Goal: Task Accomplishment & Management: Manage account settings

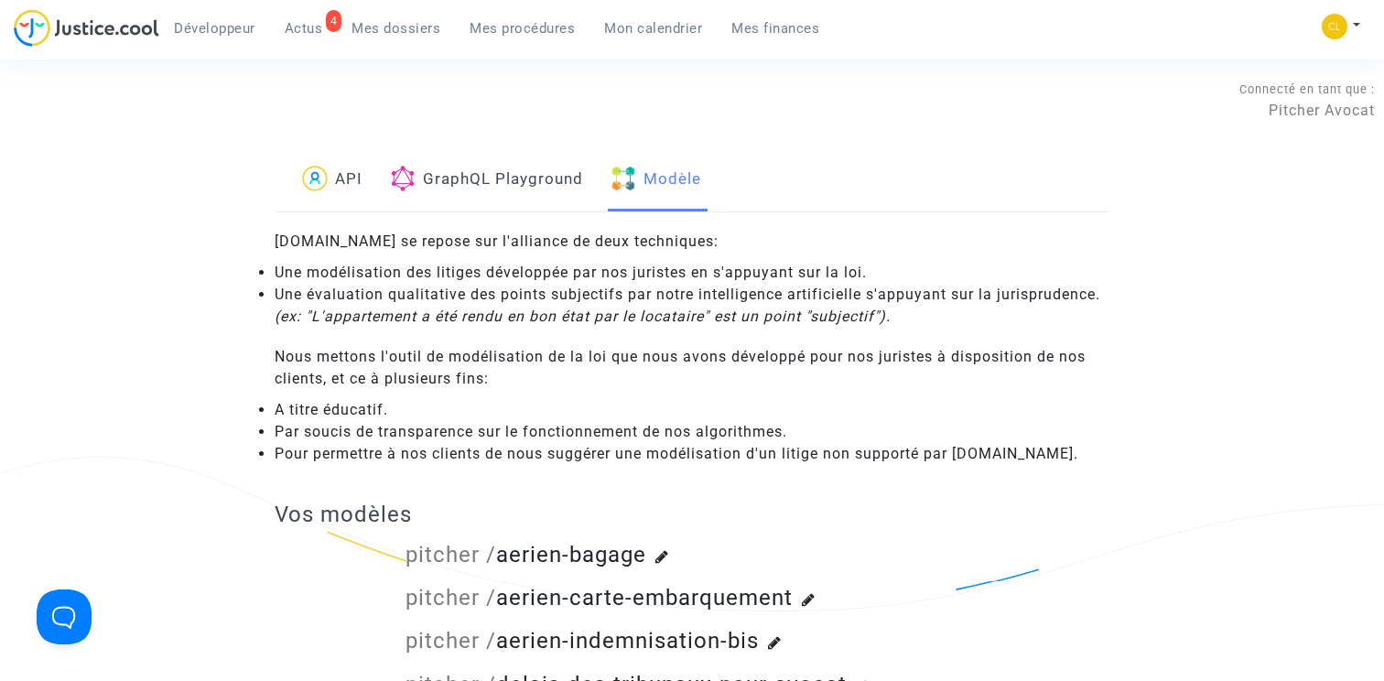
click at [655, 20] on span "Mon calendrier" at bounding box center [653, 28] width 98 height 16
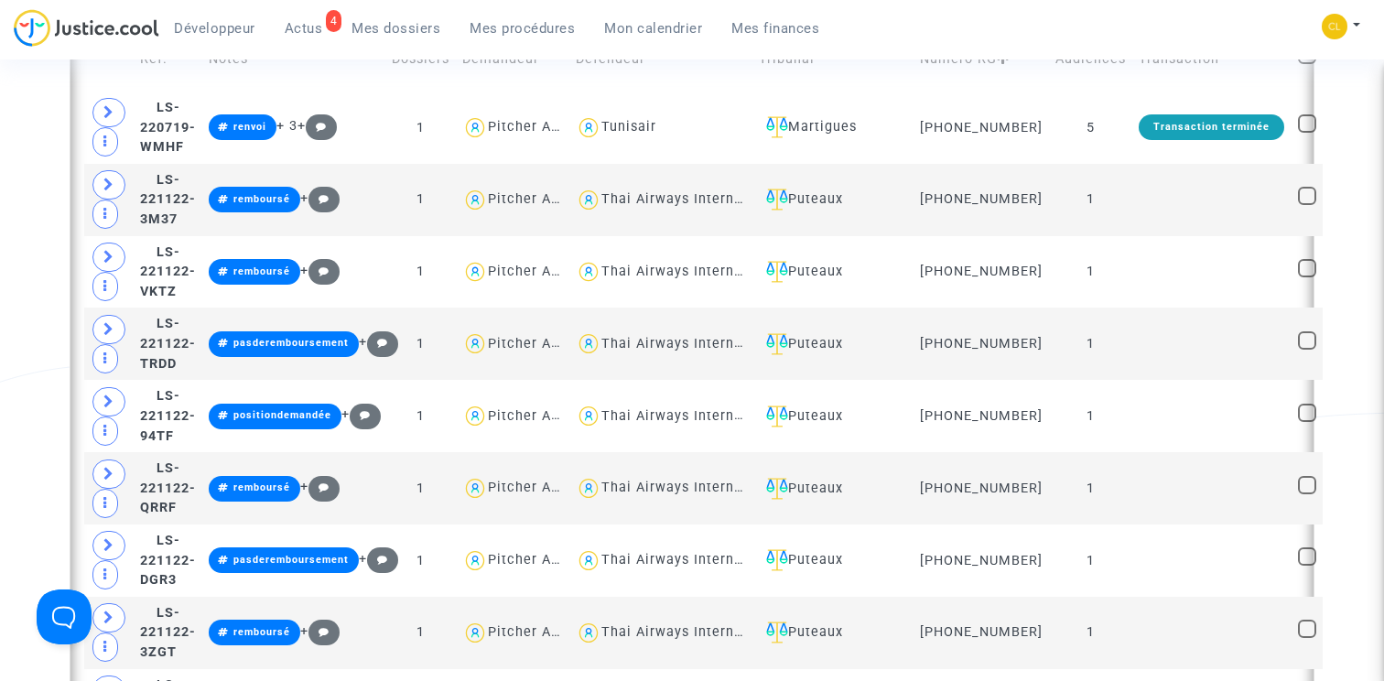
scroll to position [865, 0]
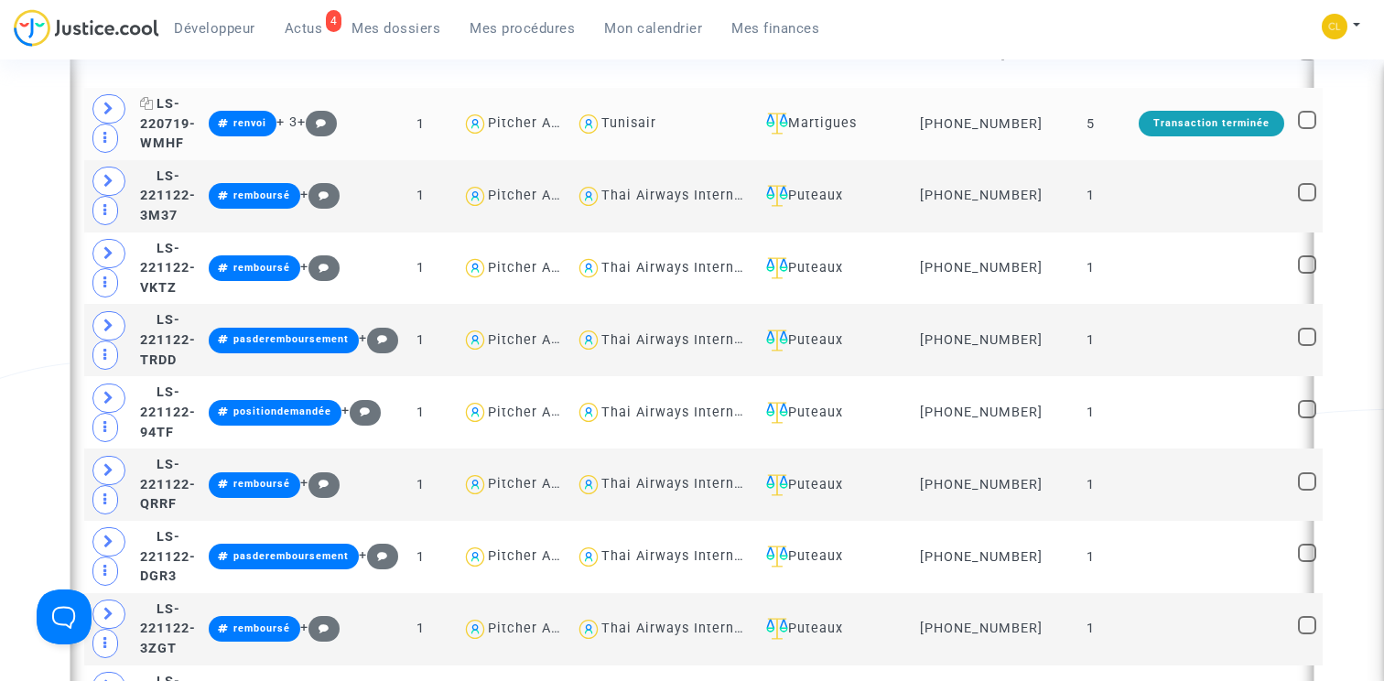
click at [187, 132] on span "LS-220719-WMHF" at bounding box center [168, 123] width 56 height 55
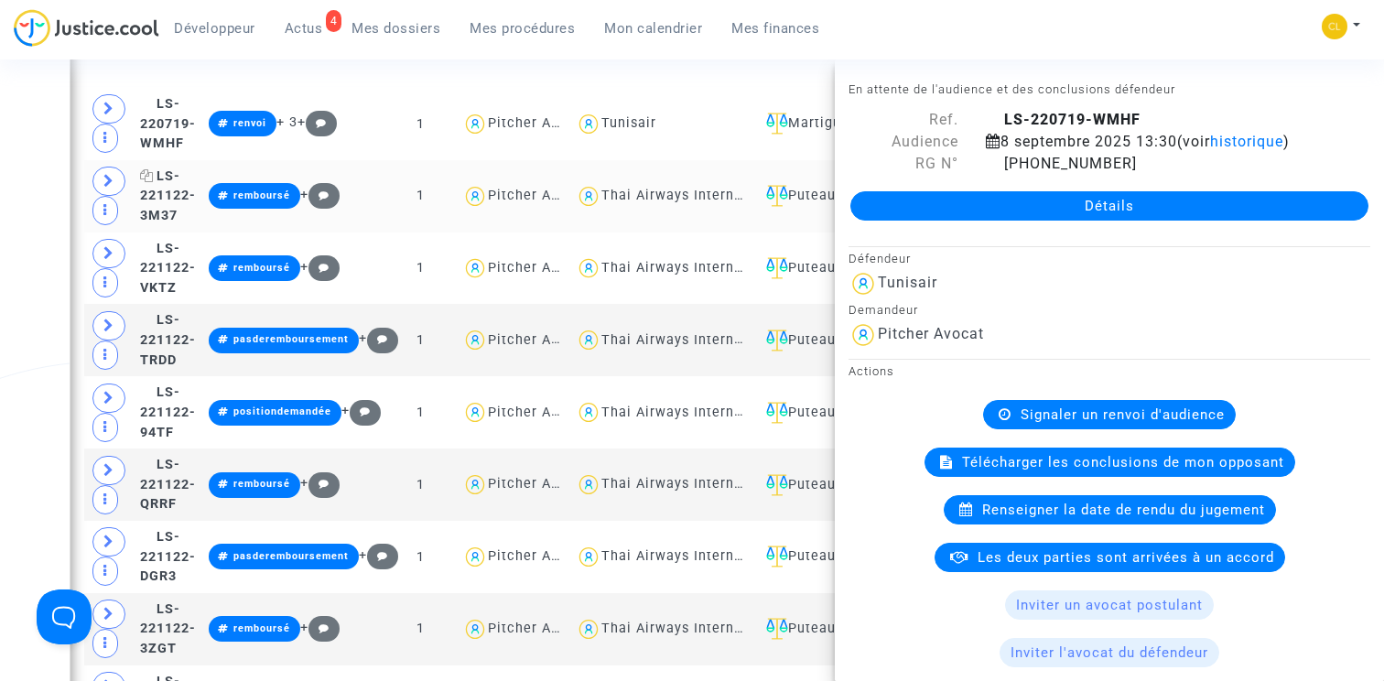
click at [184, 211] on span "LS-221122-3M37" at bounding box center [168, 195] width 56 height 55
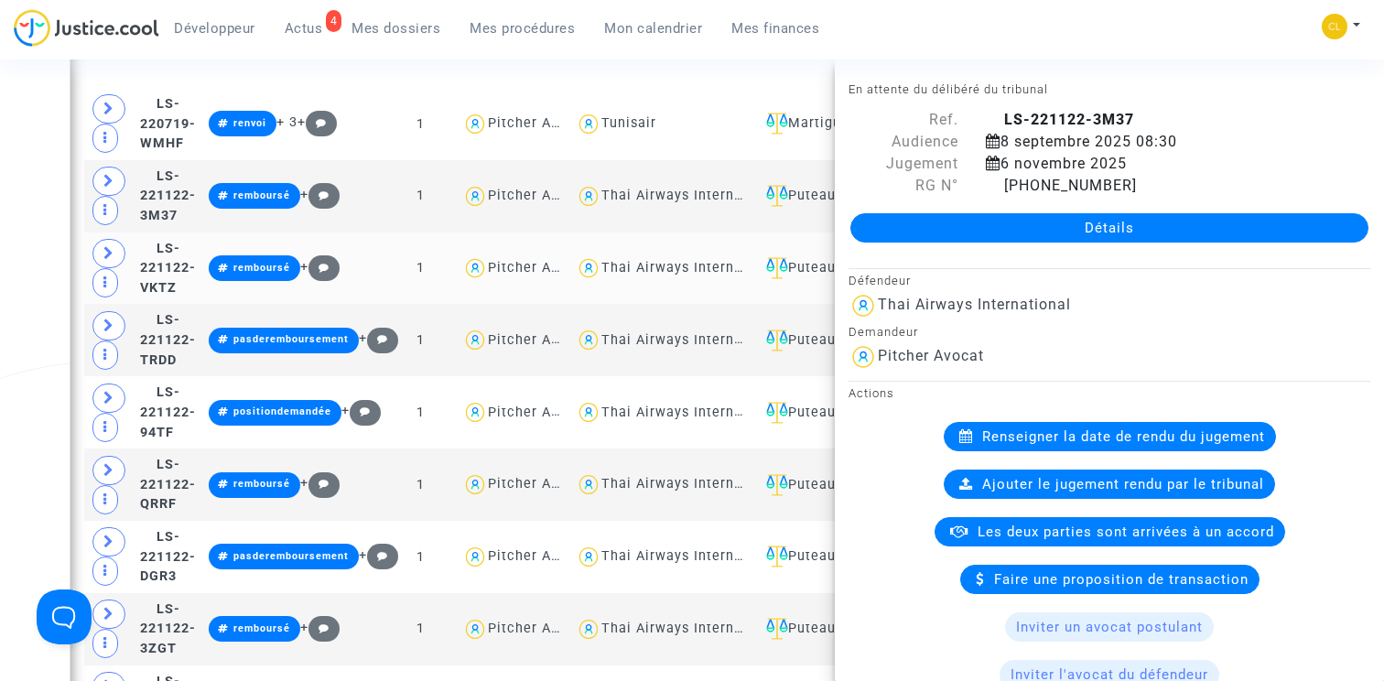
click at [187, 270] on td "LS-221122-VKTZ" at bounding box center [168, 269] width 69 height 72
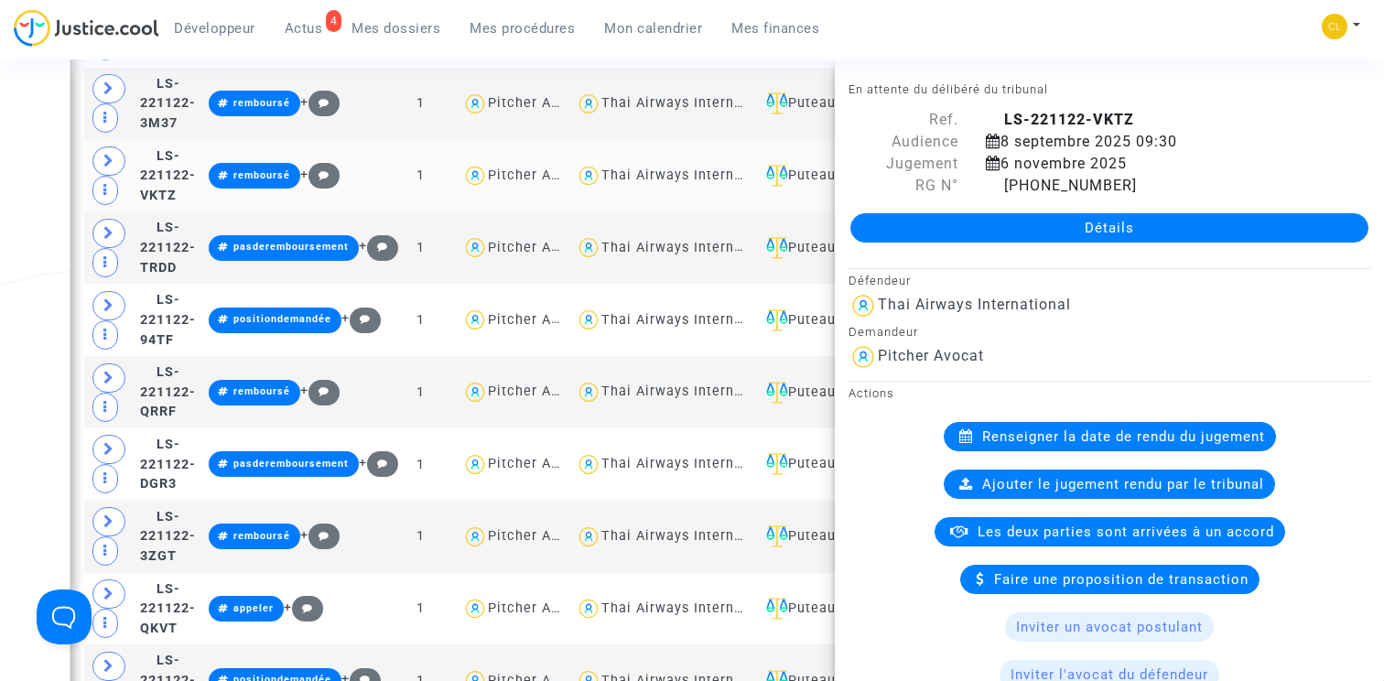
scroll to position [961, 0]
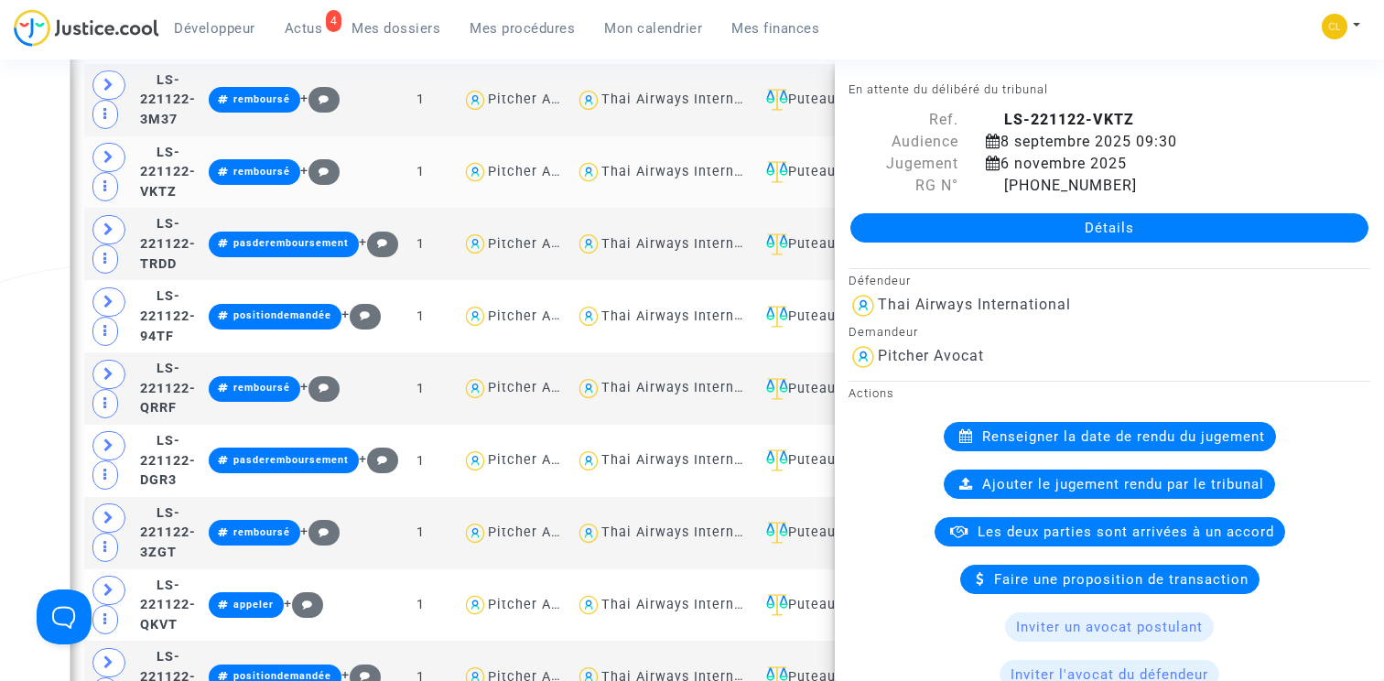
click at [187, 270] on span "LS-221122-TRDD" at bounding box center [168, 243] width 56 height 55
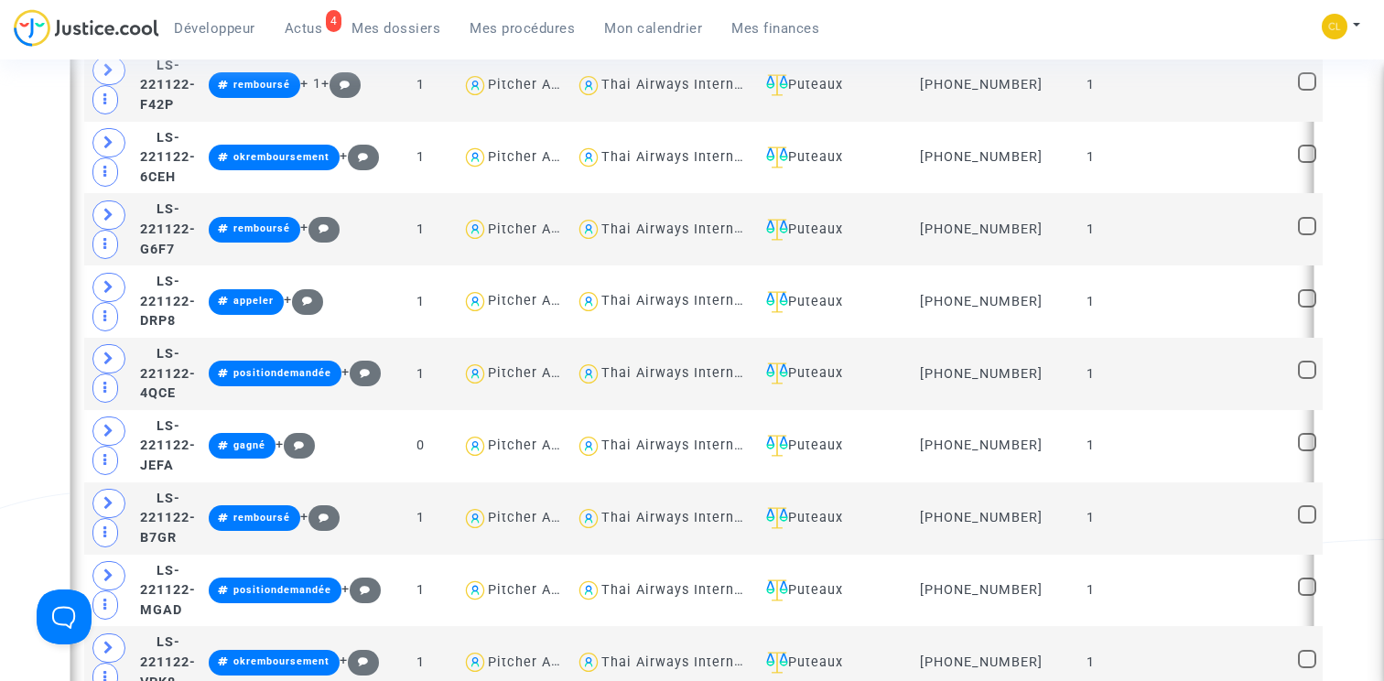
scroll to position [2323, 0]
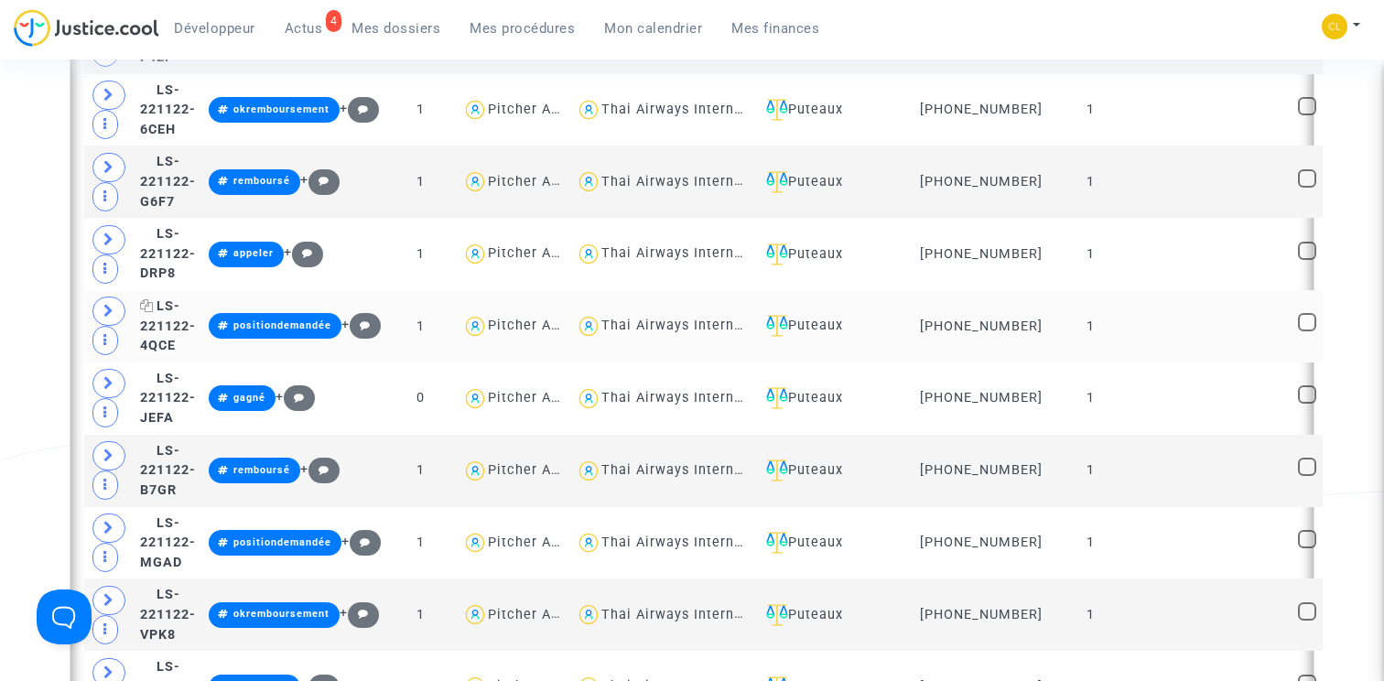
click at [182, 322] on span "LS-221122-4QCE" at bounding box center [168, 325] width 56 height 55
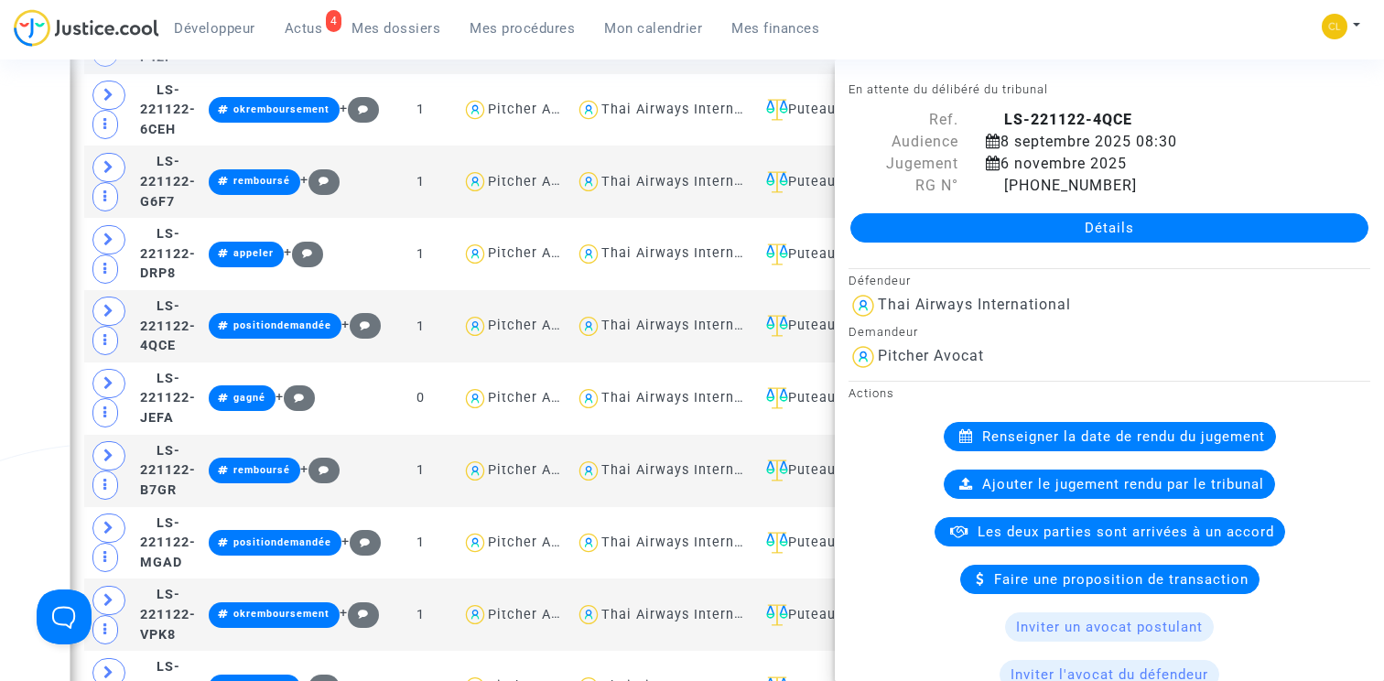
click at [70, 323] on div "4 1 91 2 1 3 3 4 194 5 6 1 7 85 8 102 9 46 10 30 11 84 12 13 14 Statut de la tr…" at bounding box center [693, 529] width 1246 height 4992
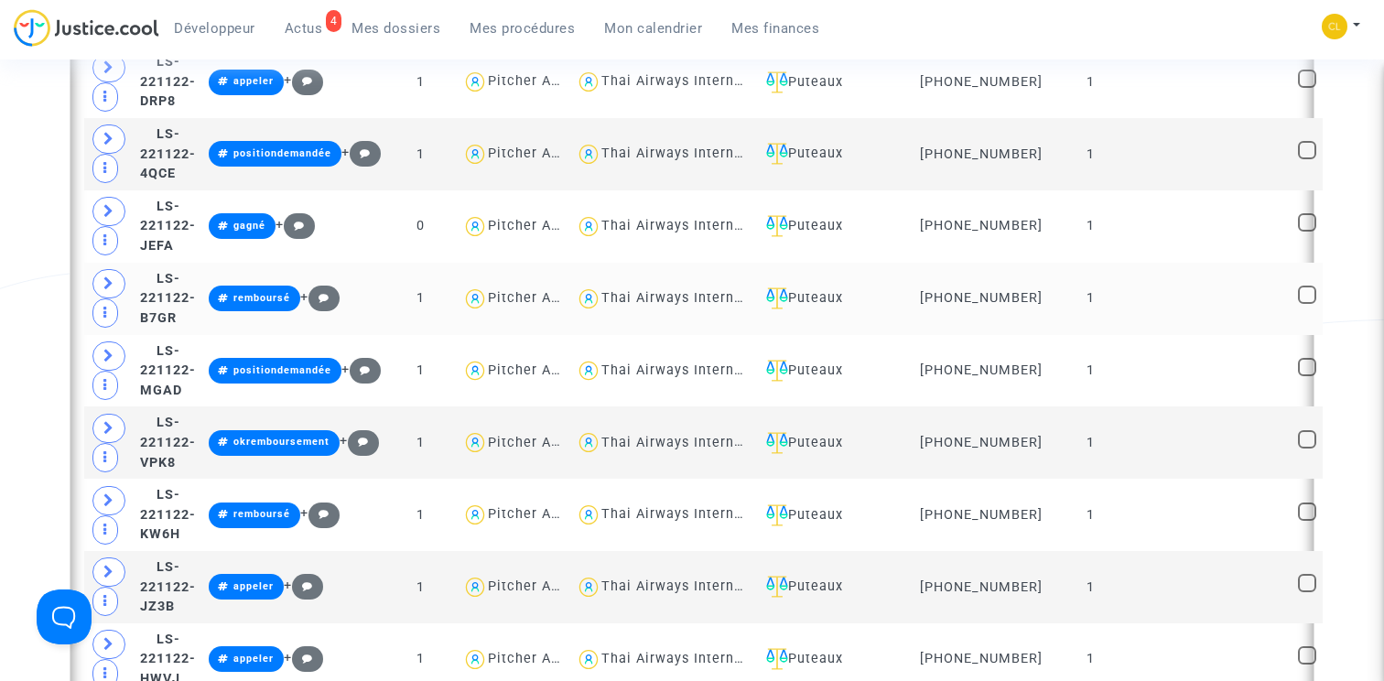
scroll to position [2491, 0]
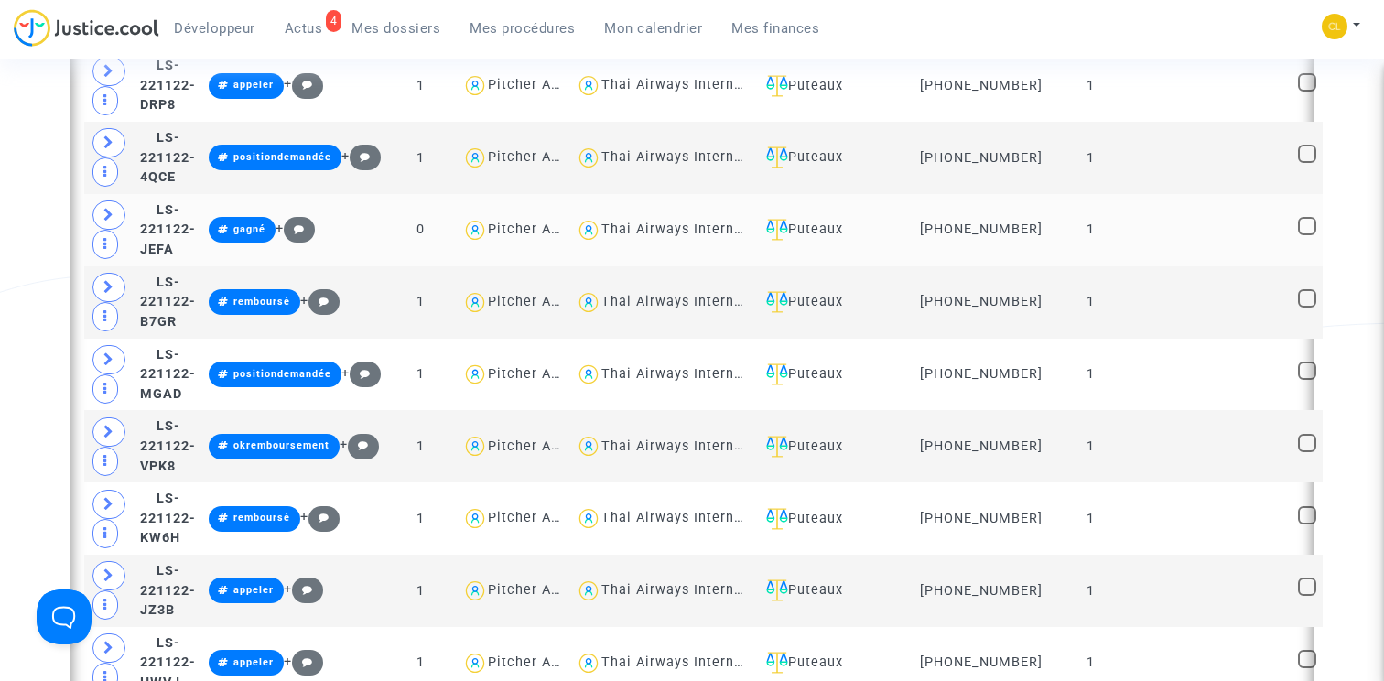
click at [191, 252] on td "LS-221122-JEFA" at bounding box center [168, 230] width 69 height 72
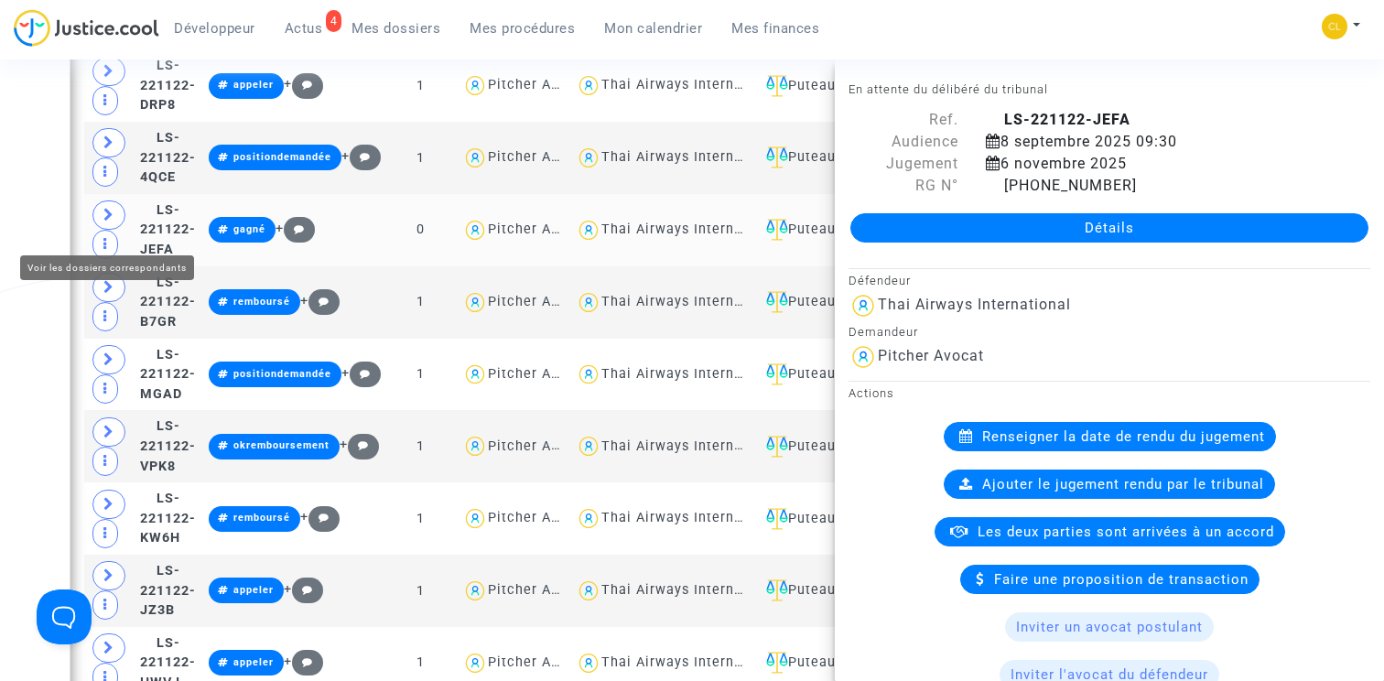
click at [114, 230] on span at bounding box center [108, 215] width 33 height 29
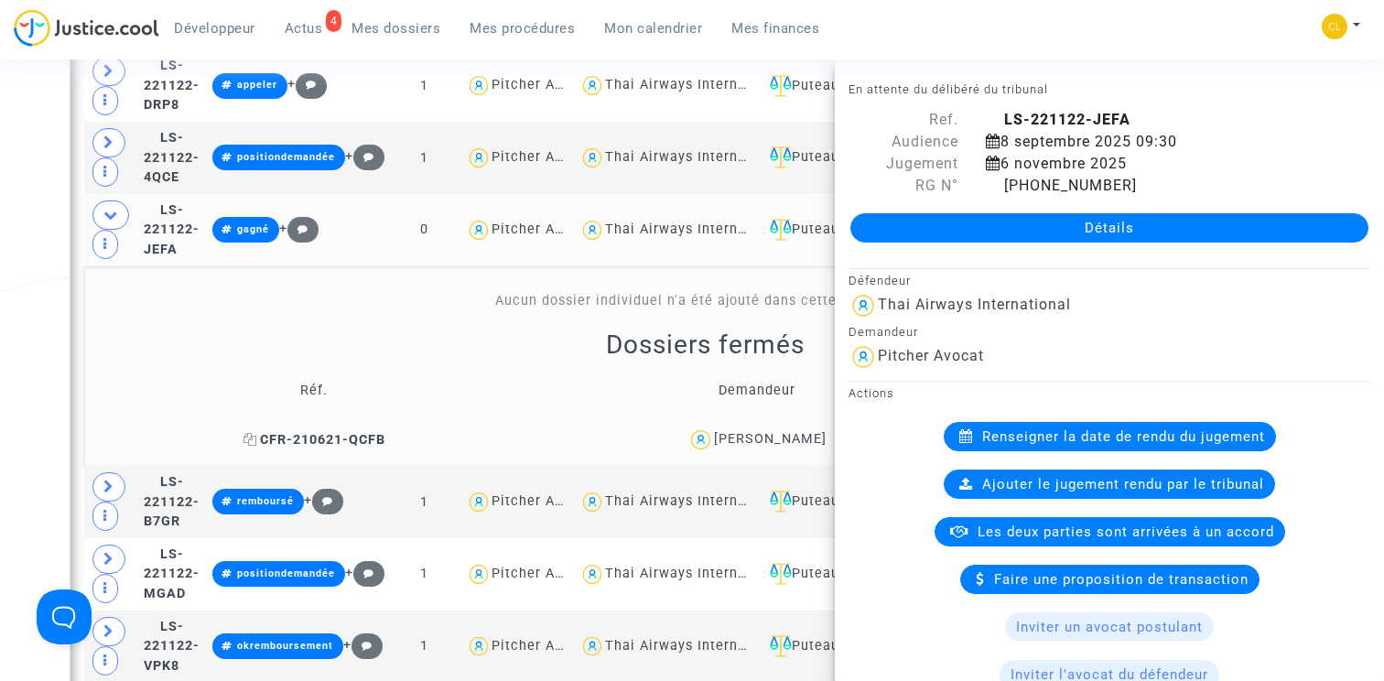
click at [298, 444] on span "CFR-210621-QCFB" at bounding box center [315, 440] width 142 height 16
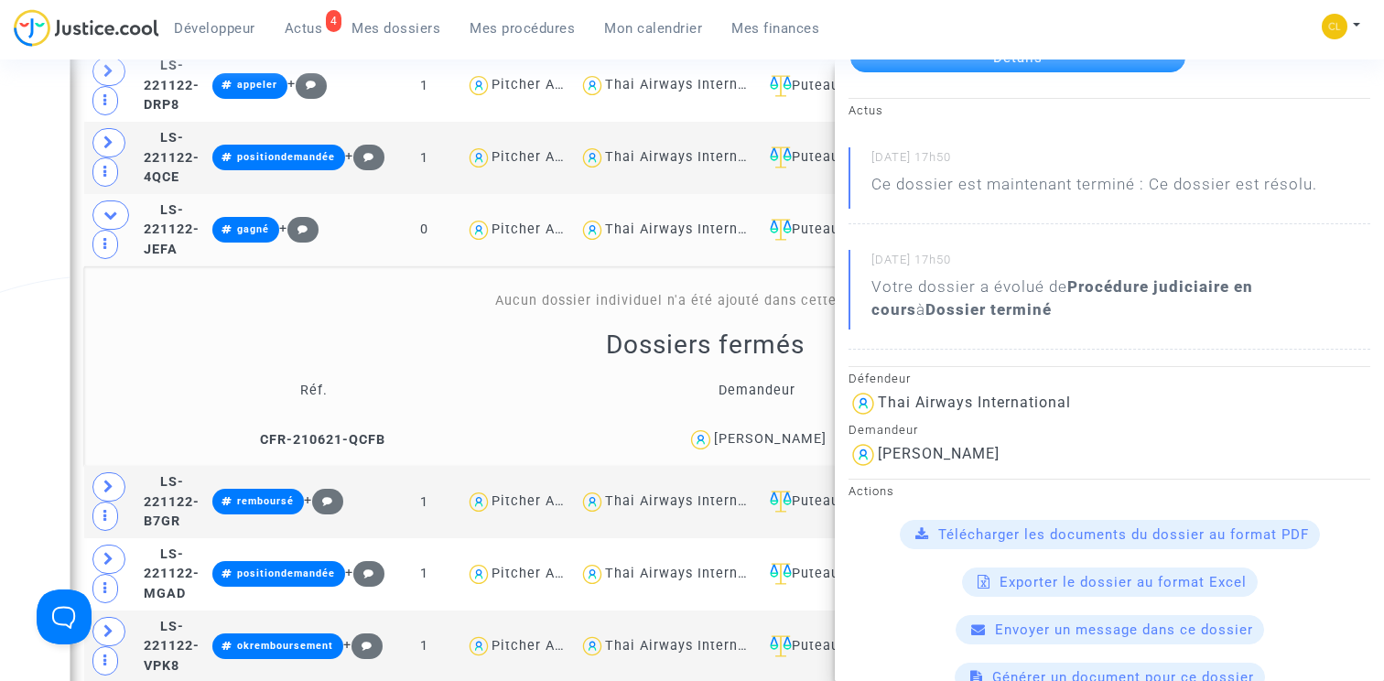
scroll to position [0, 0]
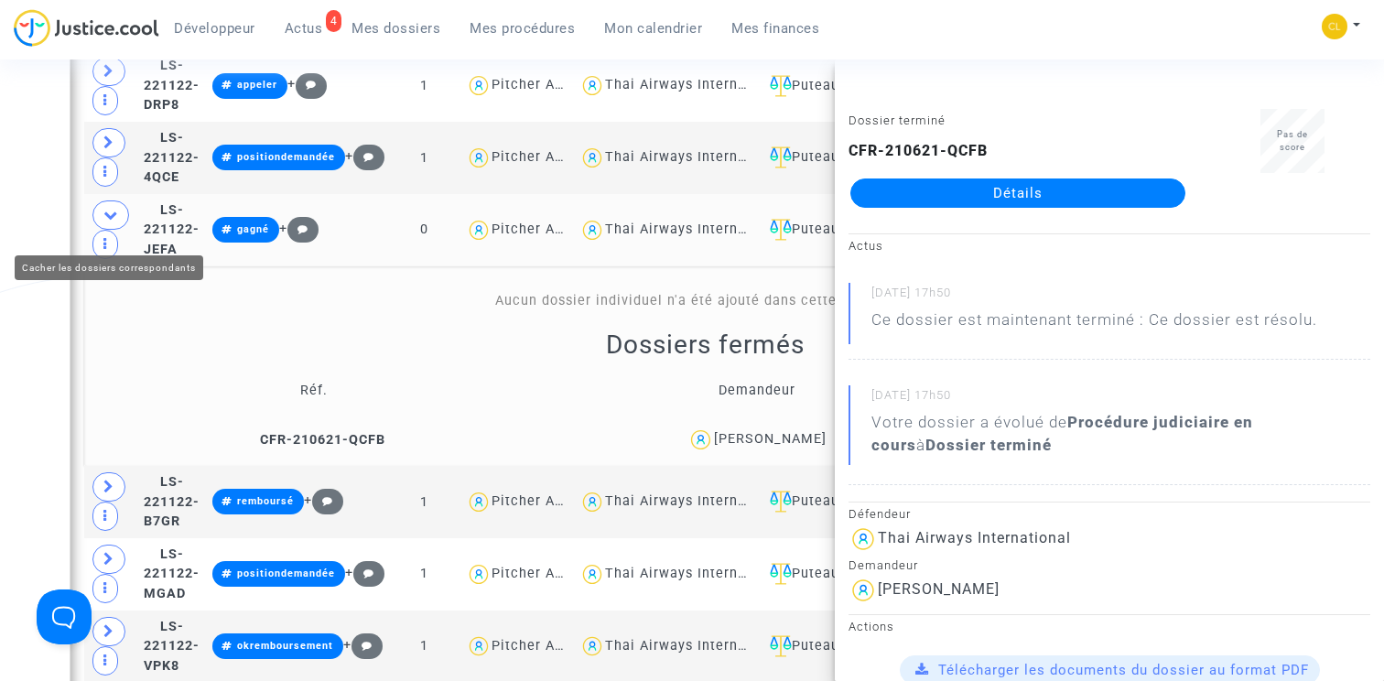
click at [104, 222] on icon at bounding box center [110, 215] width 15 height 14
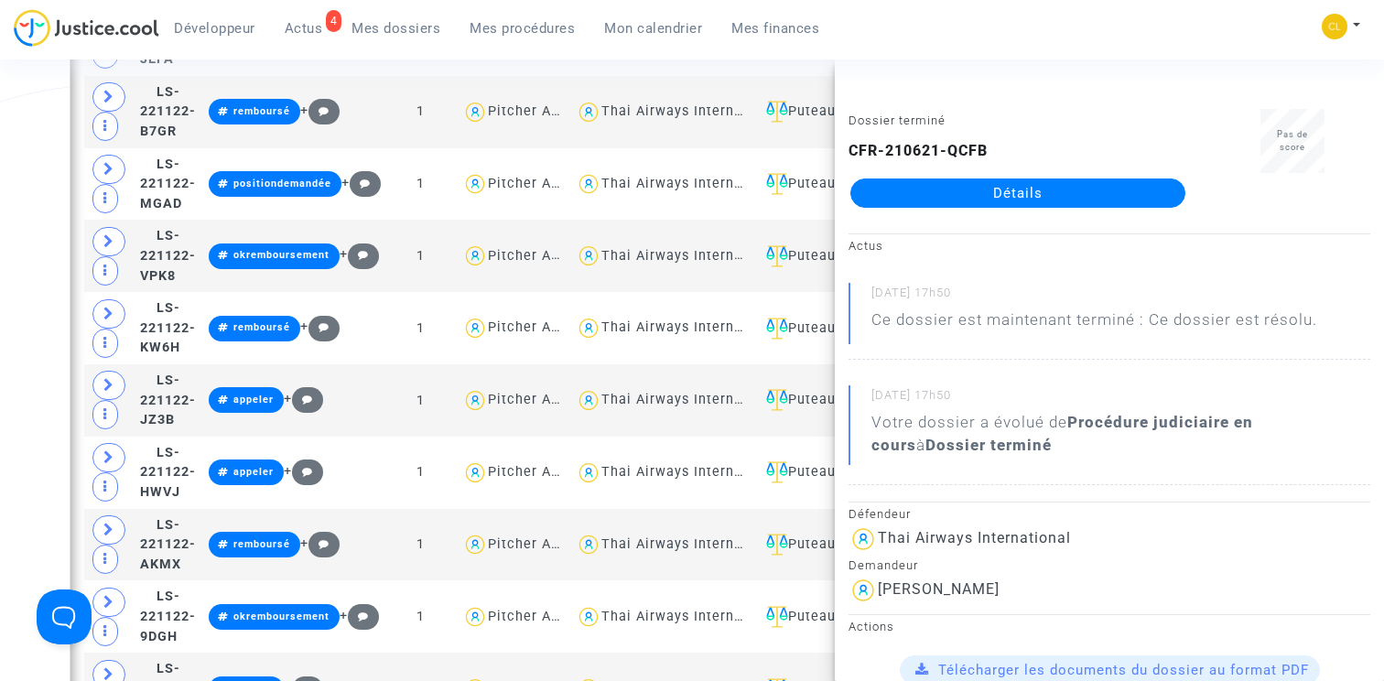
click at [49, 374] on div "Date de clôture d'instruction Date de conciliation Date d'audience Date de juge…" at bounding box center [692, 67] width 1384 height 5198
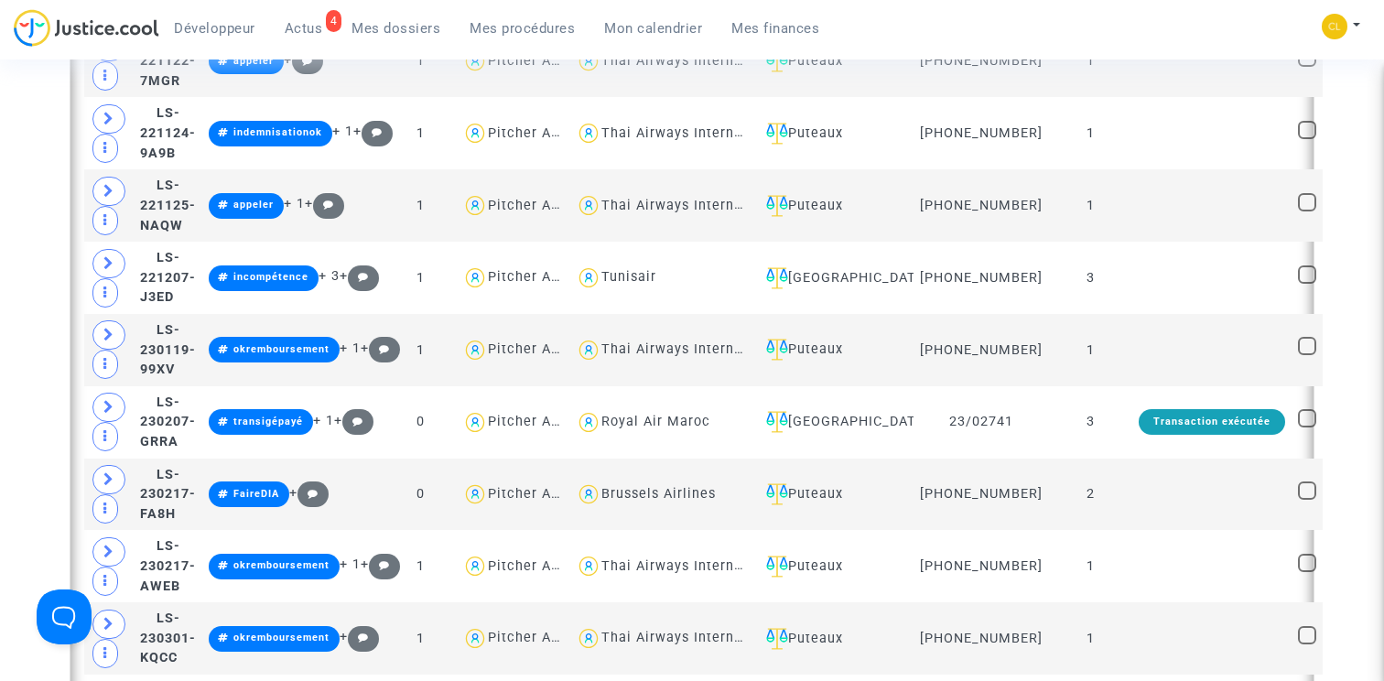
scroll to position [3599, 0]
click at [182, 281] on span "LS-221207-J3ED" at bounding box center [168, 276] width 56 height 55
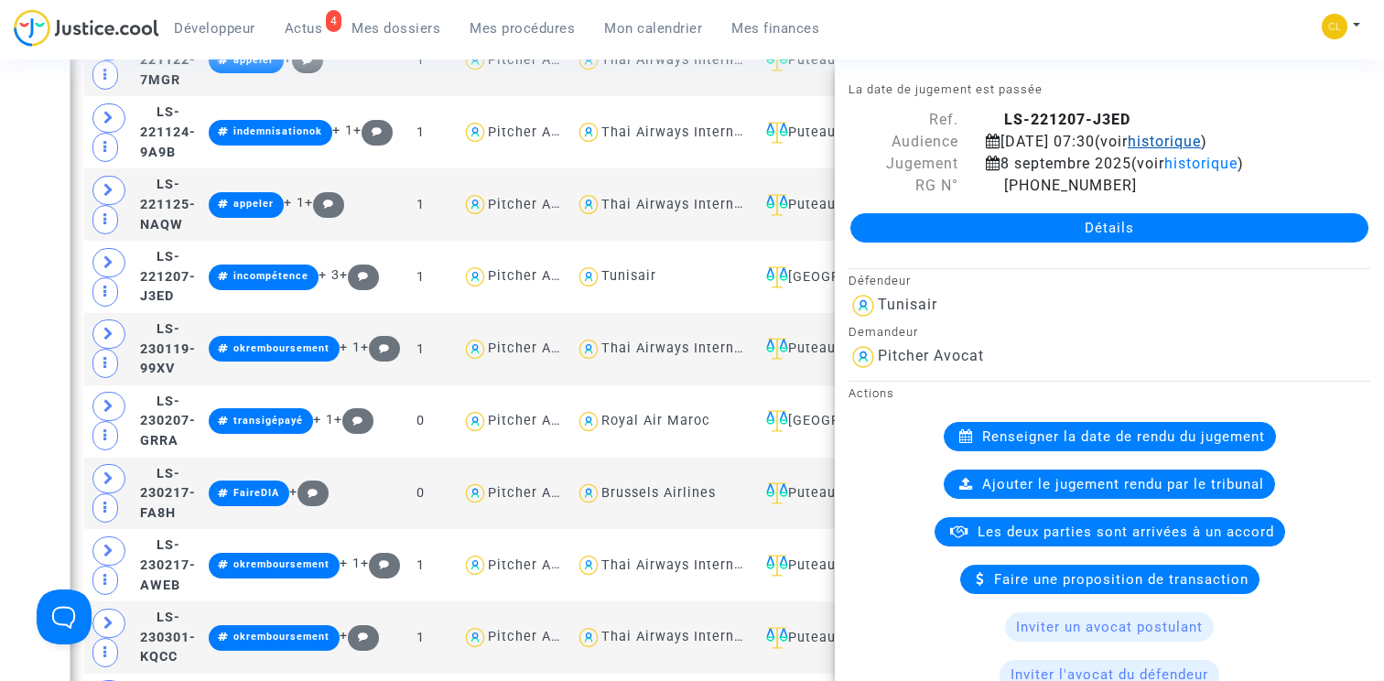
click at [1201, 148] on span "historique" at bounding box center [1164, 141] width 73 height 17
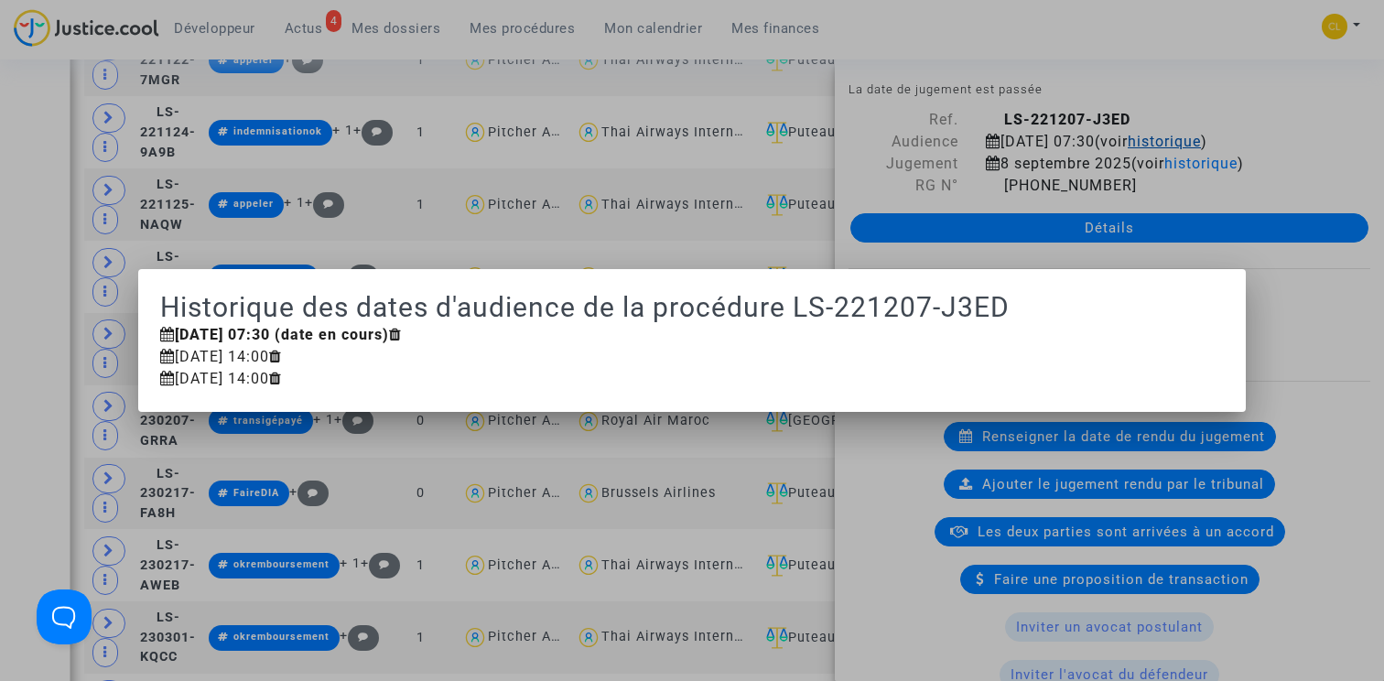
scroll to position [0, 0]
click at [1231, 121] on div at bounding box center [692, 340] width 1384 height 681
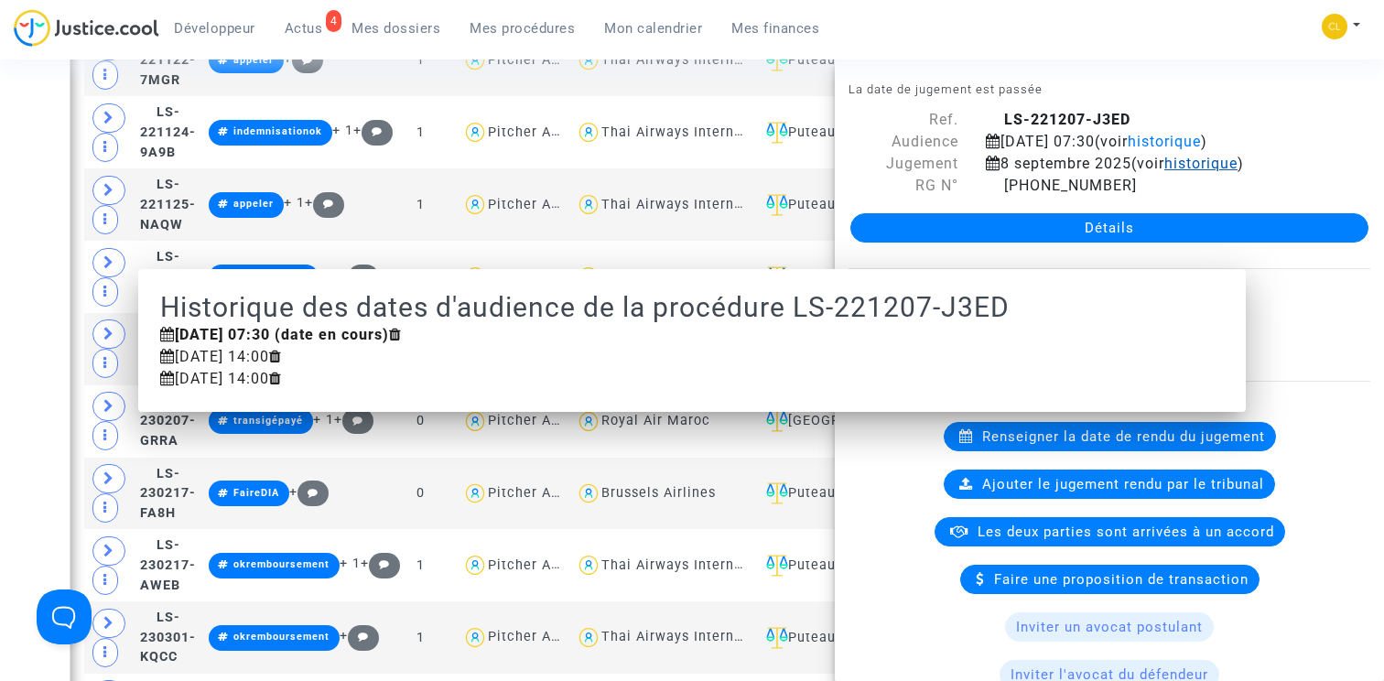
scroll to position [3599, 0]
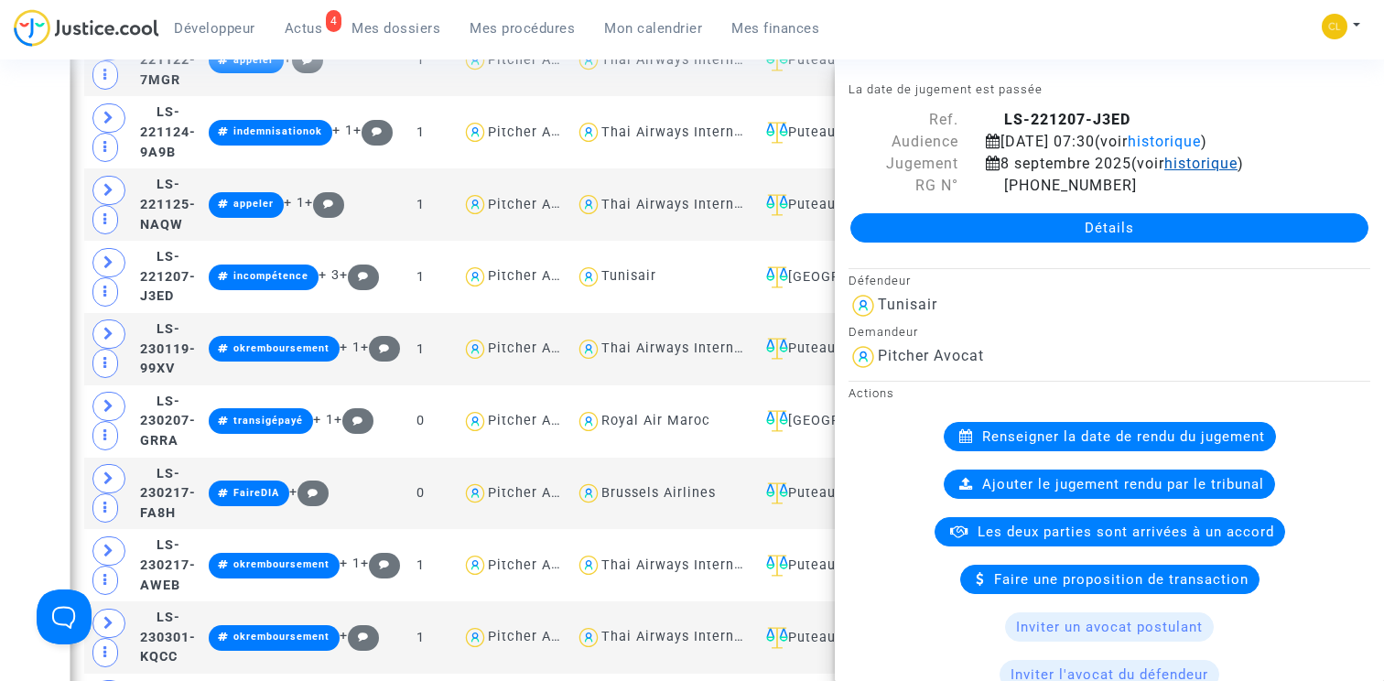
click at [1216, 170] on span "historique" at bounding box center [1201, 163] width 73 height 17
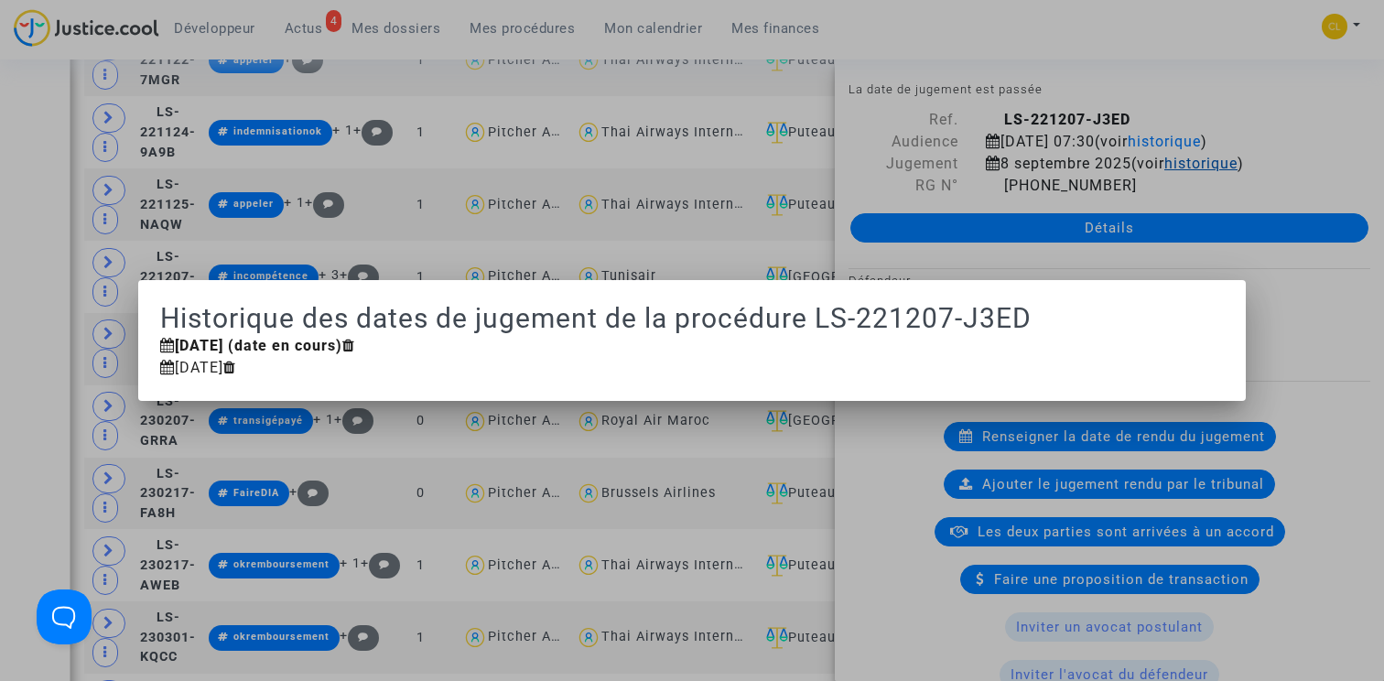
scroll to position [0, 0]
click at [1311, 167] on div at bounding box center [692, 340] width 1384 height 681
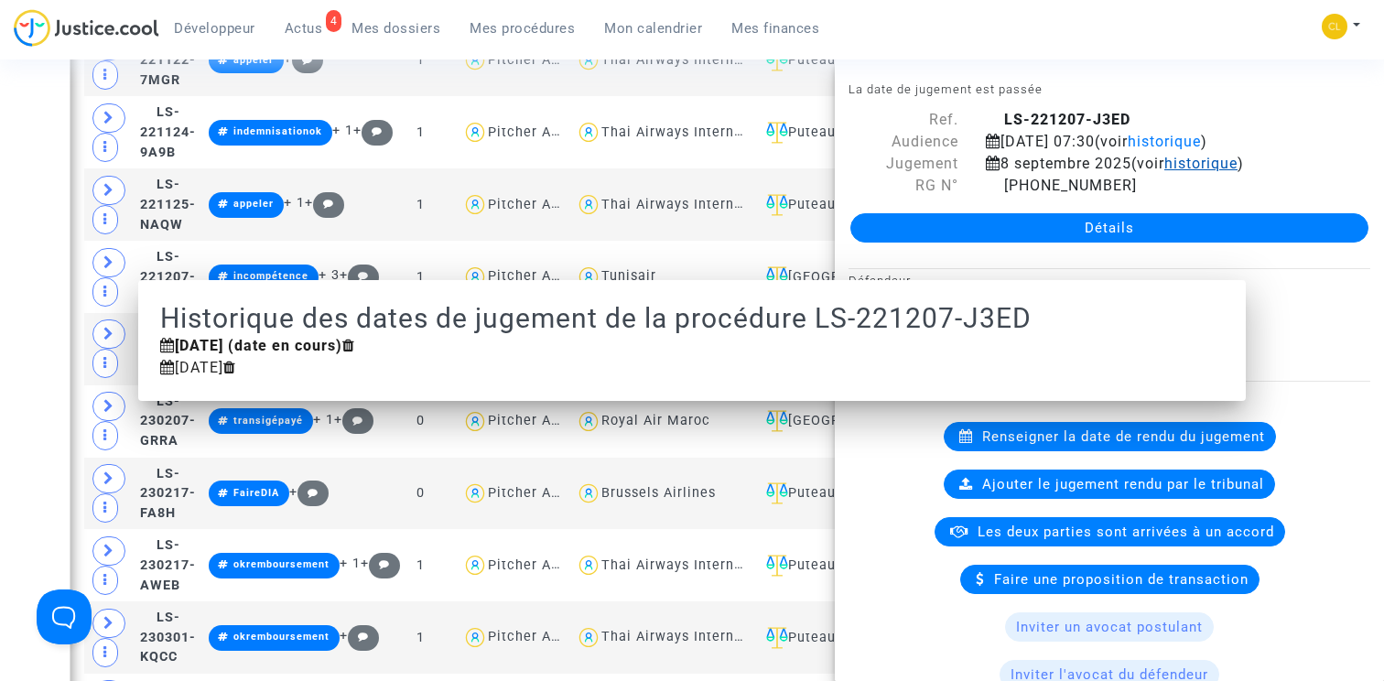
scroll to position [3599, 0]
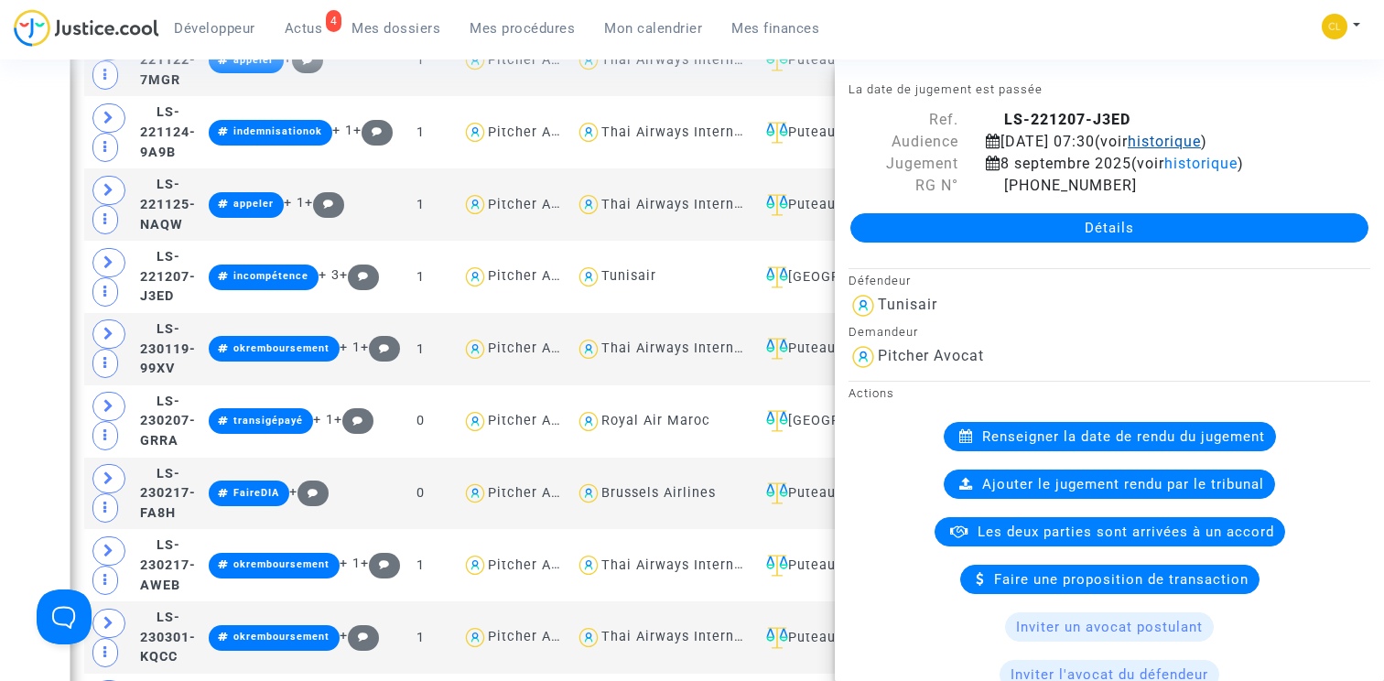
click at [1201, 145] on span "historique" at bounding box center [1164, 141] width 73 height 17
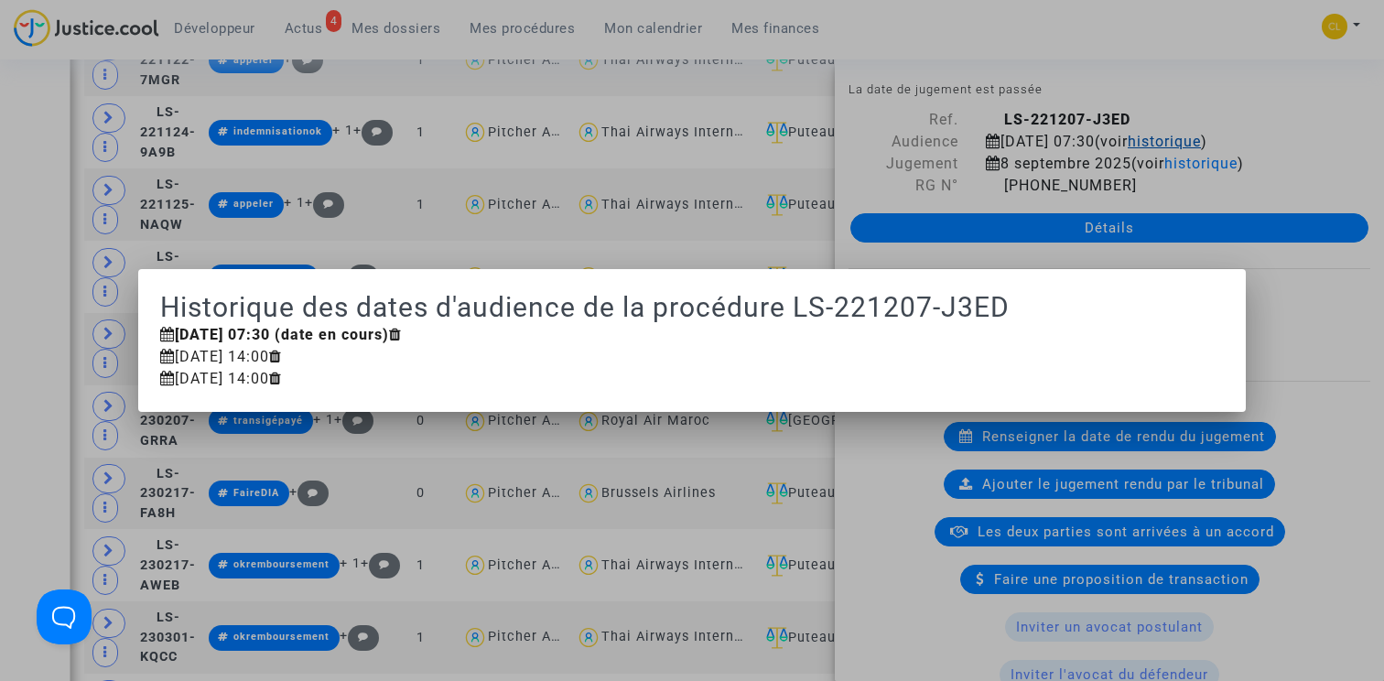
scroll to position [0, 0]
click at [1310, 137] on div at bounding box center [692, 340] width 1384 height 681
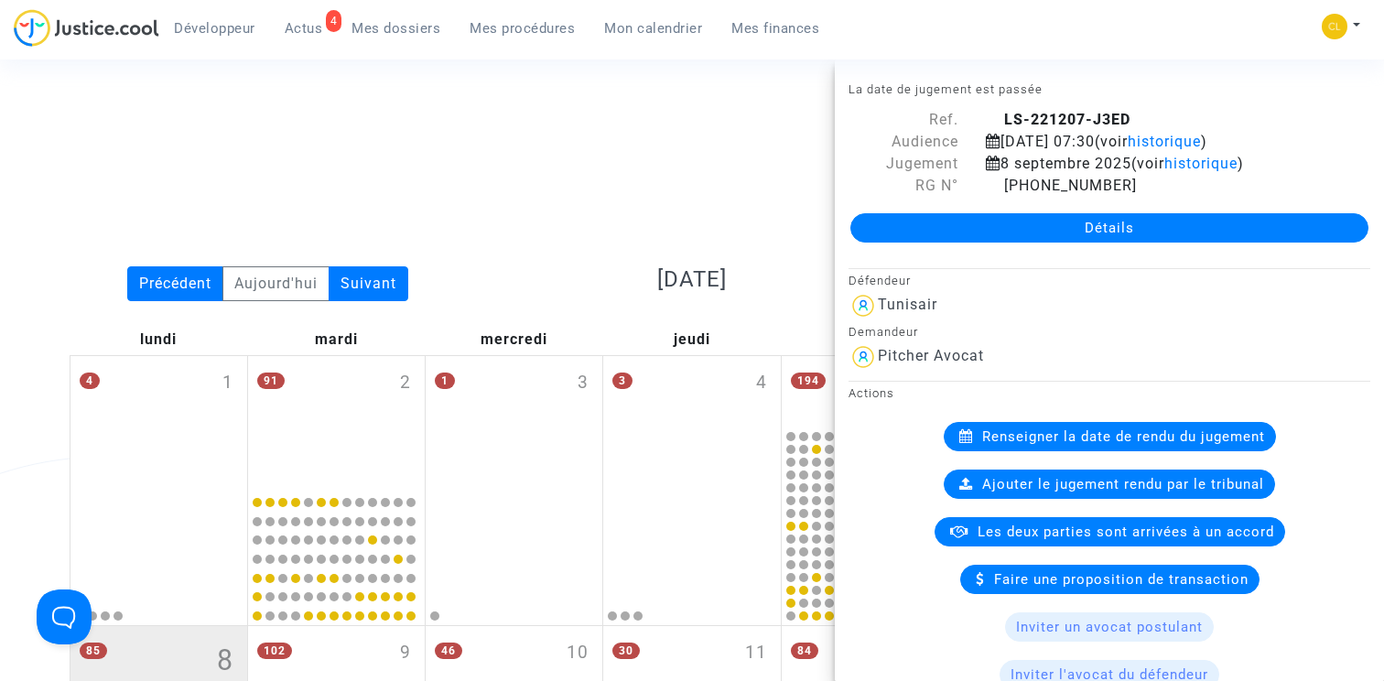
scroll to position [3599, 0]
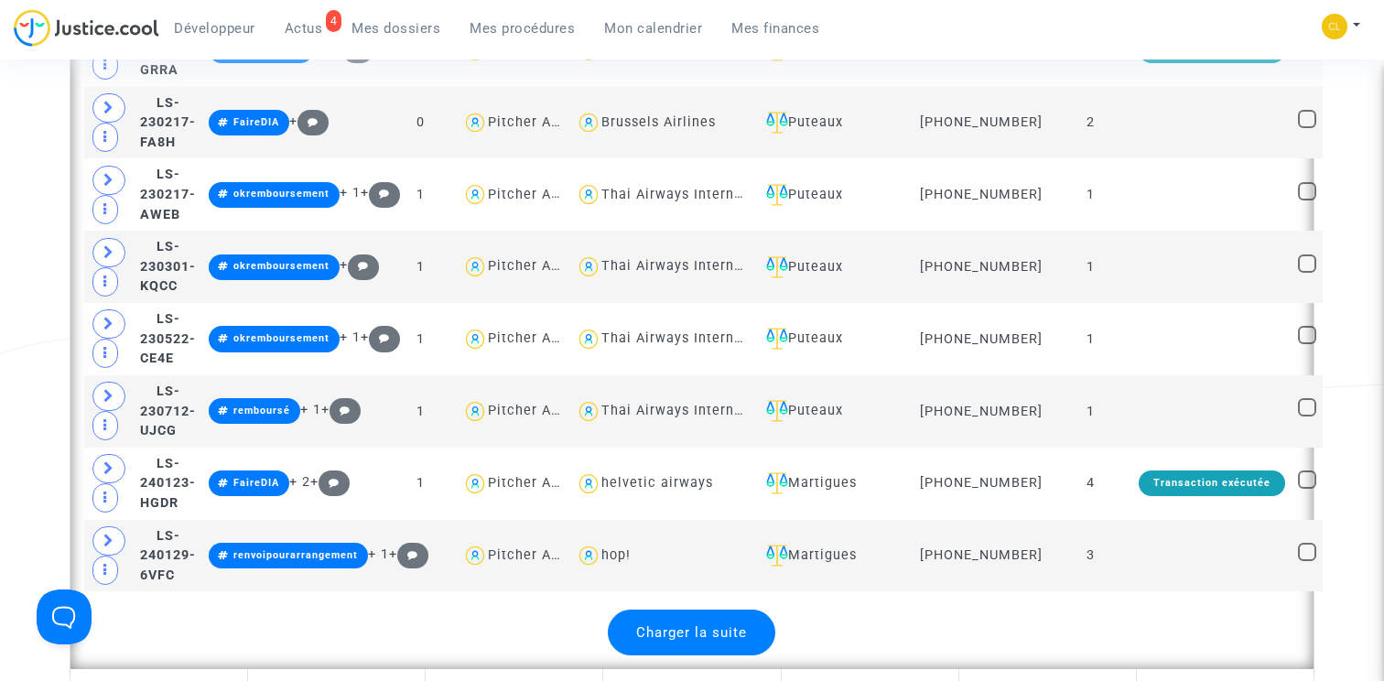
scroll to position [4050, 0]
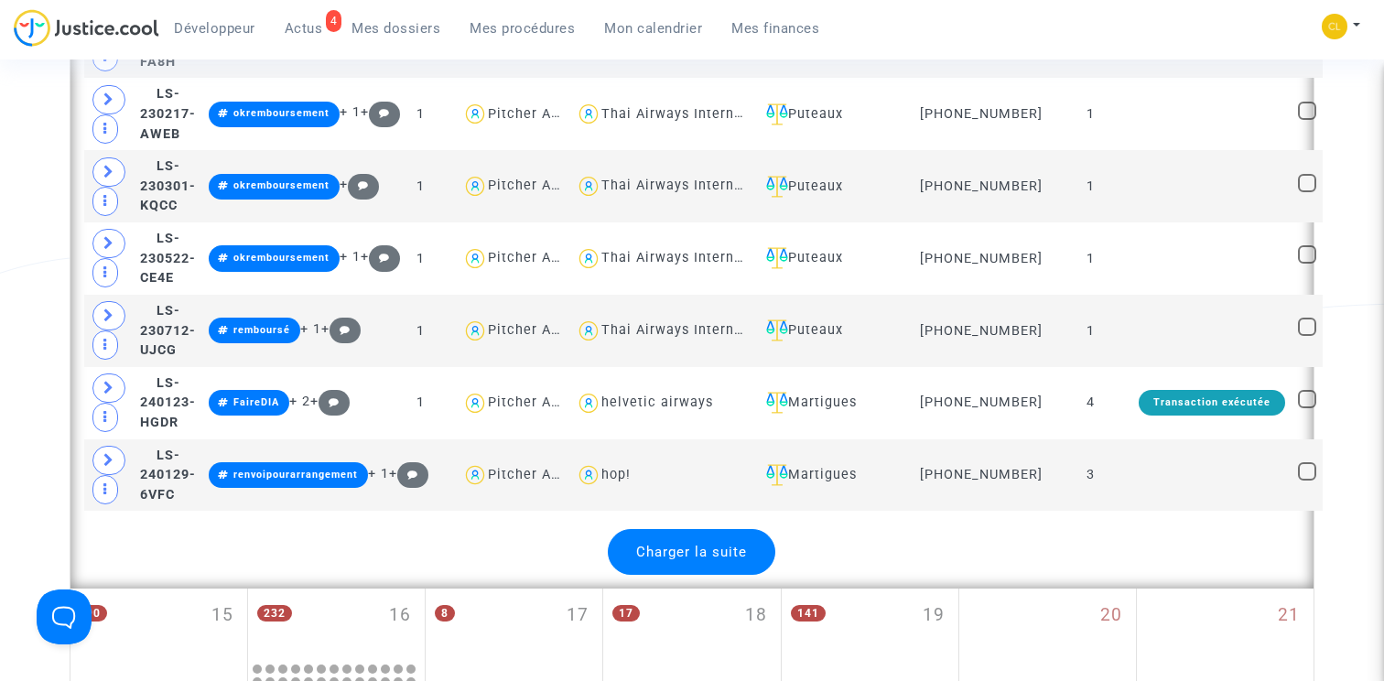
click at [748, 560] on div "Charger la suite" at bounding box center [692, 552] width 168 height 46
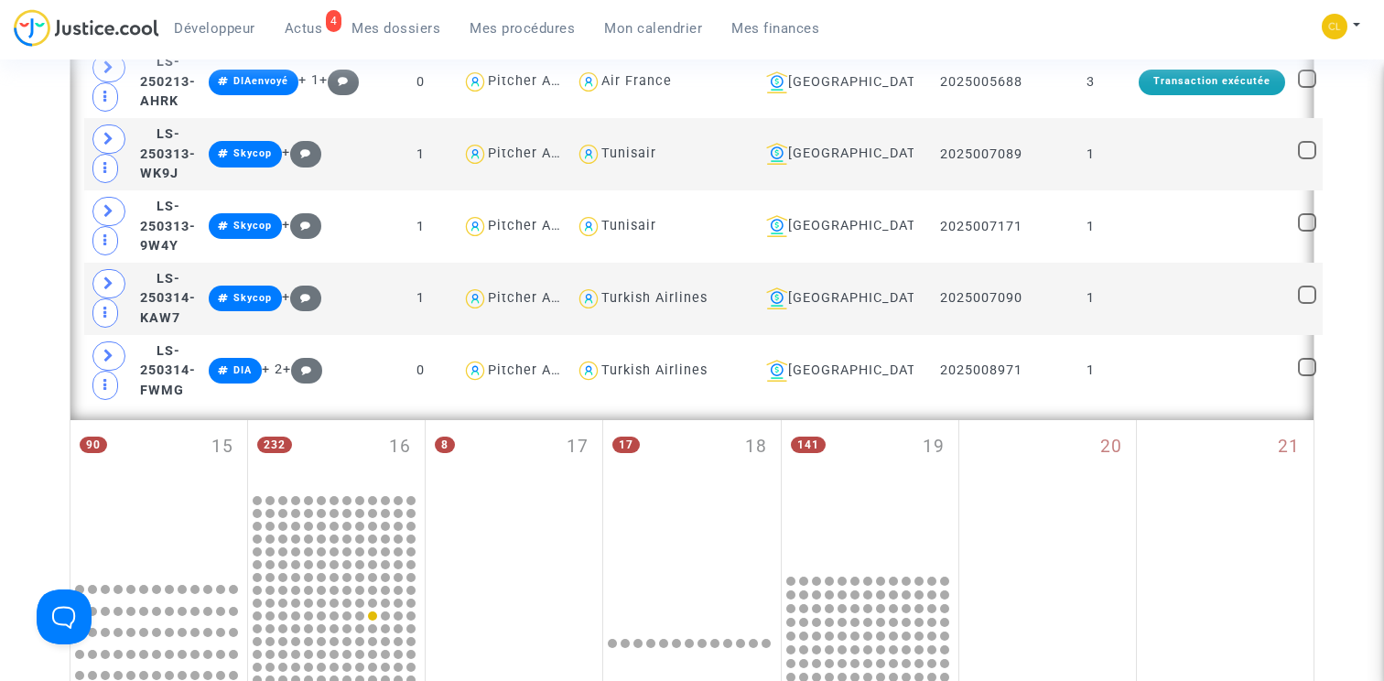
scroll to position [6736, 0]
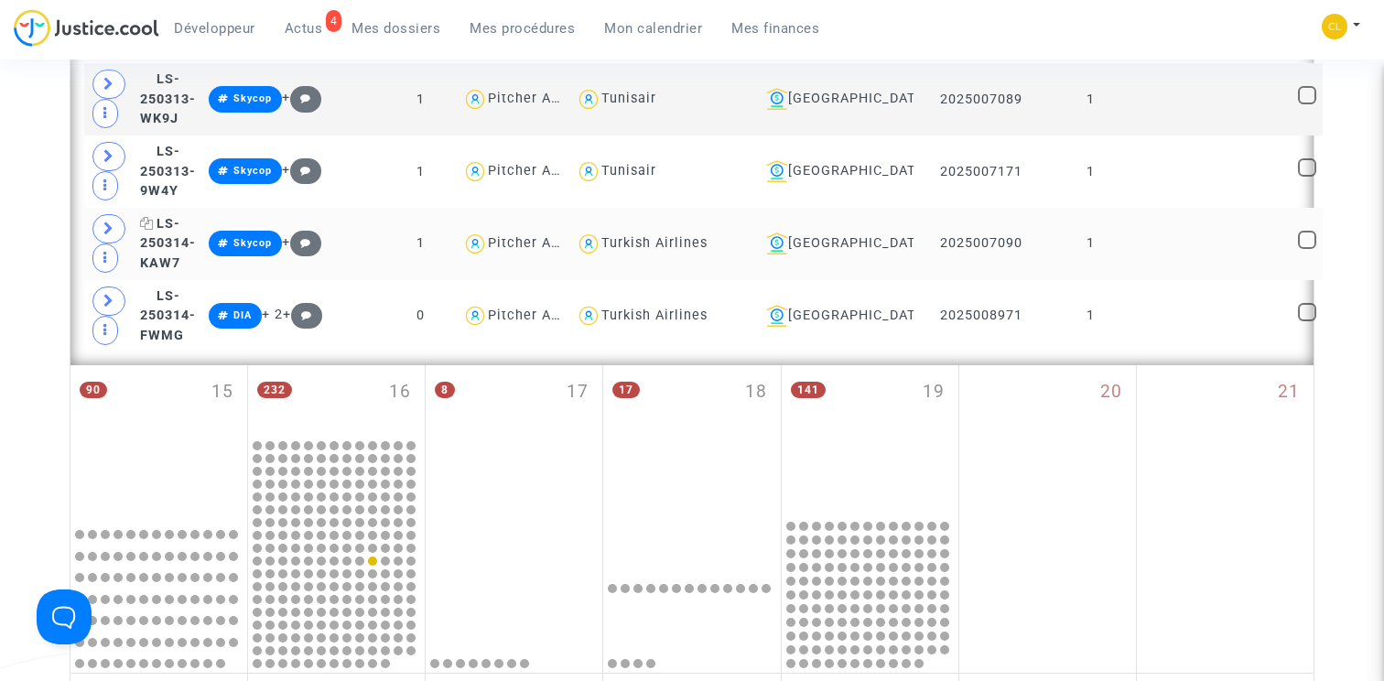
click at [176, 233] on span "LS-250314-KAW7" at bounding box center [168, 243] width 56 height 55
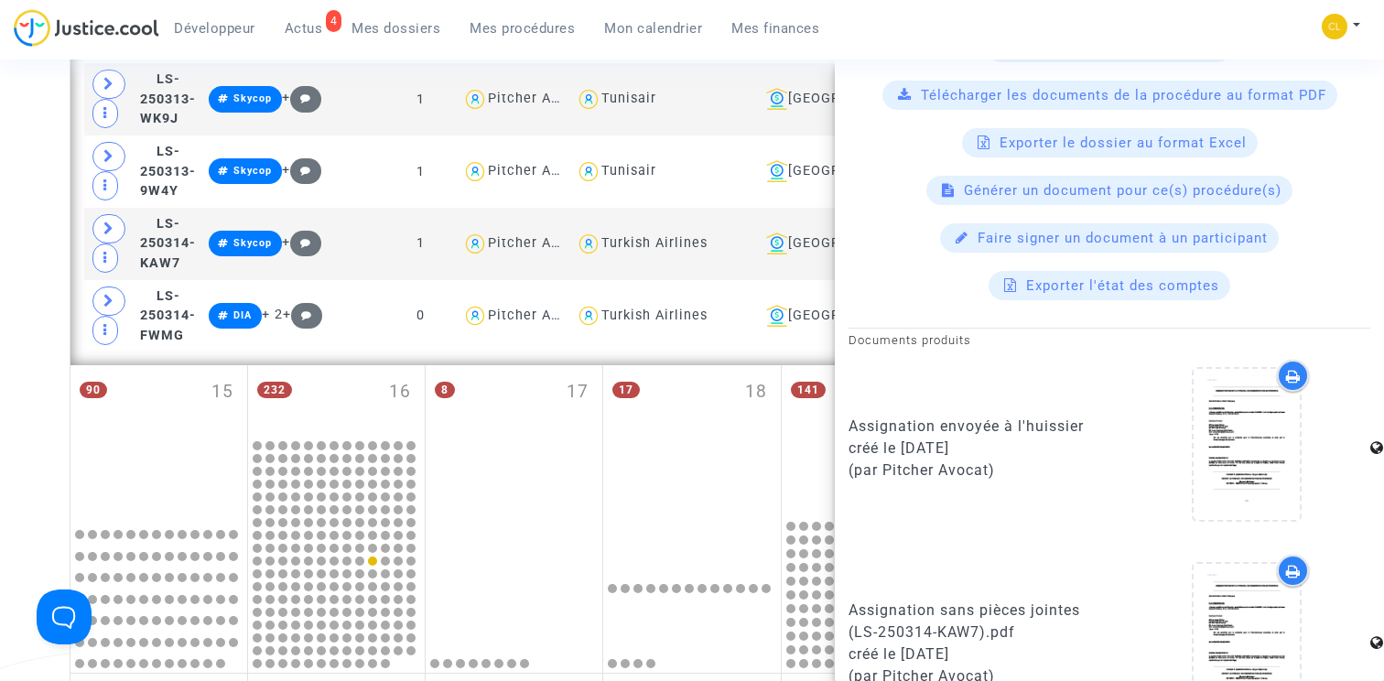
scroll to position [1125, 0]
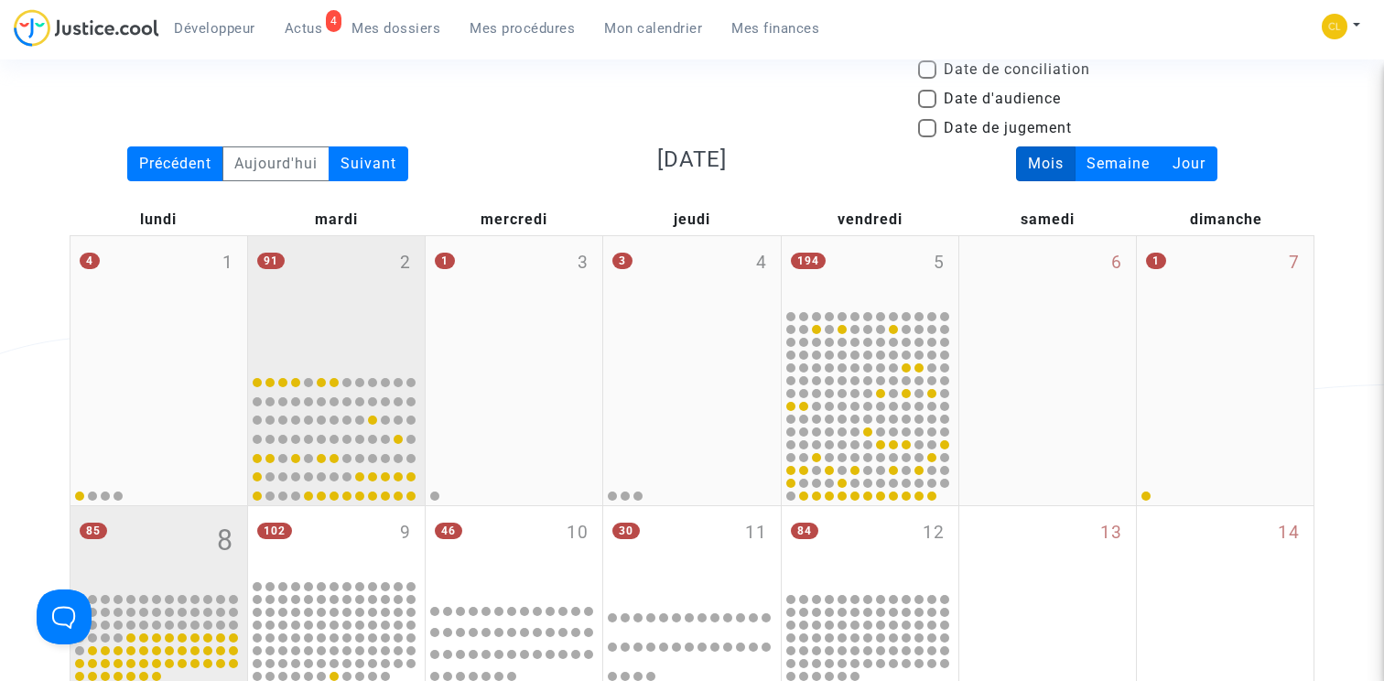
scroll to position [171, 0]
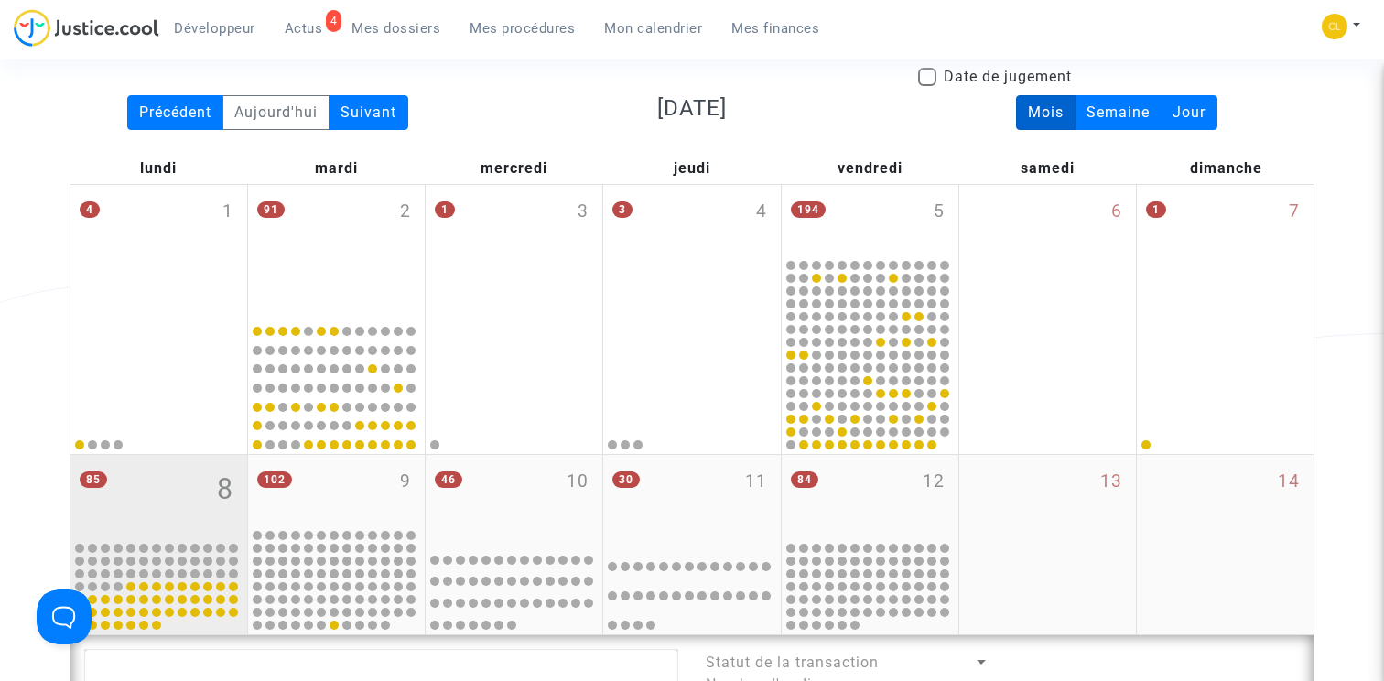
click at [144, 515] on div "85 8" at bounding box center [158, 497] width 177 height 84
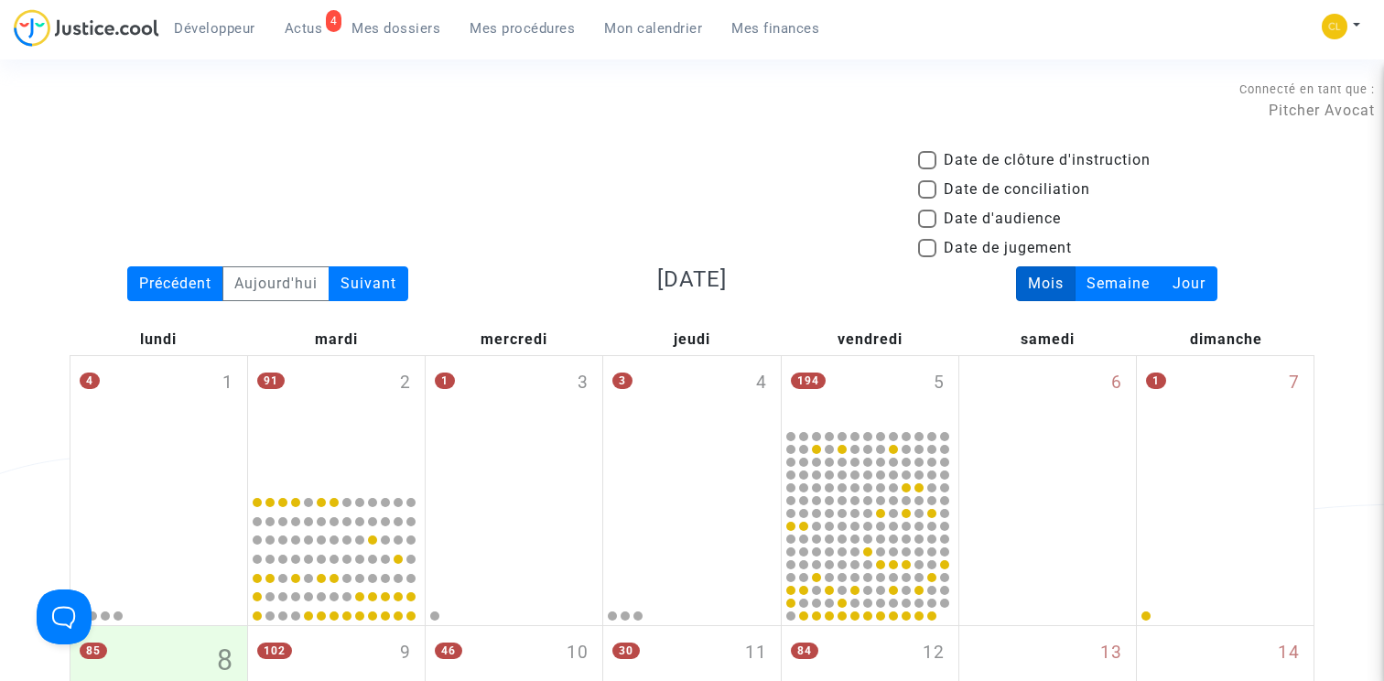
click at [507, 31] on span "Mes procédures" at bounding box center [522, 28] width 105 height 16
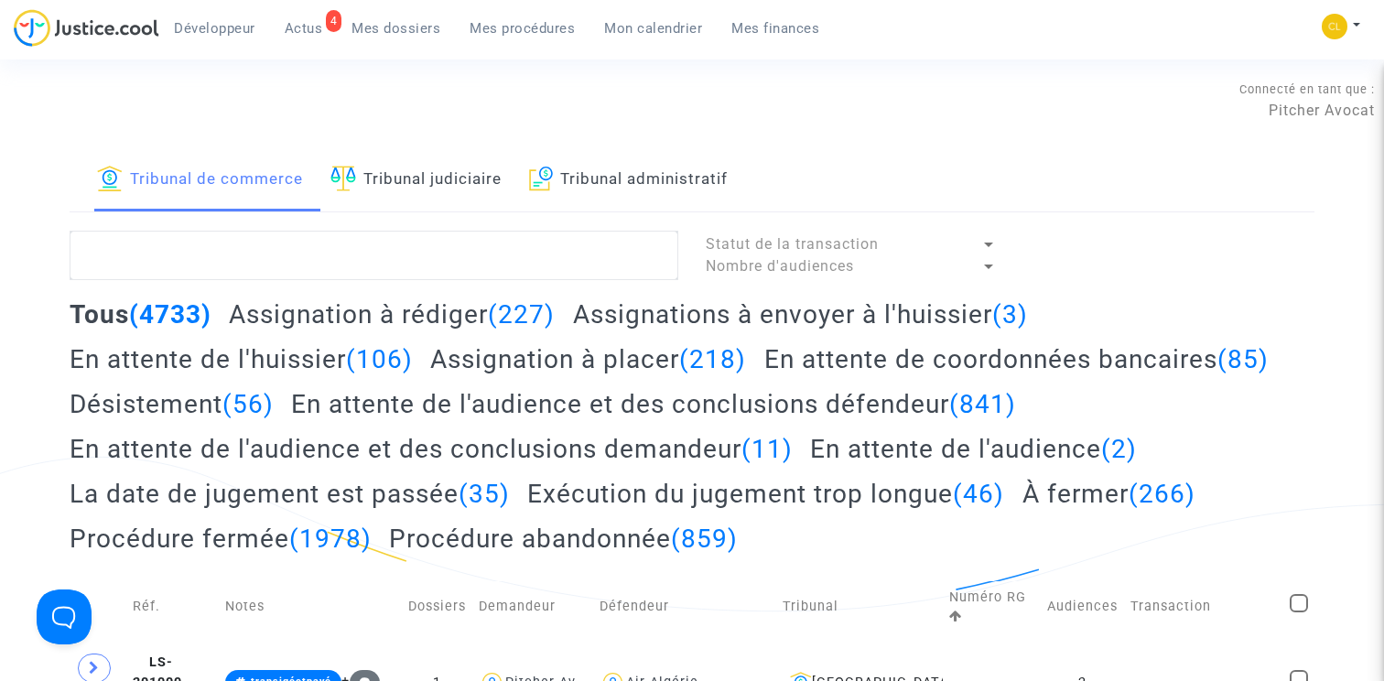
click at [592, 494] on h2 "Exécution du jugement trop longue (46)" at bounding box center [765, 494] width 477 height 32
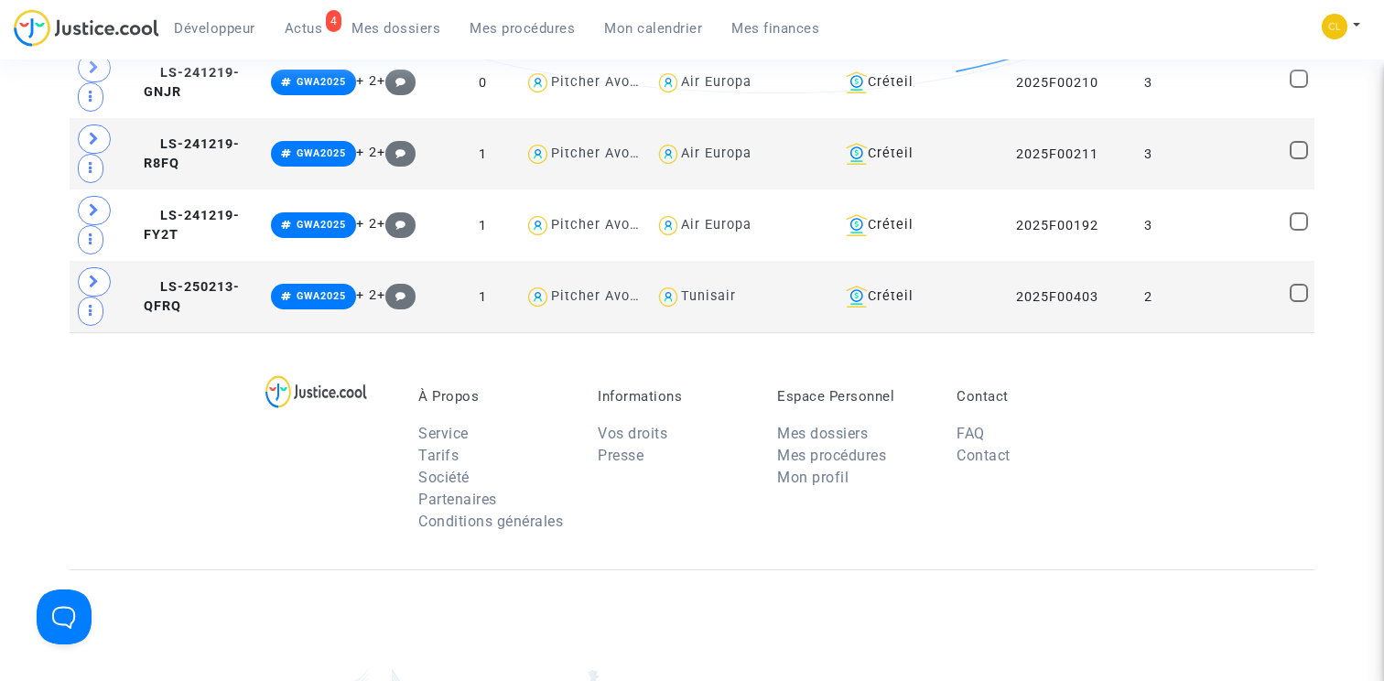
scroll to position [3529, 0]
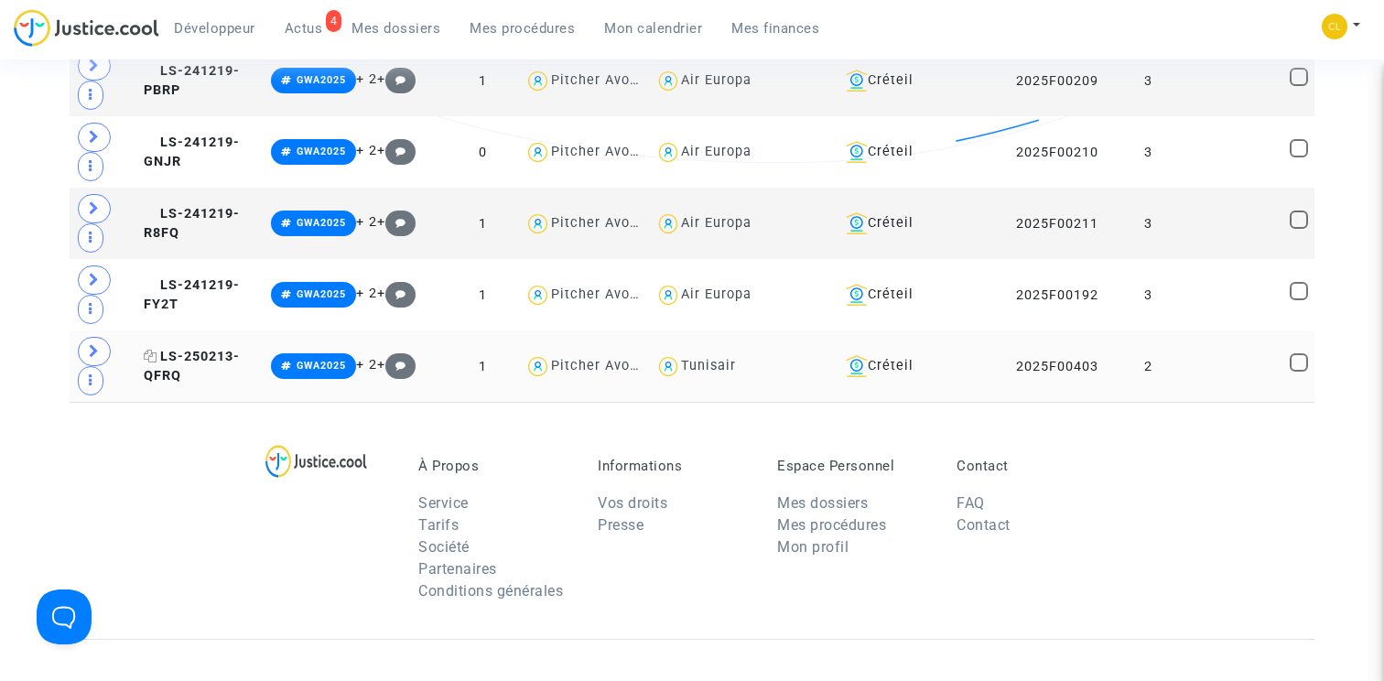
click at [222, 353] on span "LS-250213-QFRQ" at bounding box center [192, 367] width 96 height 36
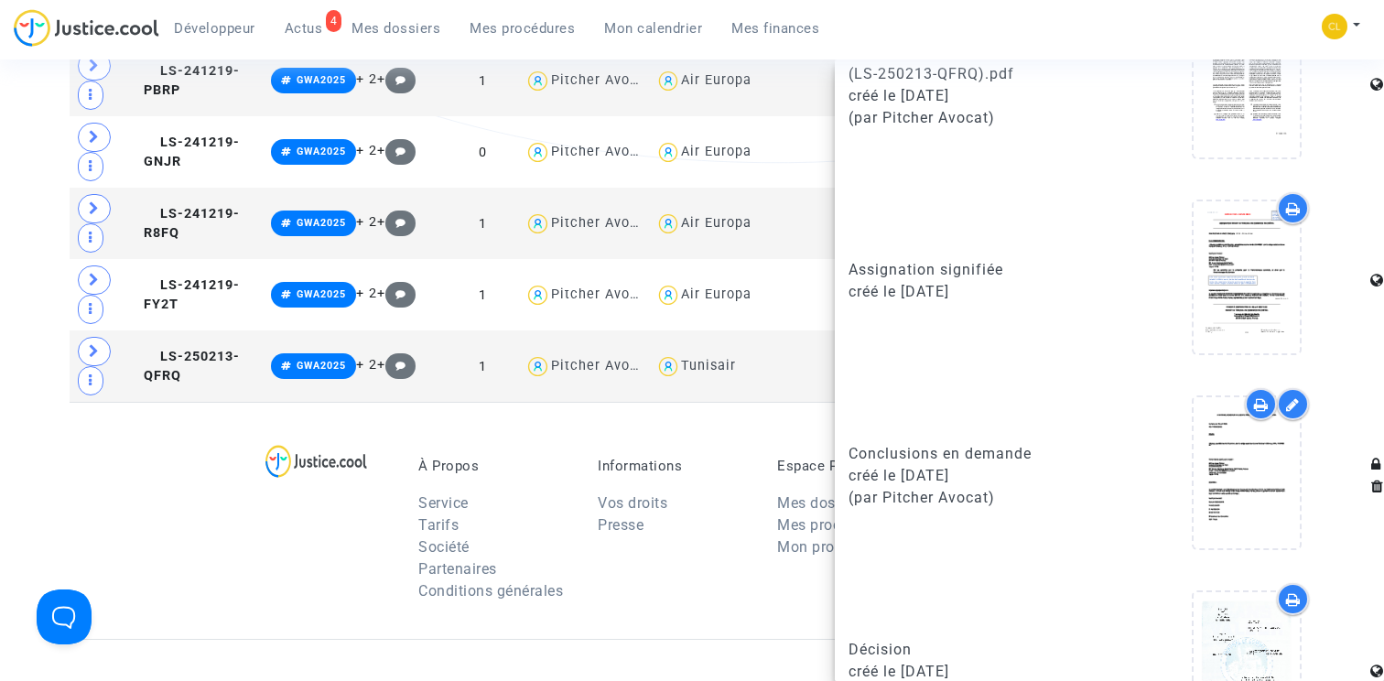
scroll to position [1516, 0]
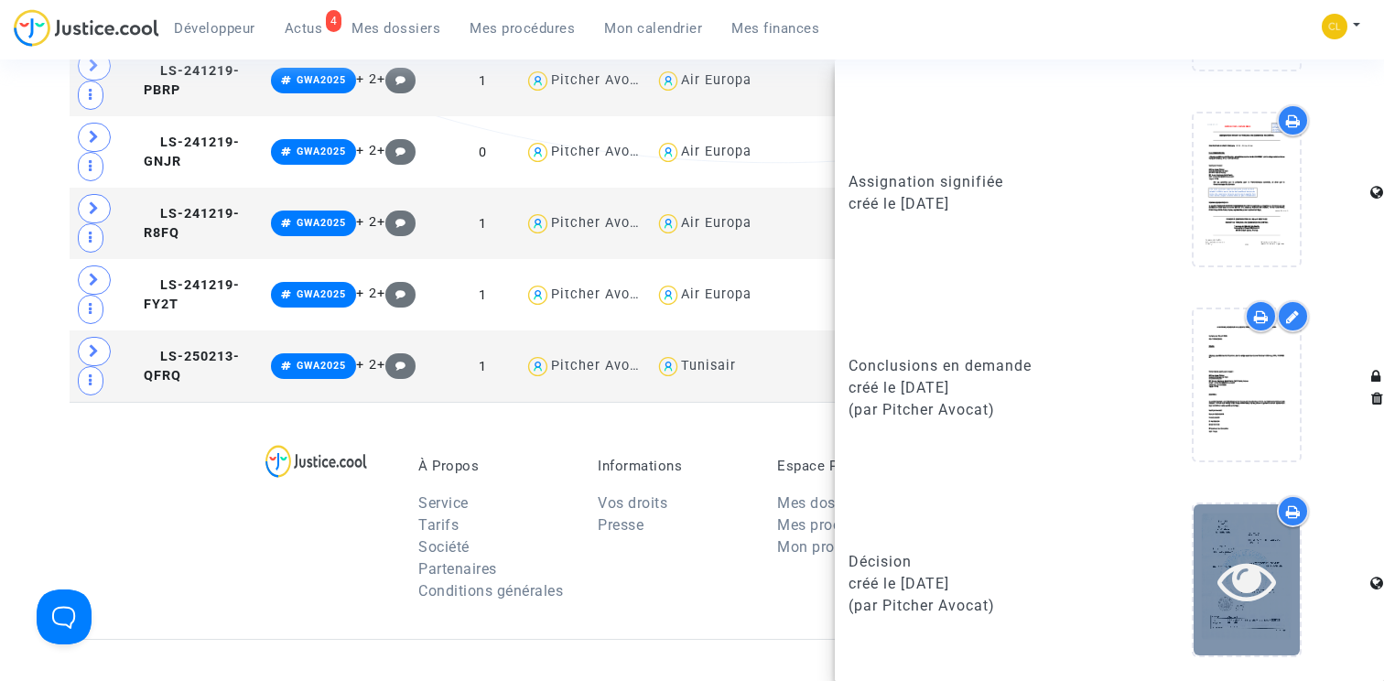
click at [1251, 572] on icon at bounding box center [1248, 580] width 60 height 59
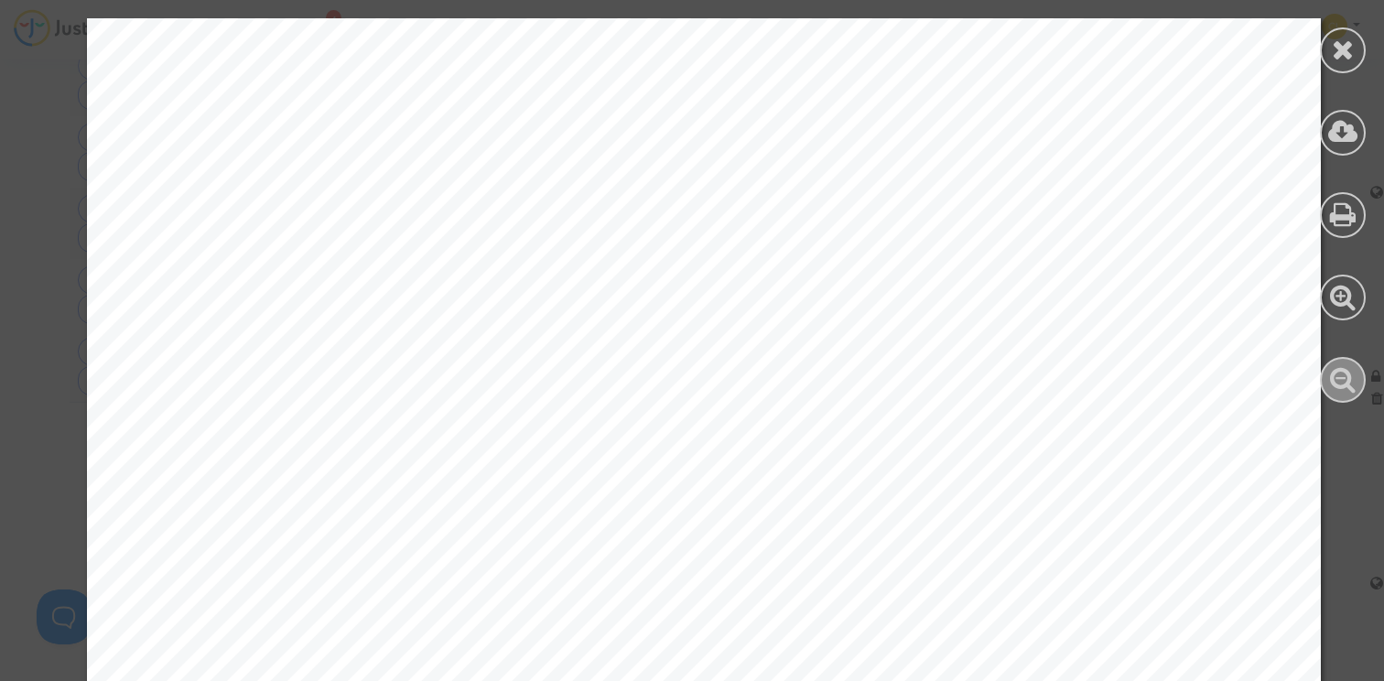
click at [1337, 371] on icon at bounding box center [1343, 378] width 27 height 27
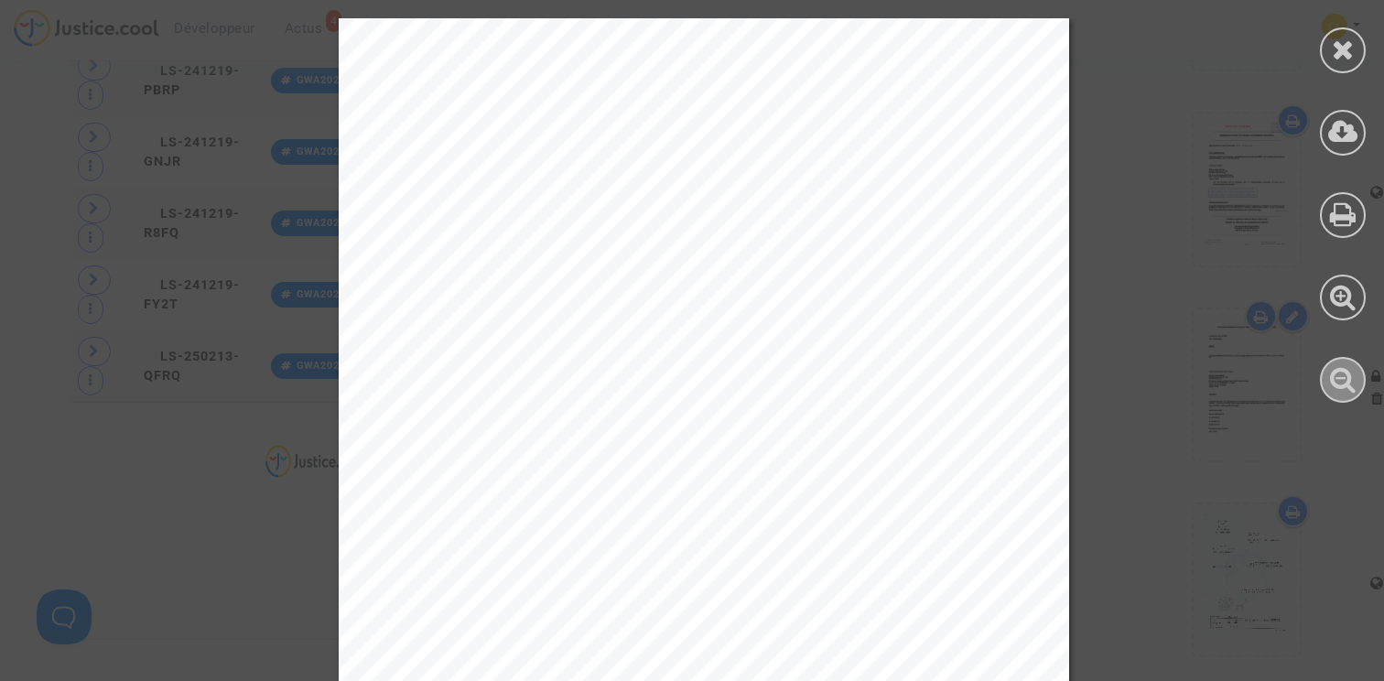
click at [1337, 371] on icon at bounding box center [1343, 378] width 27 height 27
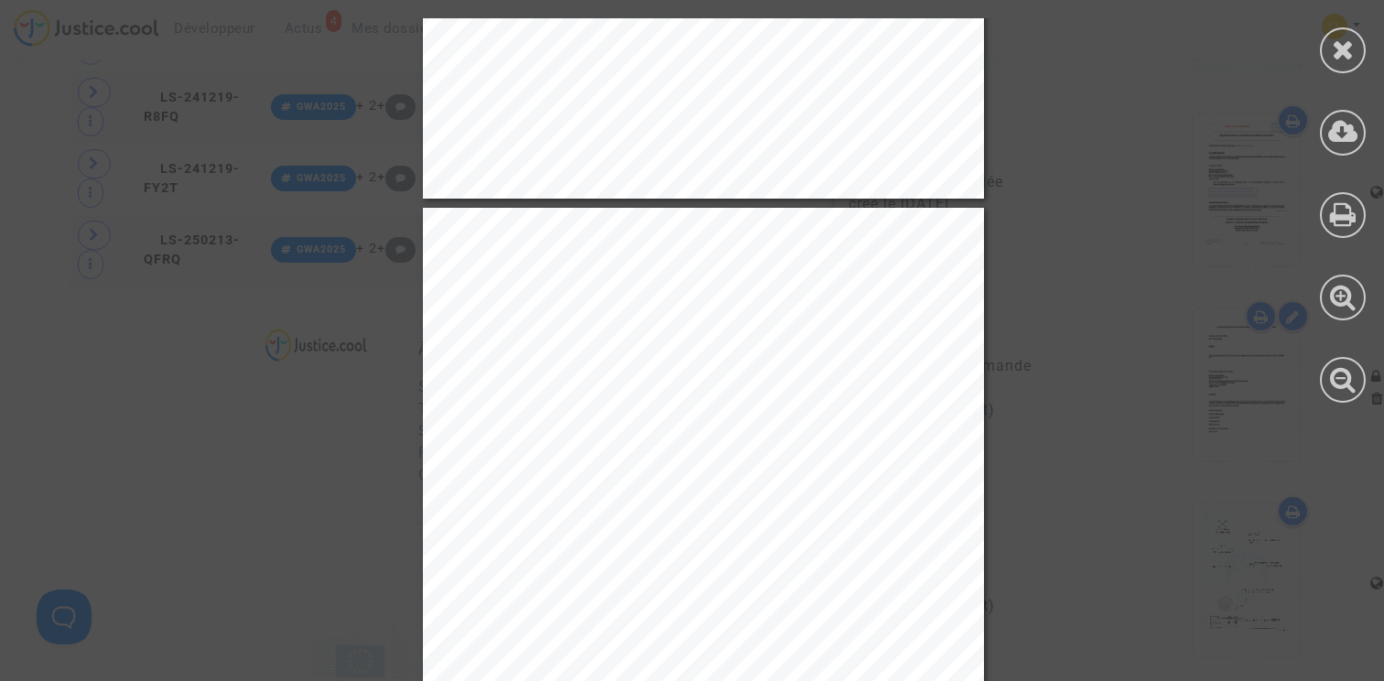
scroll to position [4004, 0]
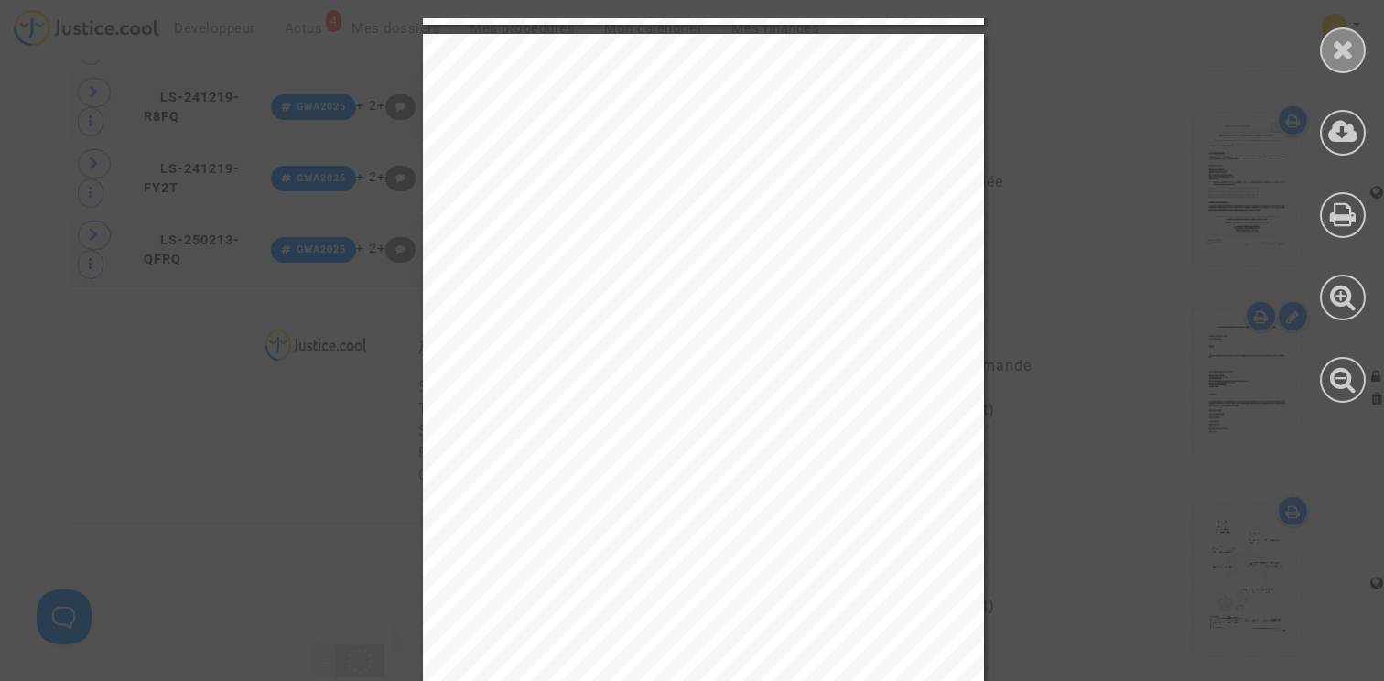
click at [1353, 55] on icon at bounding box center [1343, 49] width 23 height 27
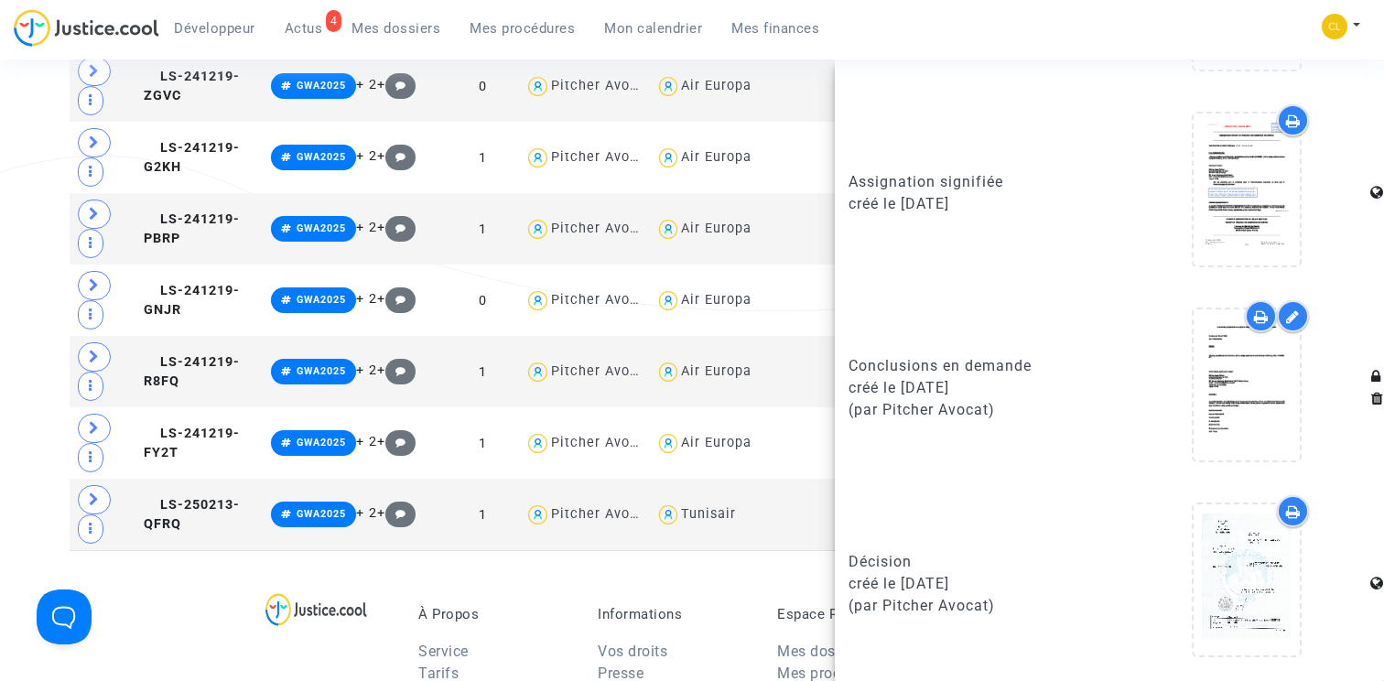
scroll to position [3280, 0]
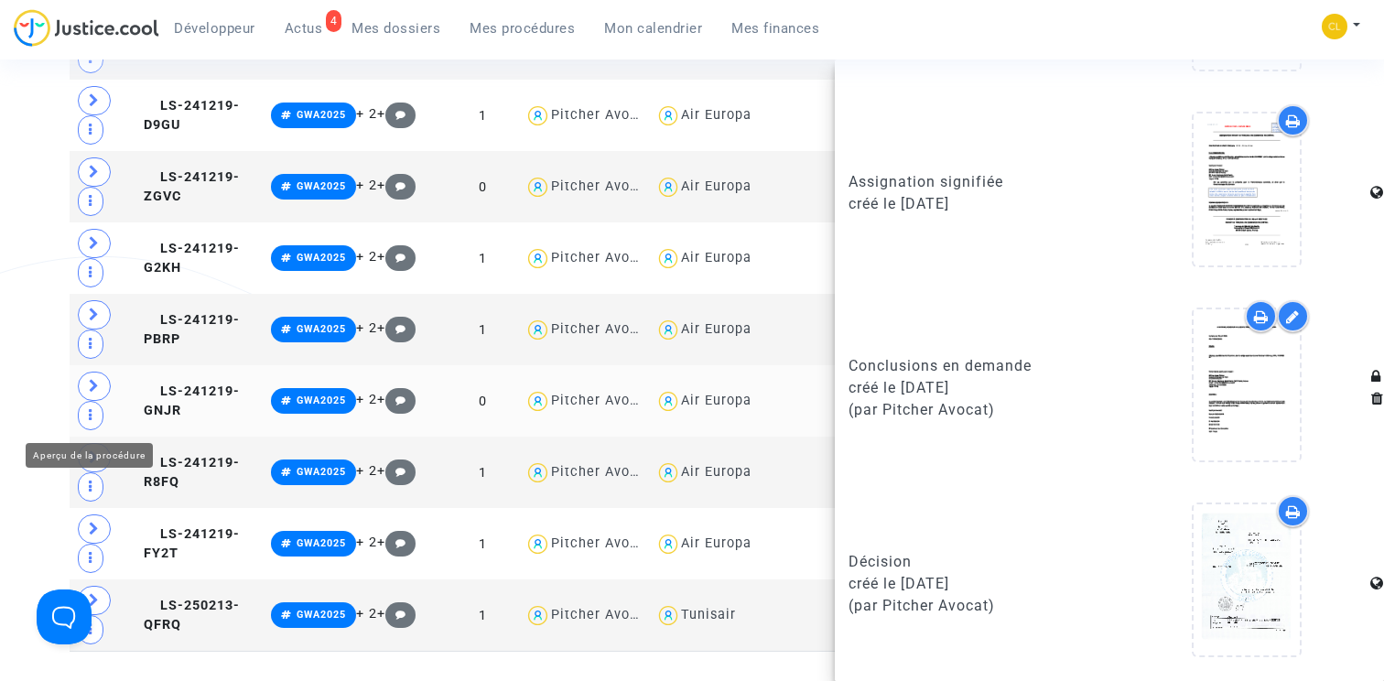
click at [79, 414] on span at bounding box center [91, 415] width 26 height 29
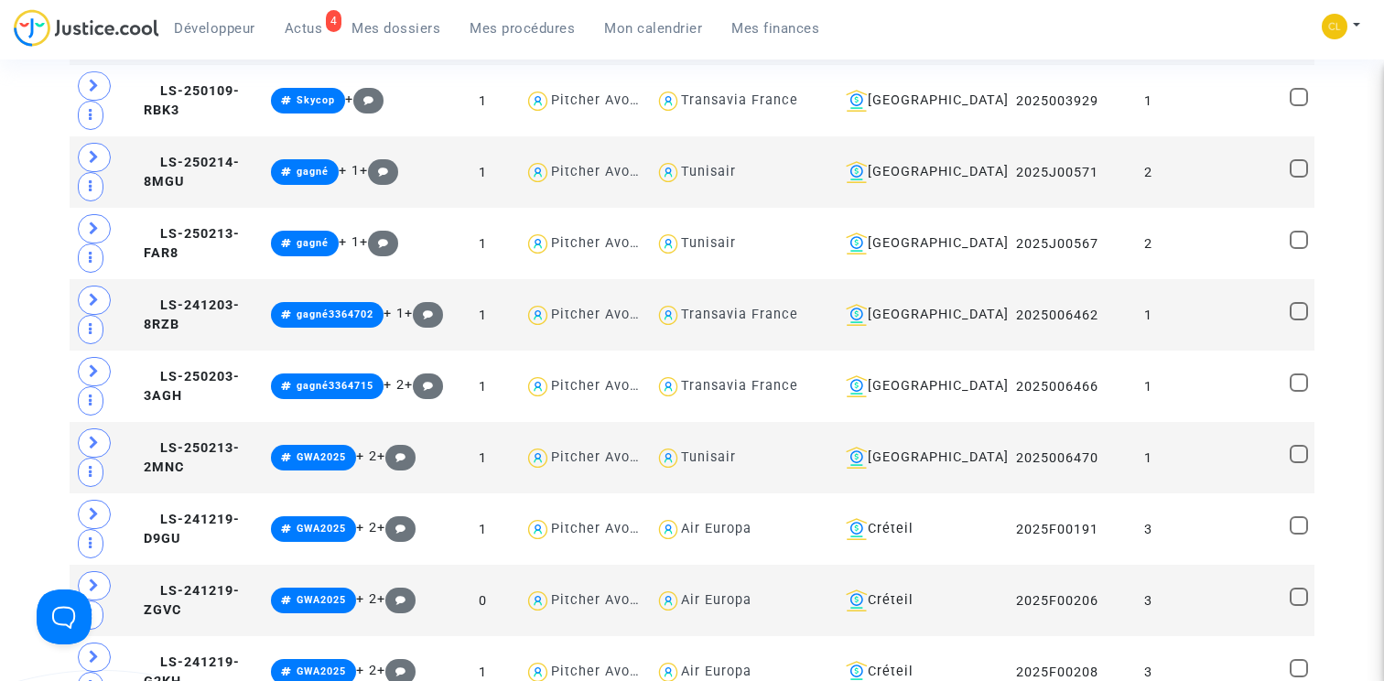
scroll to position [2763, 0]
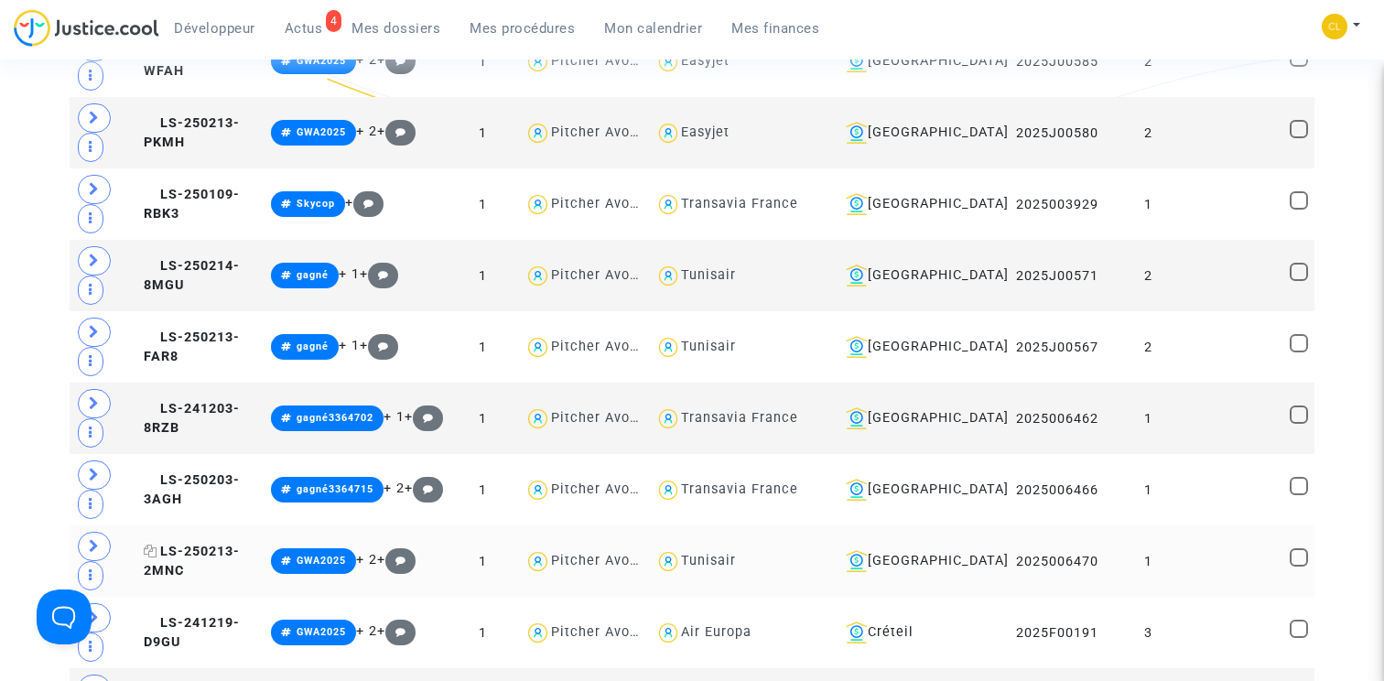
click at [179, 558] on span "LS-250213-2MNC" at bounding box center [192, 562] width 96 height 36
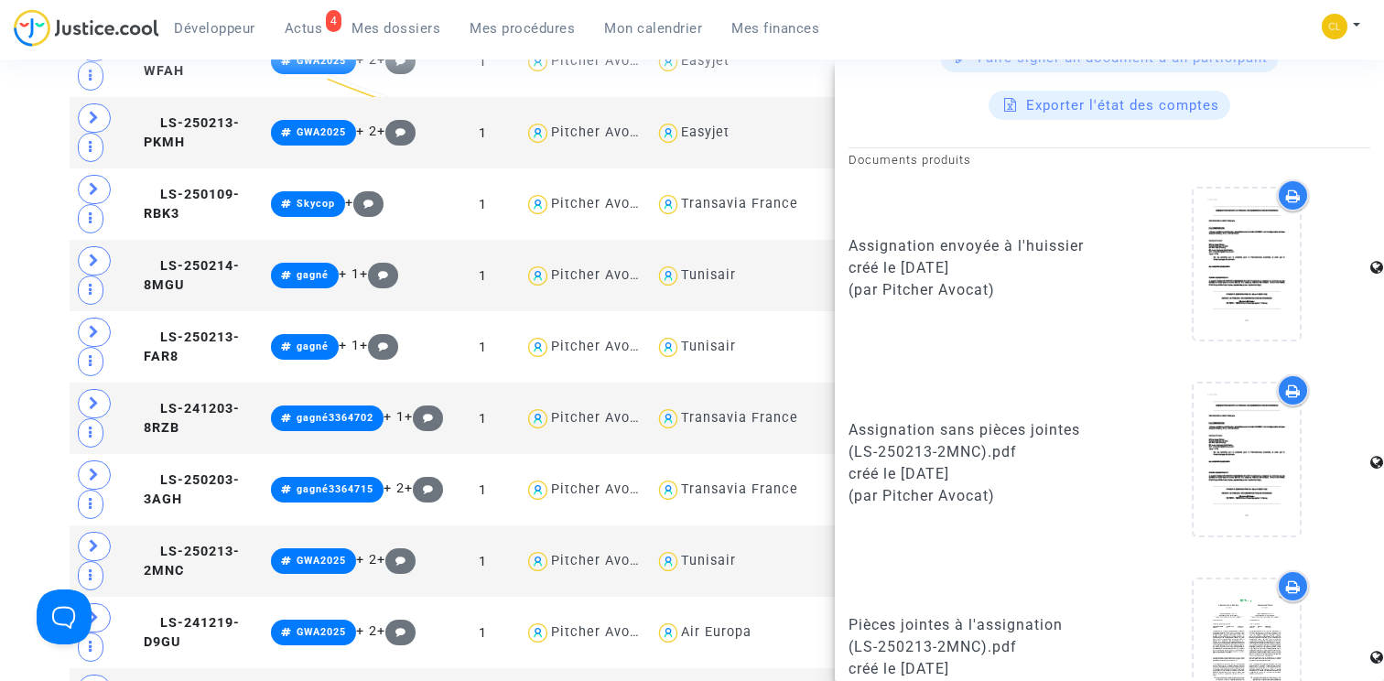
scroll to position [1516, 0]
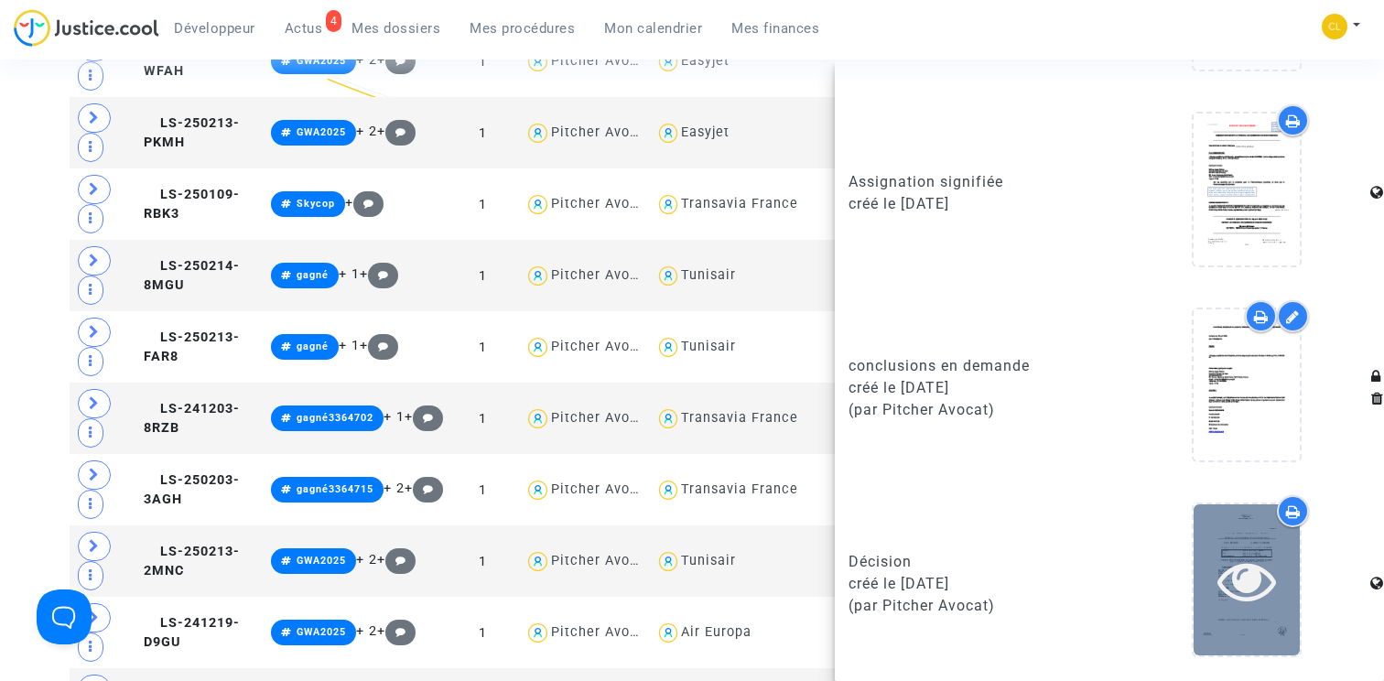
click at [1252, 589] on icon at bounding box center [1248, 580] width 60 height 59
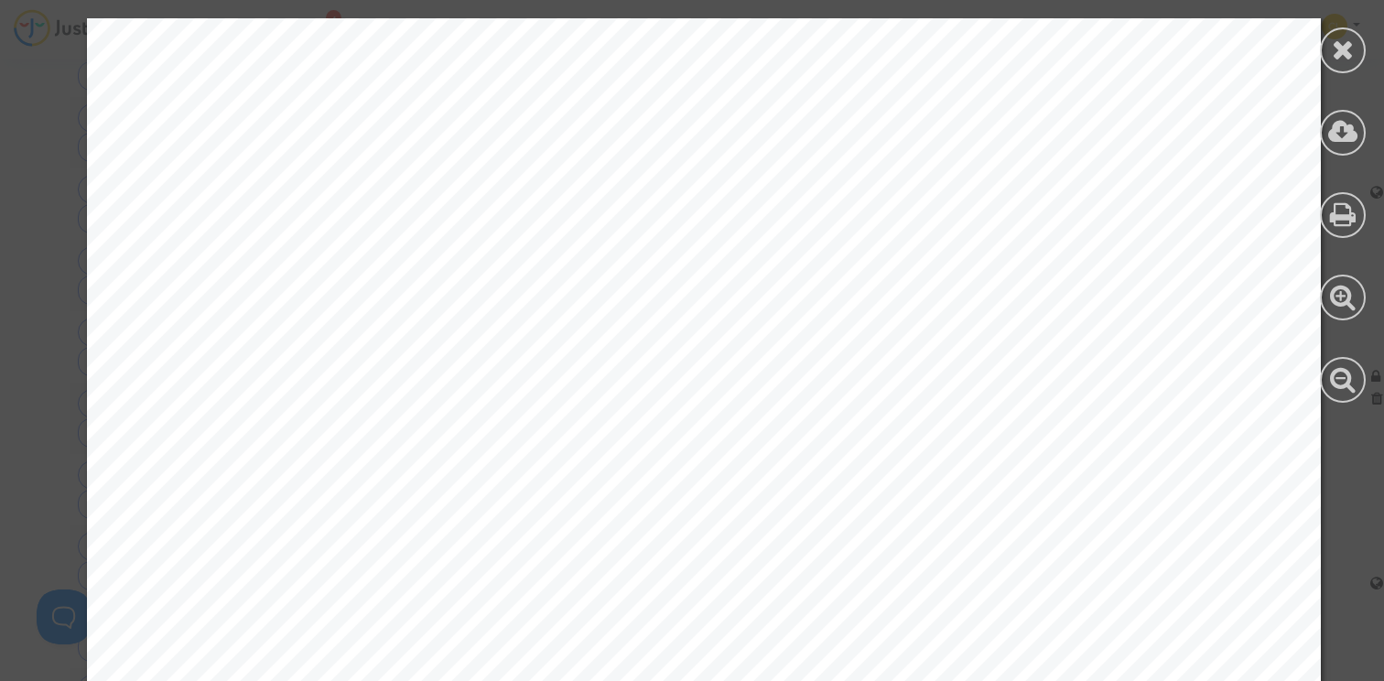
click at [1319, 384] on div at bounding box center [1343, 210] width 82 height 421
click at [1328, 387] on div at bounding box center [1343, 380] width 46 height 46
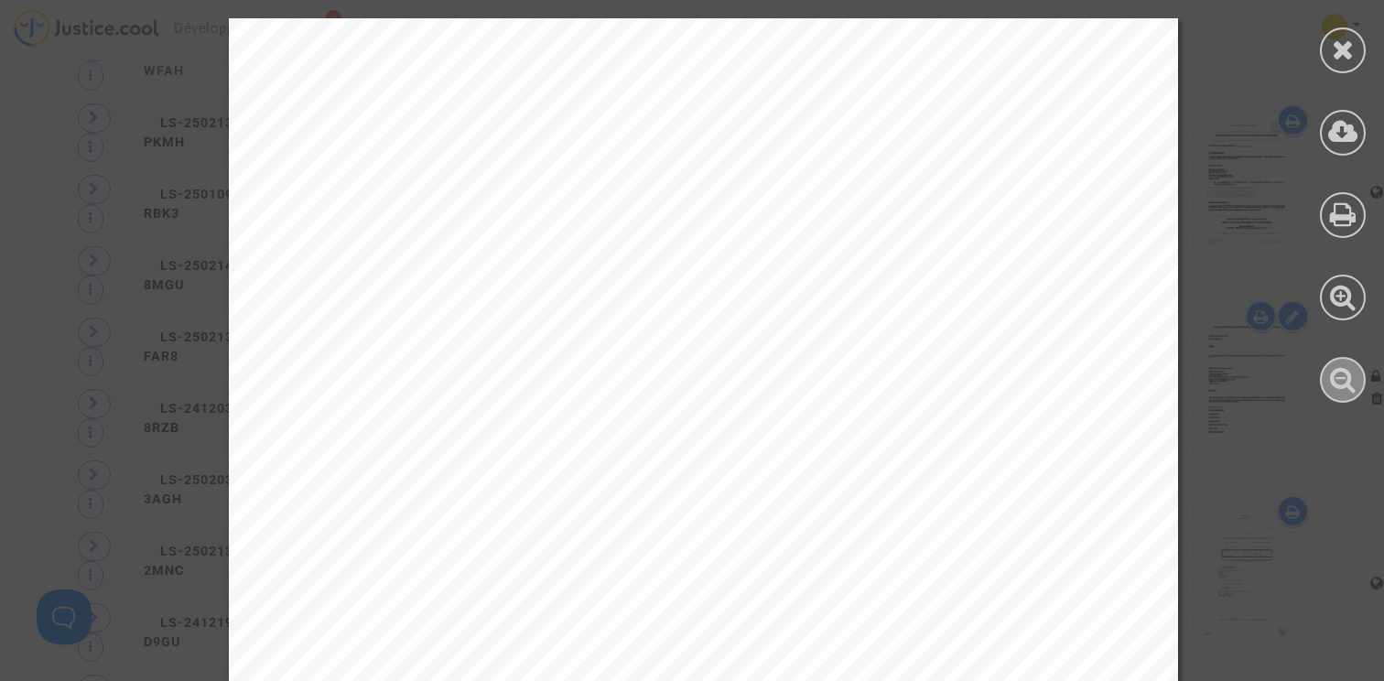
click at [1328, 387] on div at bounding box center [1343, 380] width 46 height 46
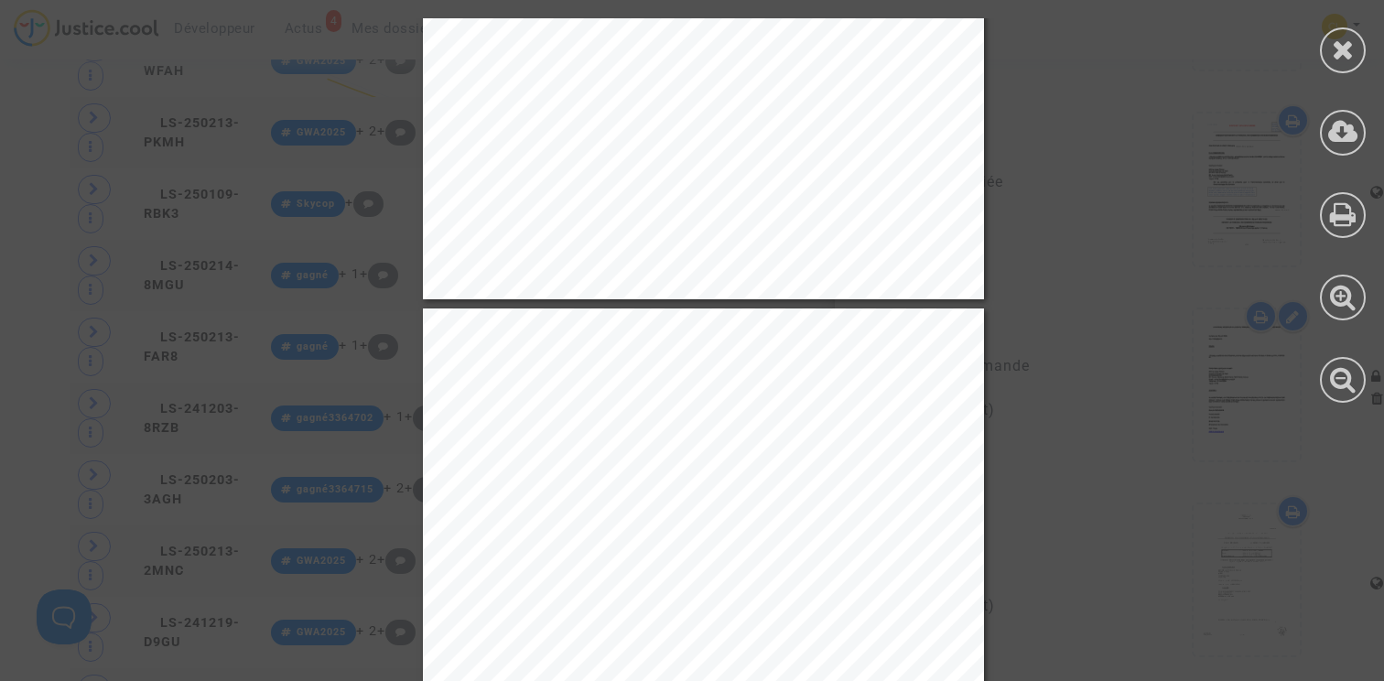
scroll to position [2093, 0]
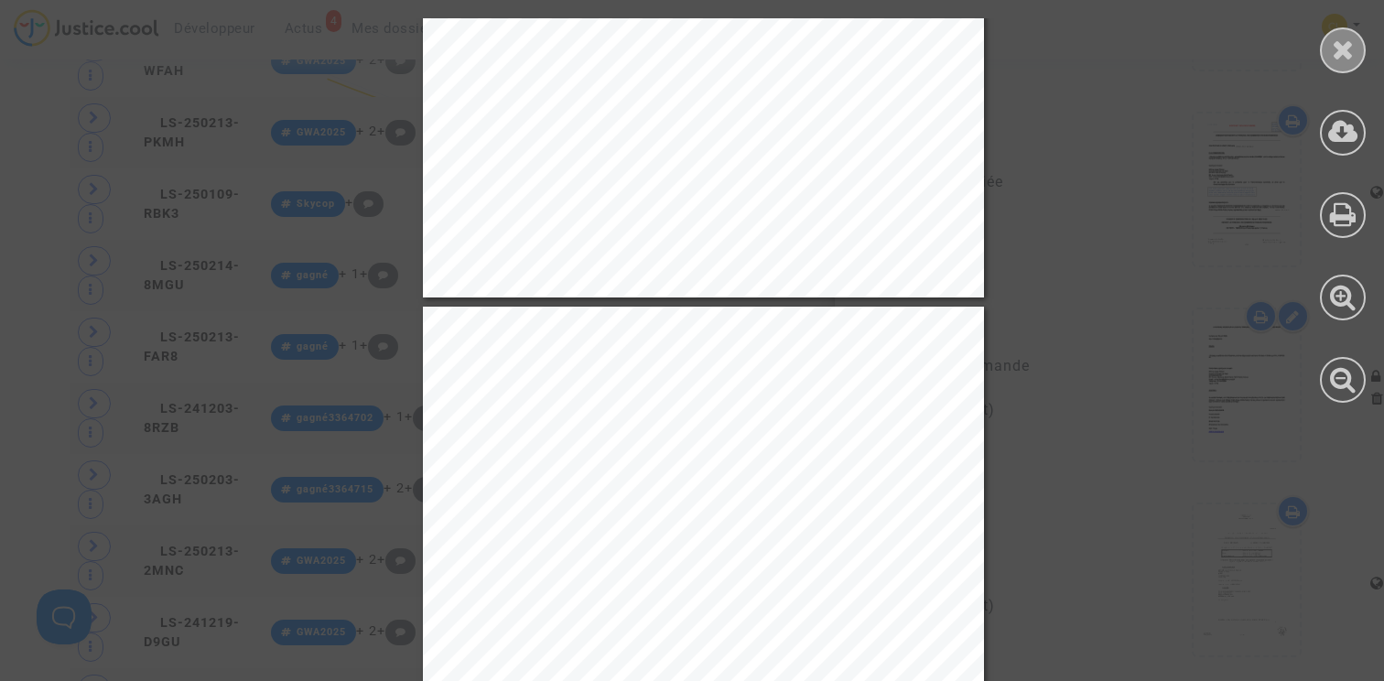
click at [1339, 71] on div at bounding box center [1343, 50] width 46 height 46
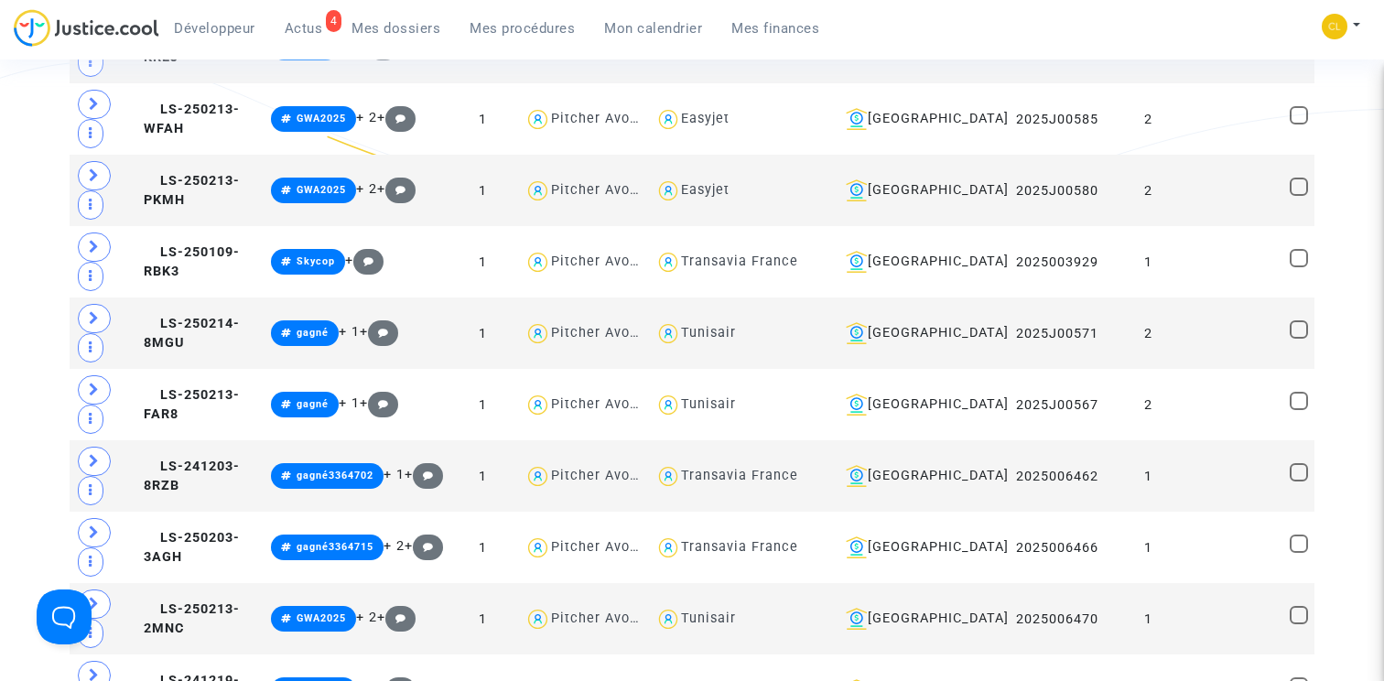
scroll to position [2679, 0]
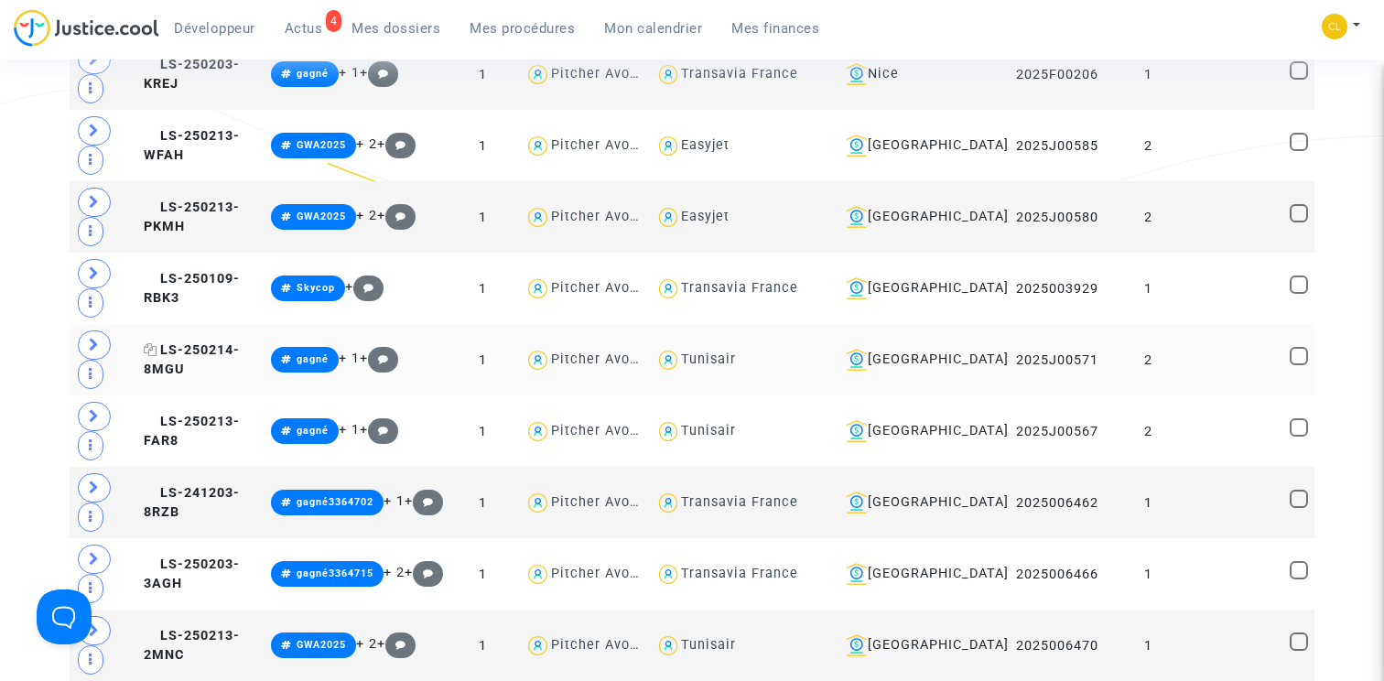
click at [171, 356] on span "LS-250214-8MGU" at bounding box center [192, 360] width 96 height 36
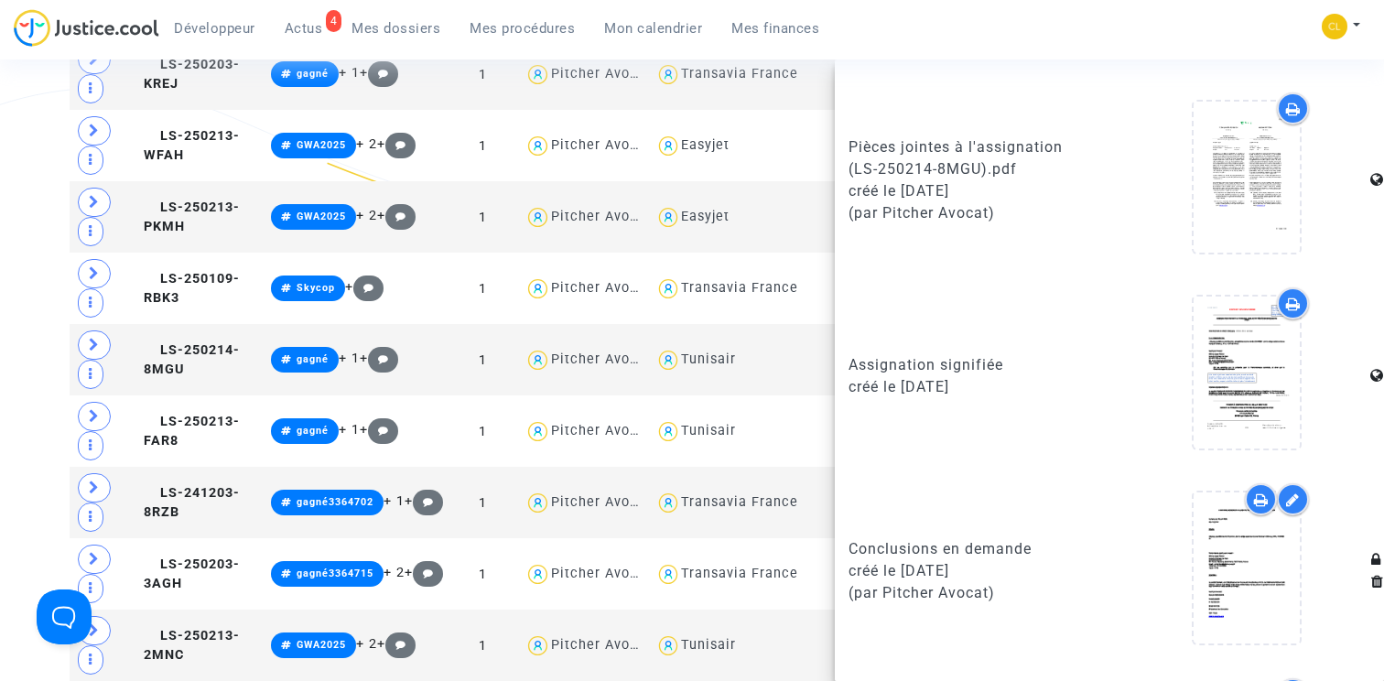
scroll to position [1516, 0]
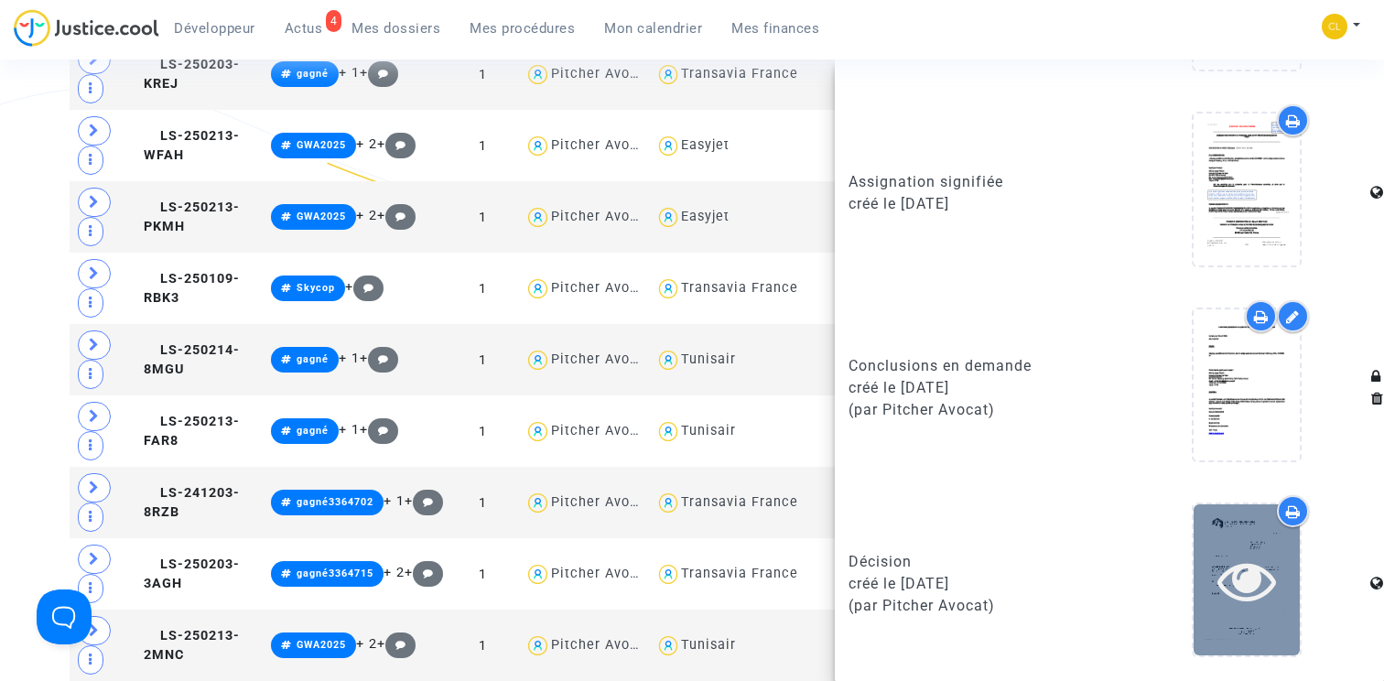
click at [1234, 577] on icon at bounding box center [1248, 580] width 60 height 59
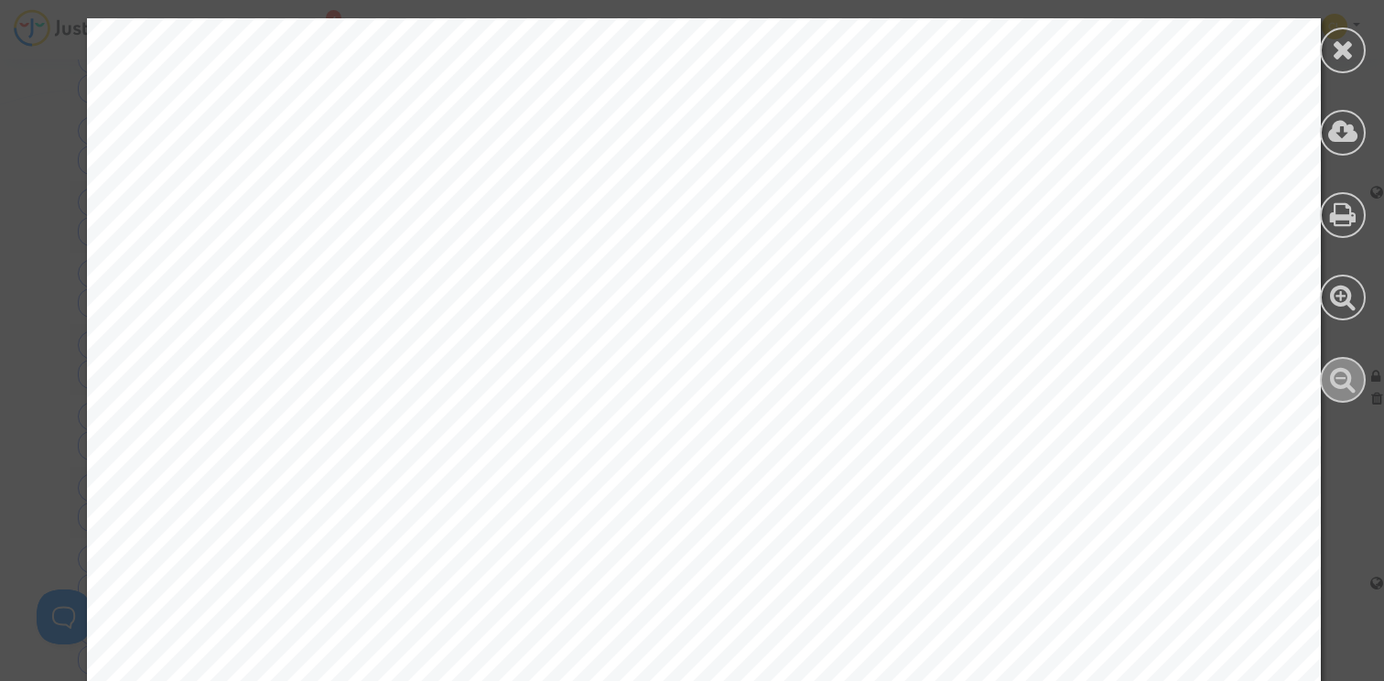
click at [1336, 373] on icon at bounding box center [1343, 378] width 27 height 27
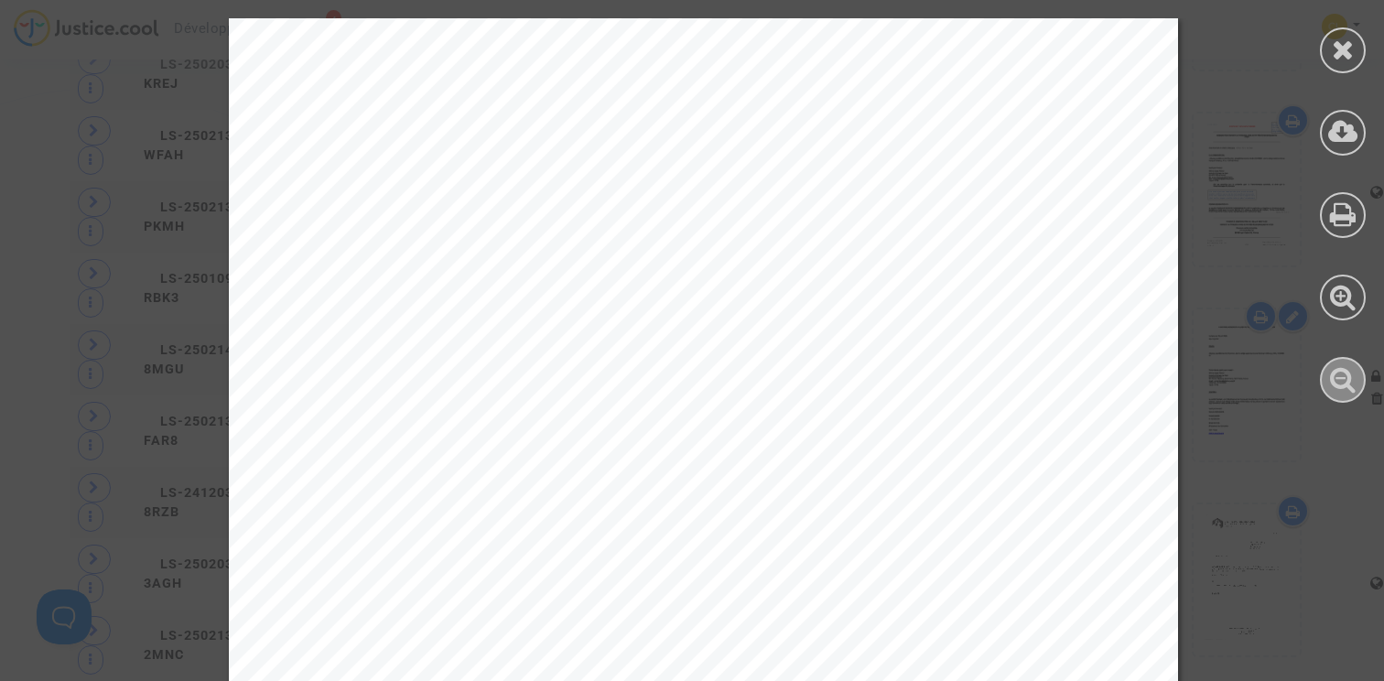
click at [1336, 373] on icon at bounding box center [1343, 378] width 27 height 27
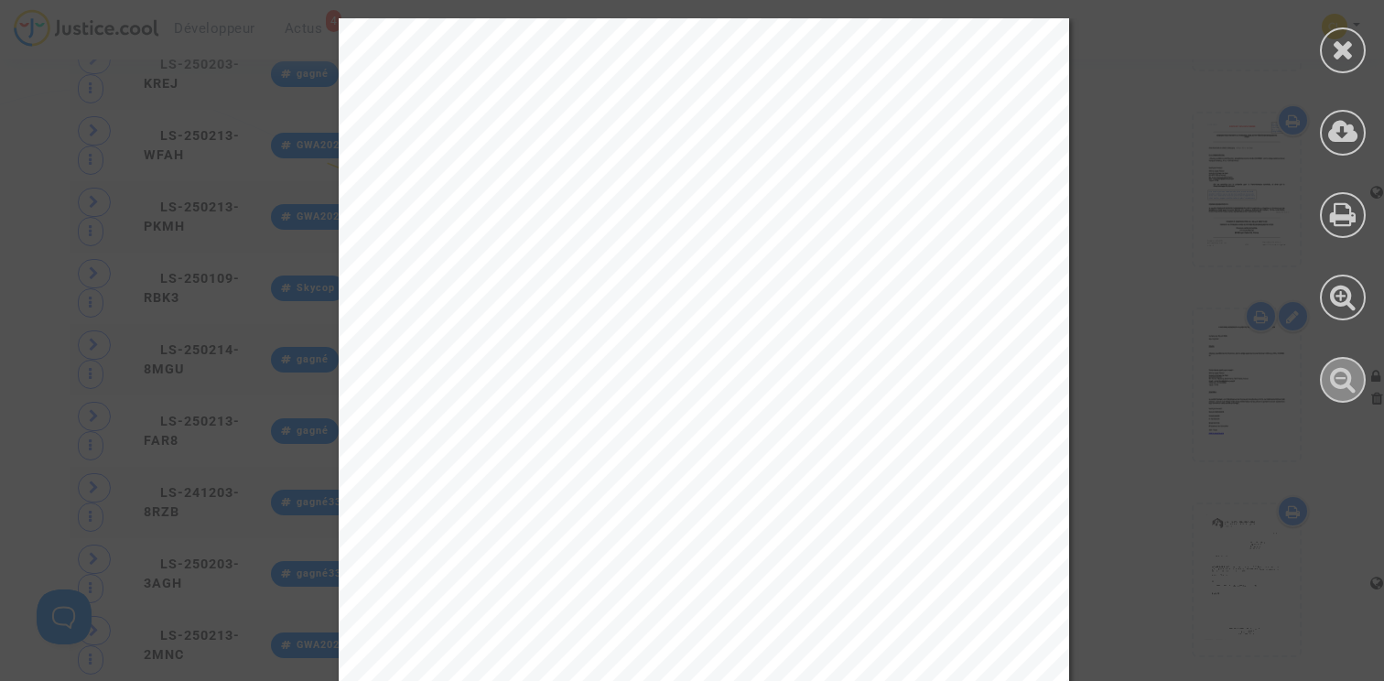
click at [1336, 373] on icon at bounding box center [1343, 378] width 27 height 27
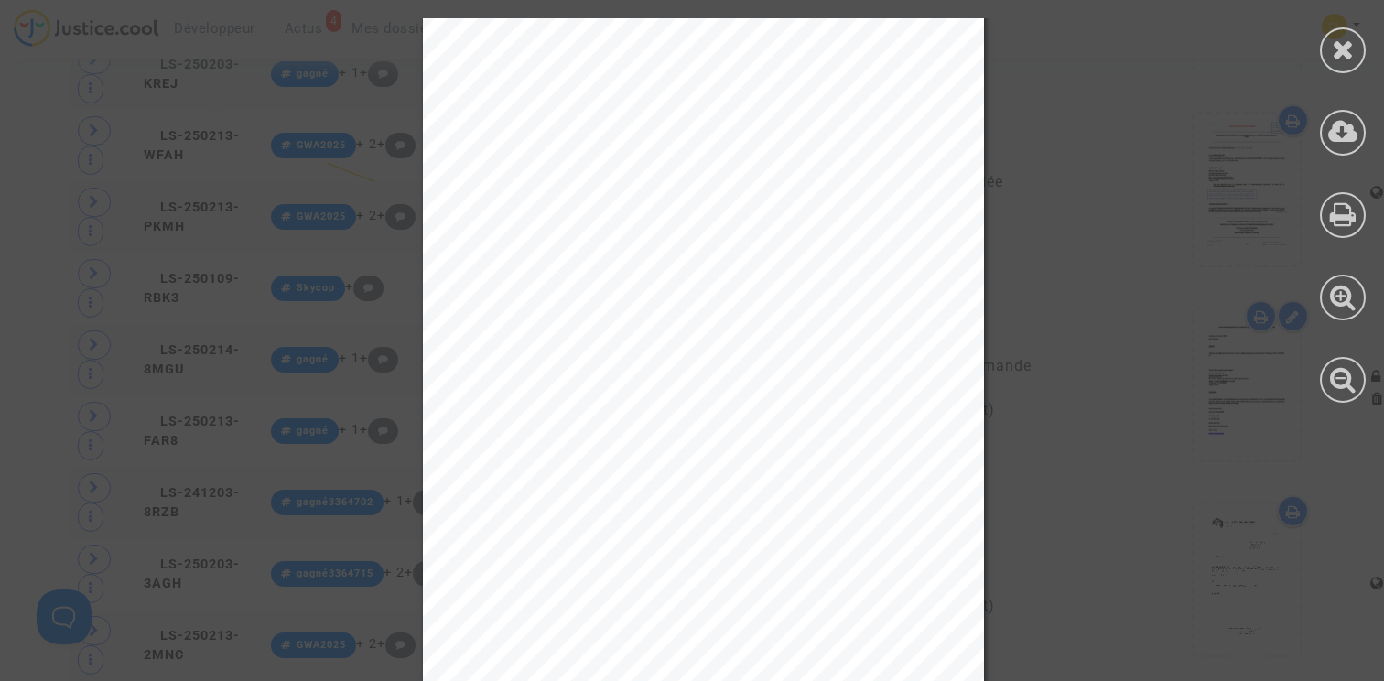
scroll to position [2506, 0]
click at [1337, 58] on icon at bounding box center [1343, 49] width 23 height 27
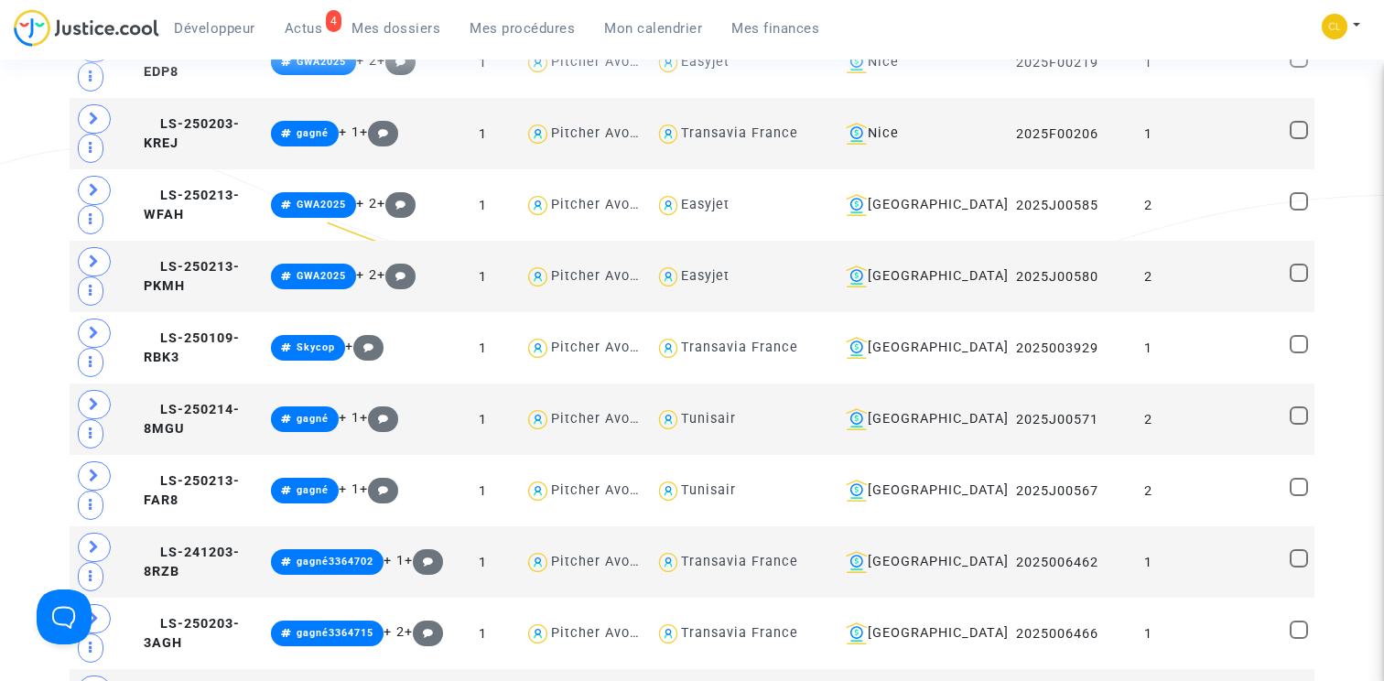
scroll to position [2571, 0]
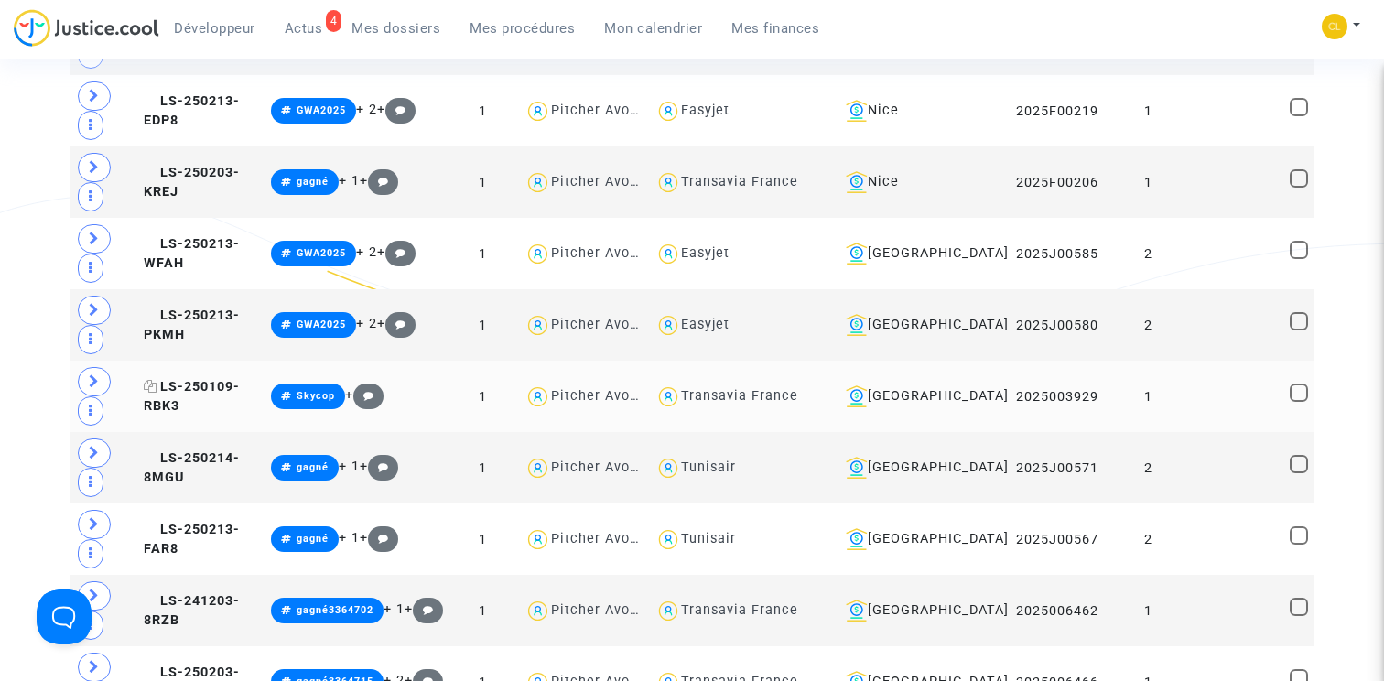
click at [199, 384] on span "LS-250109-RBK3" at bounding box center [192, 397] width 96 height 36
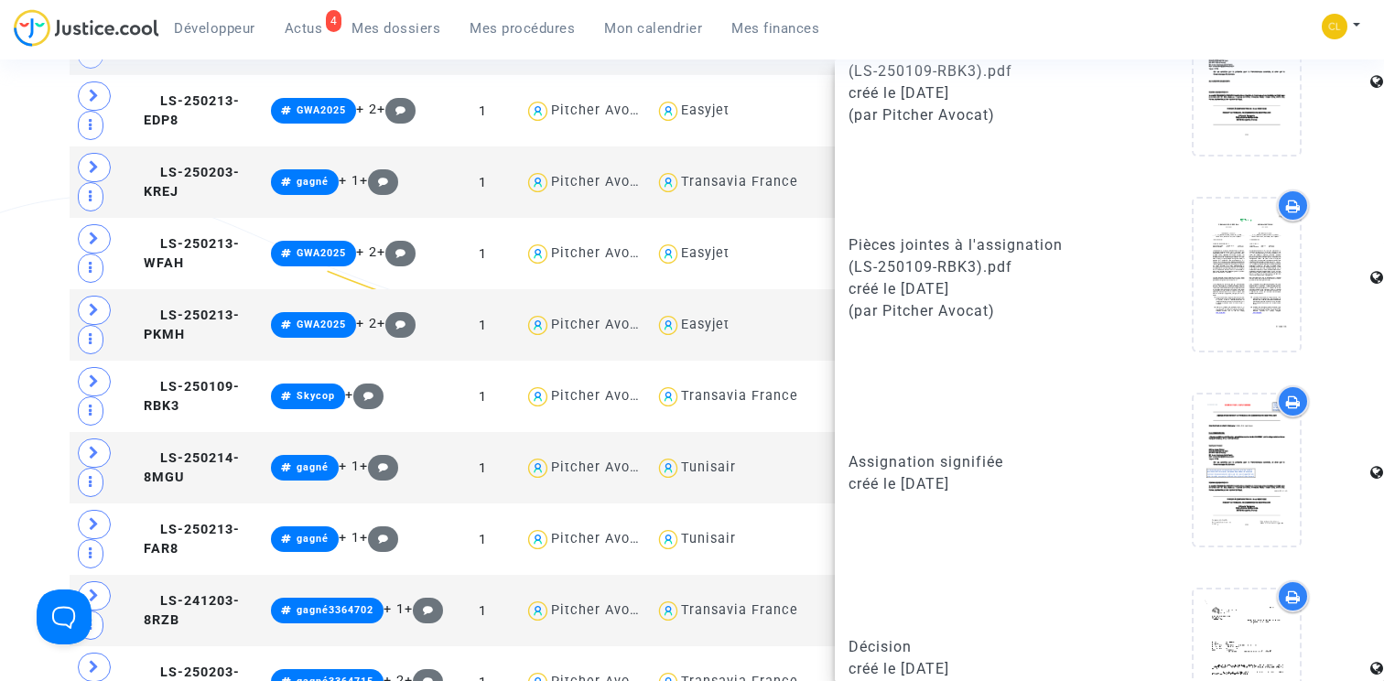
scroll to position [1516, 0]
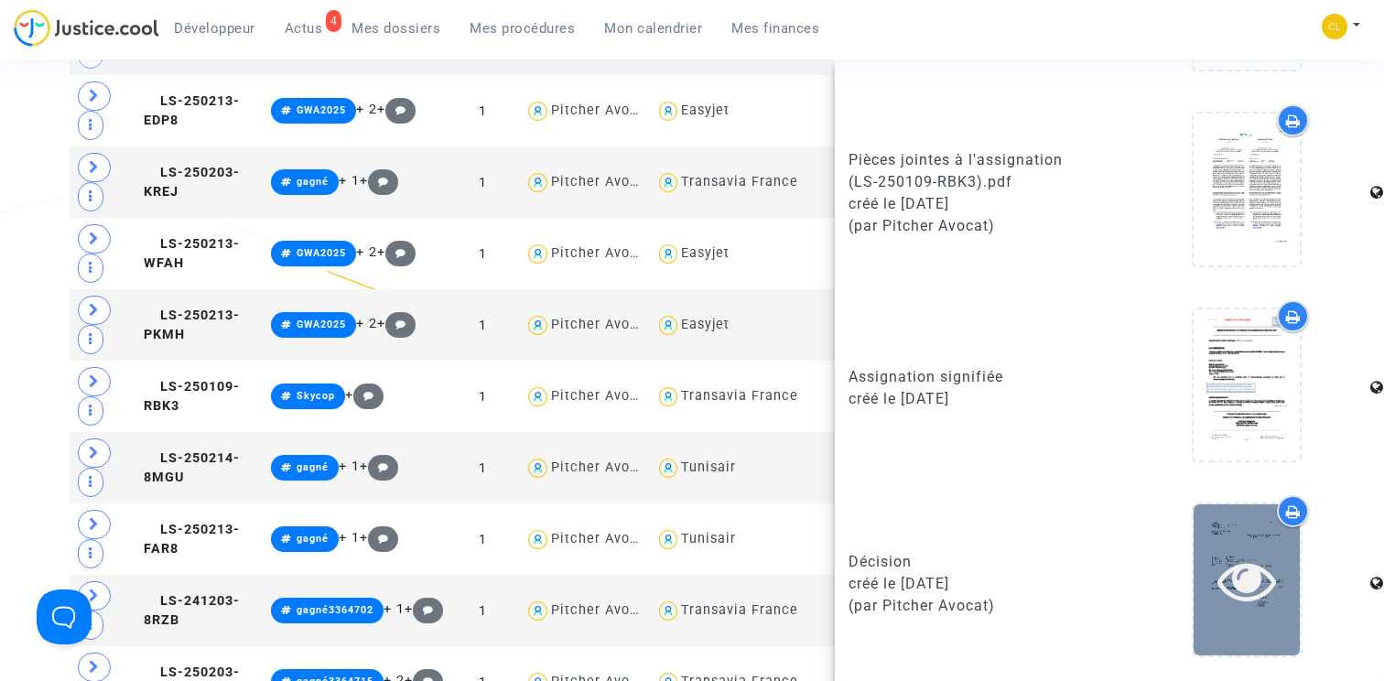
click at [1239, 580] on icon at bounding box center [1248, 580] width 60 height 59
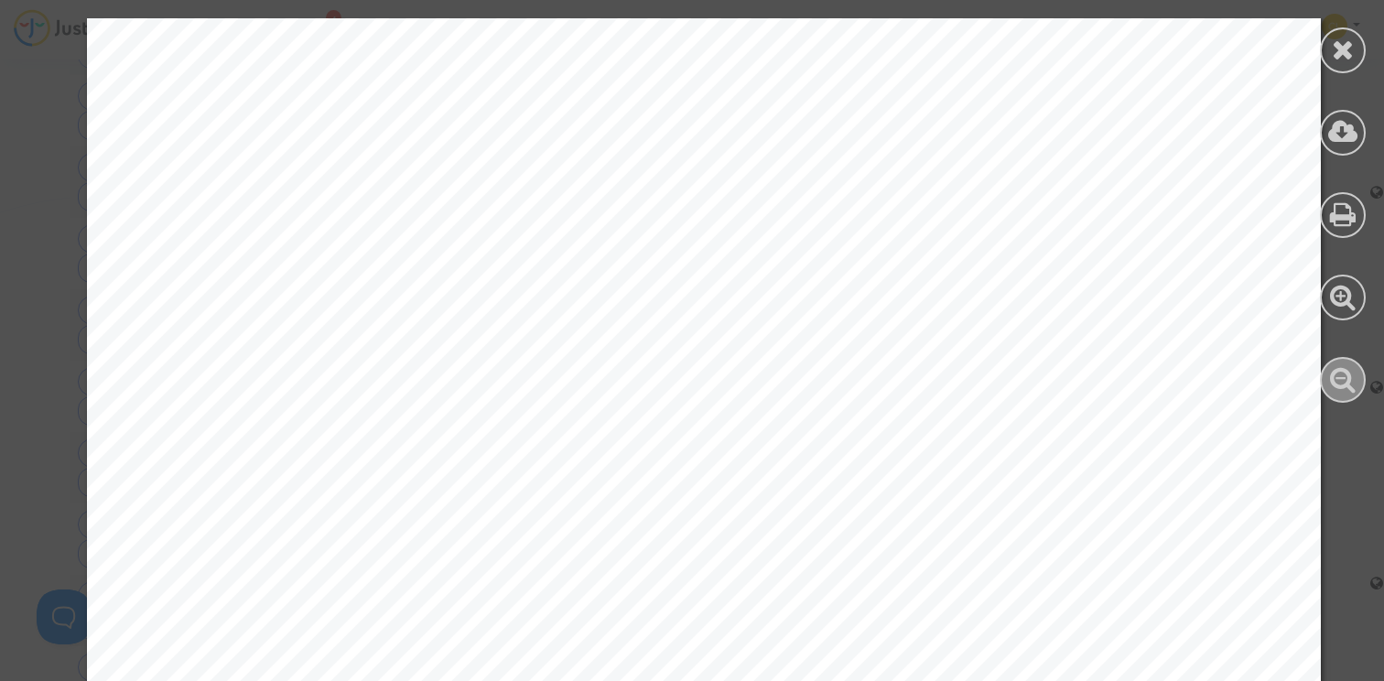
click at [1351, 381] on icon at bounding box center [1343, 378] width 27 height 27
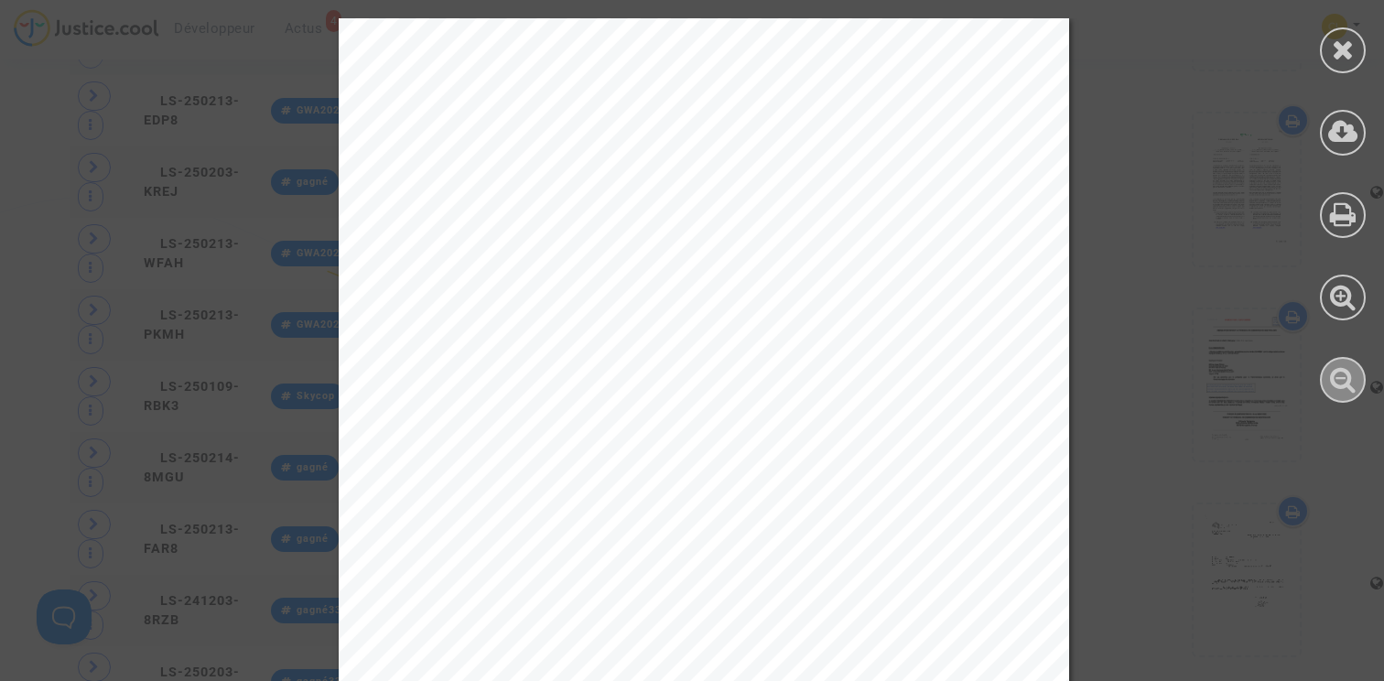
click at [1351, 381] on icon at bounding box center [1343, 378] width 27 height 27
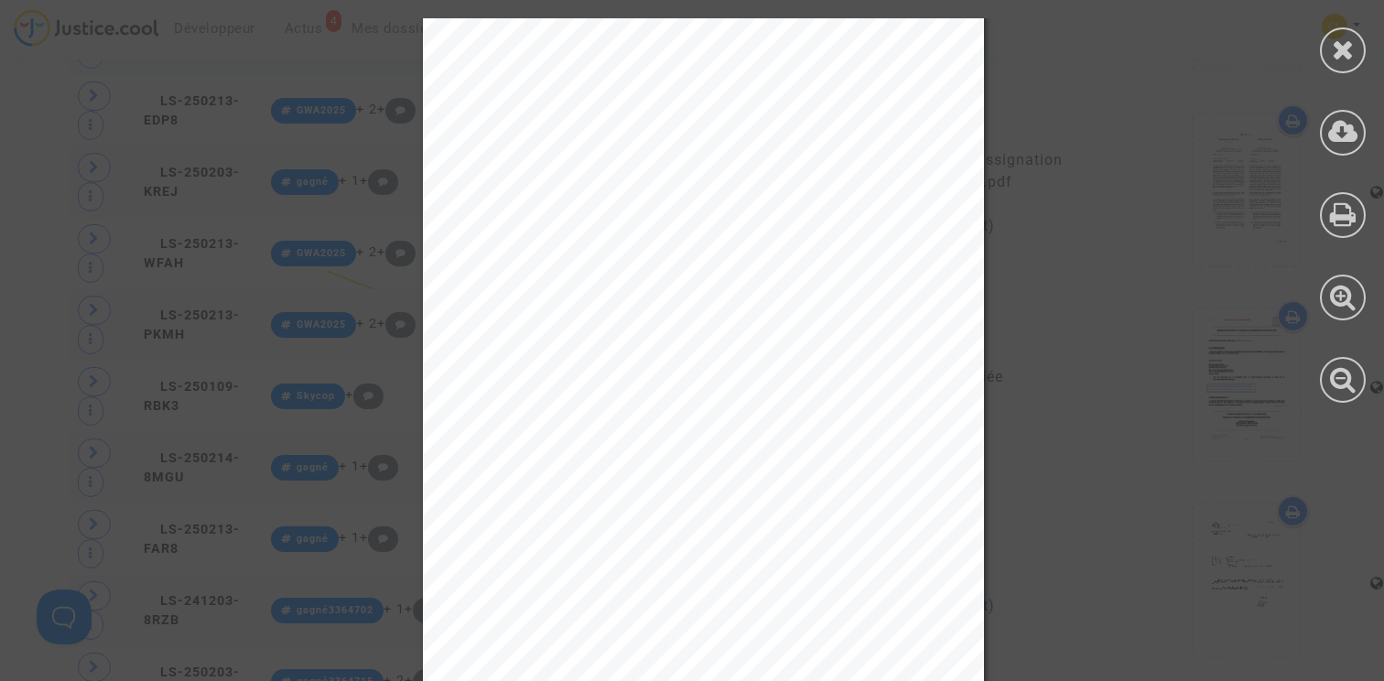
scroll to position [2377, 0]
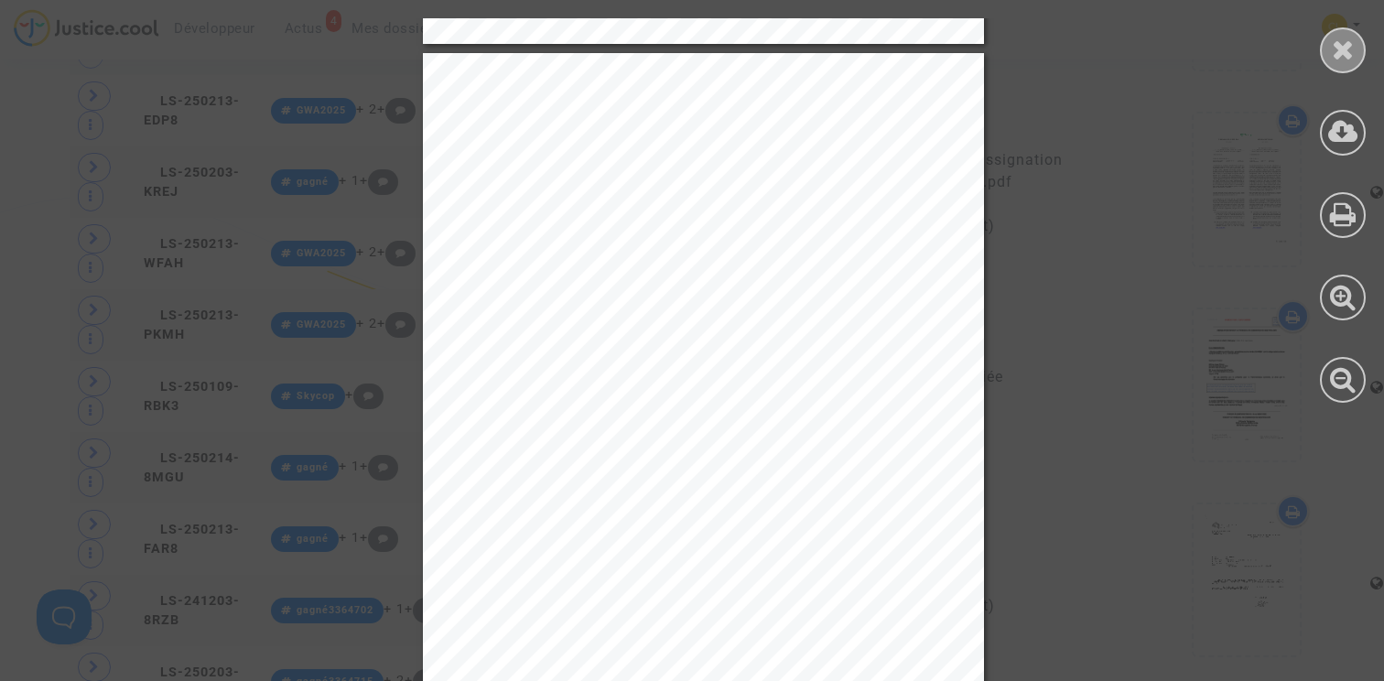
click at [1349, 61] on icon at bounding box center [1343, 49] width 23 height 27
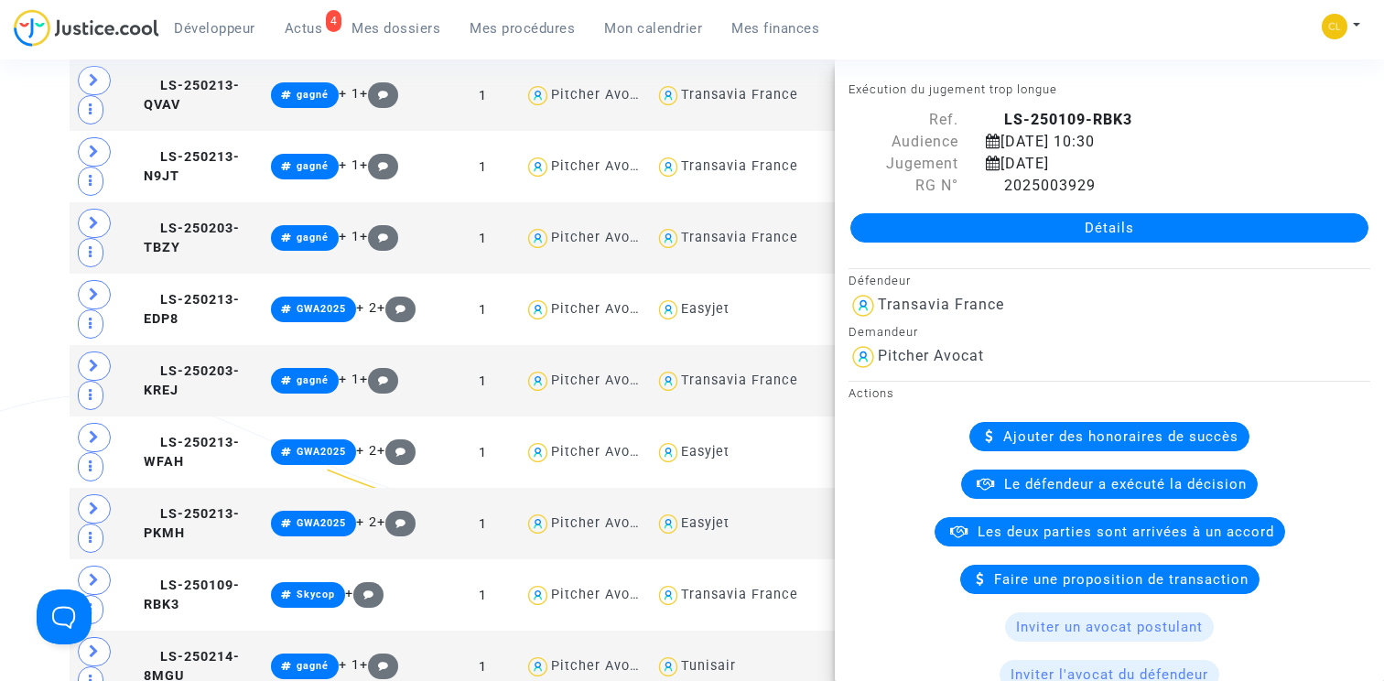
scroll to position [2417, 0]
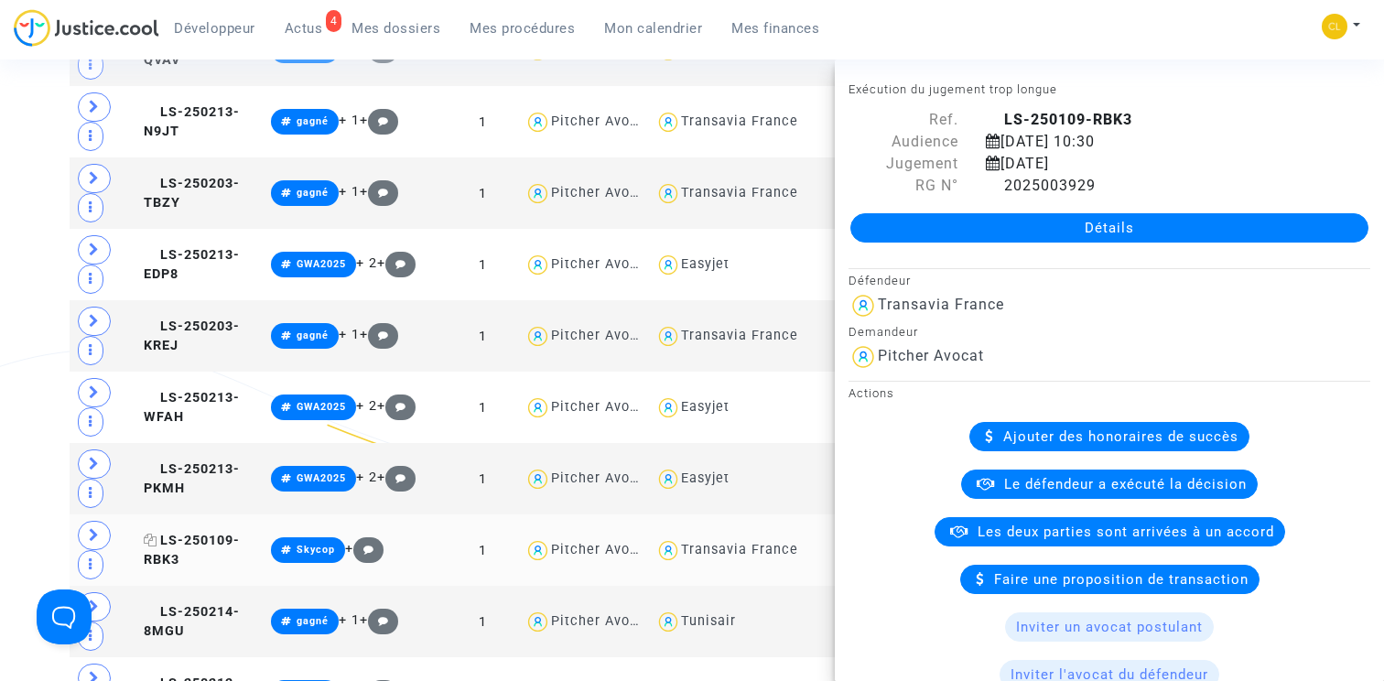
click at [204, 544] on span "LS-250109-RBK3" at bounding box center [192, 551] width 96 height 36
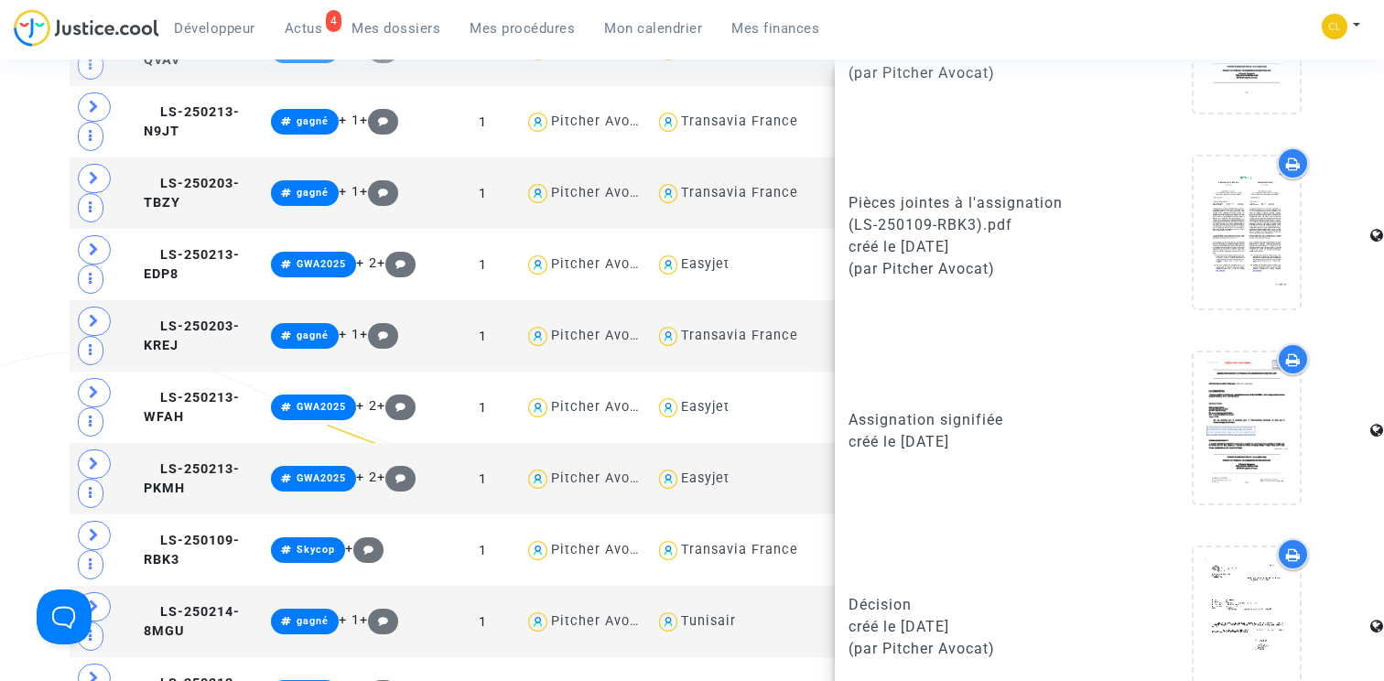
scroll to position [1516, 0]
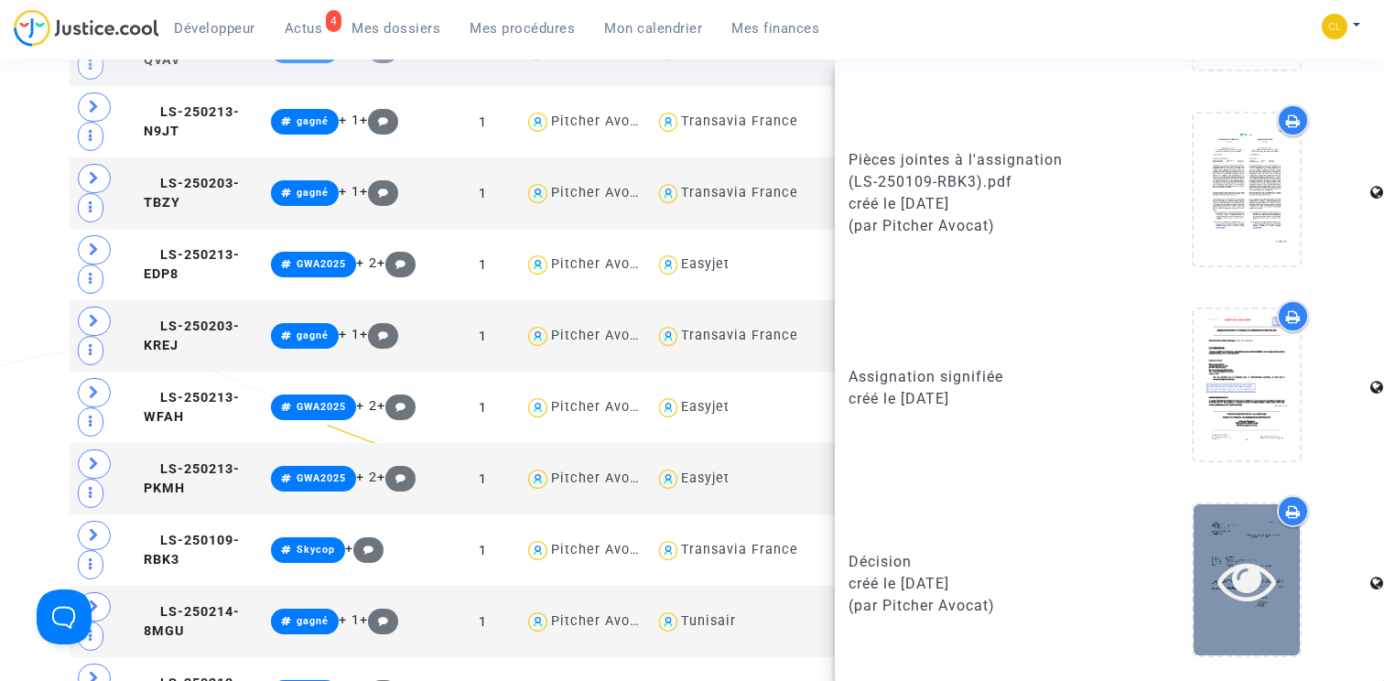
click at [1243, 569] on icon at bounding box center [1248, 580] width 60 height 59
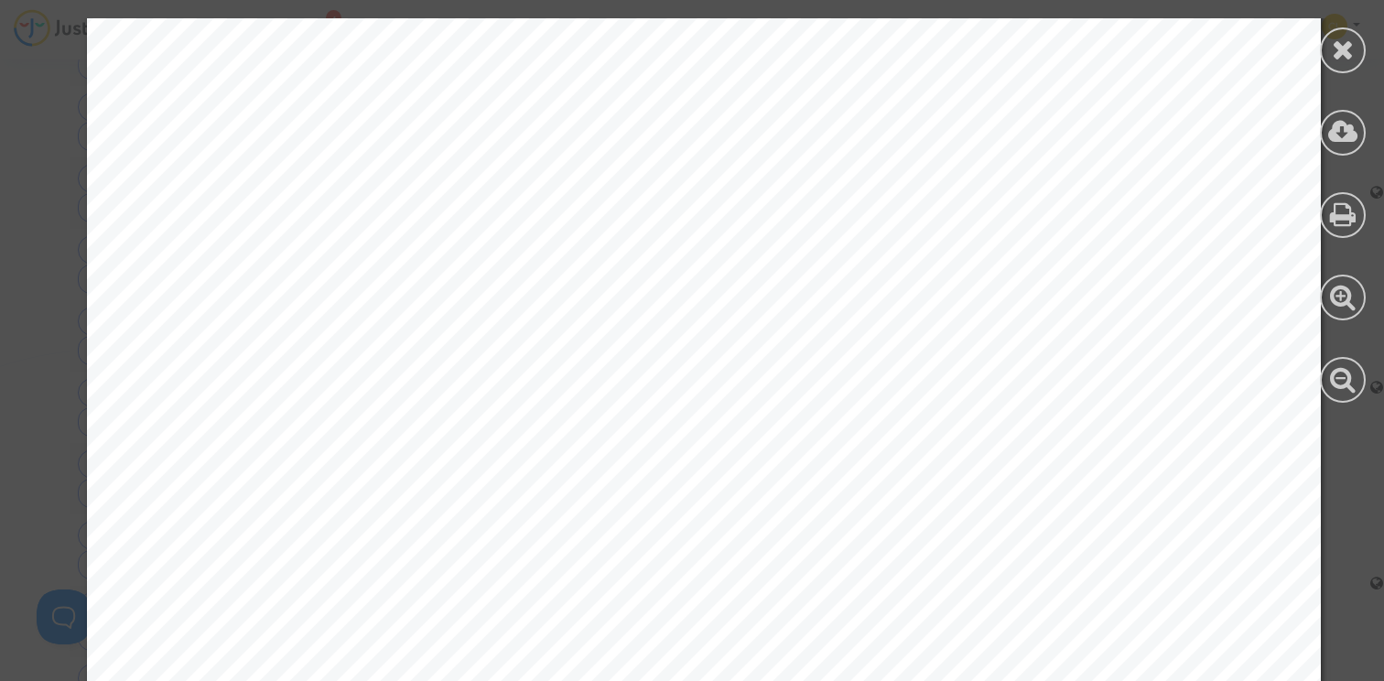
scroll to position [1989, 0]
click at [1332, 380] on icon at bounding box center [1343, 378] width 27 height 27
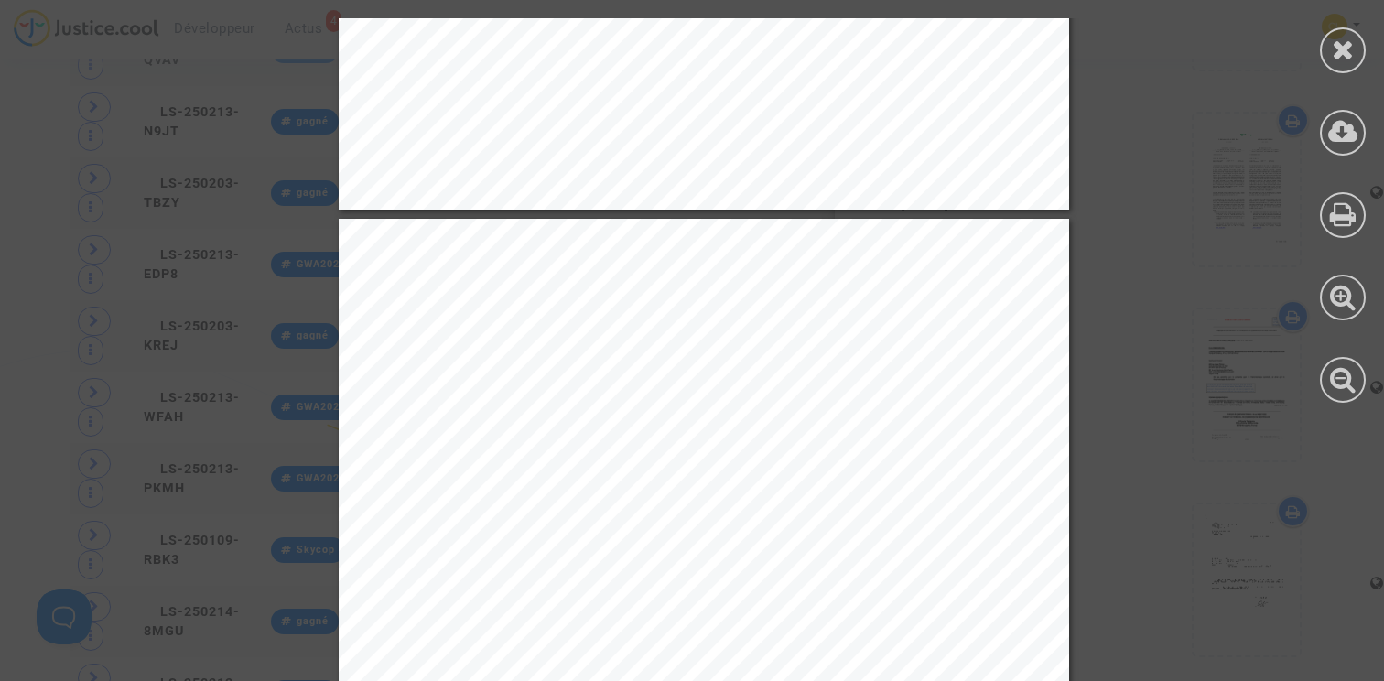
scroll to position [1832, 0]
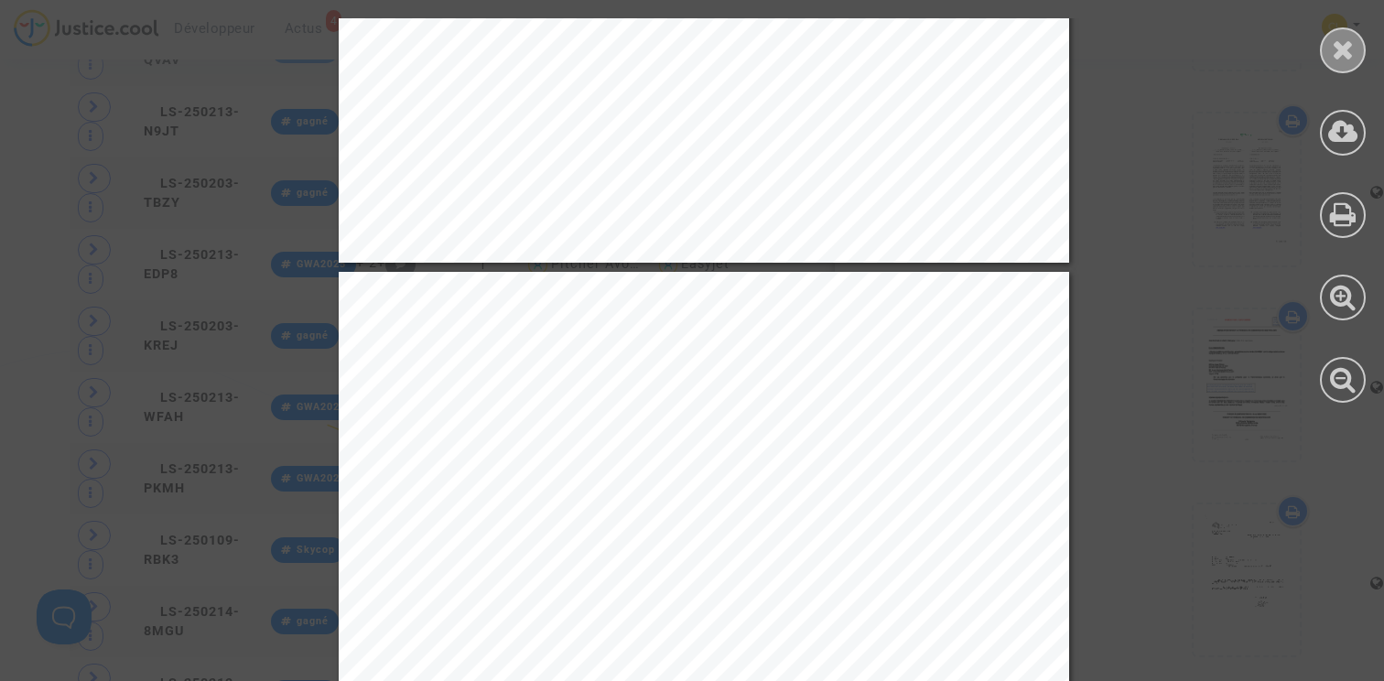
click at [1347, 58] on icon at bounding box center [1343, 49] width 23 height 27
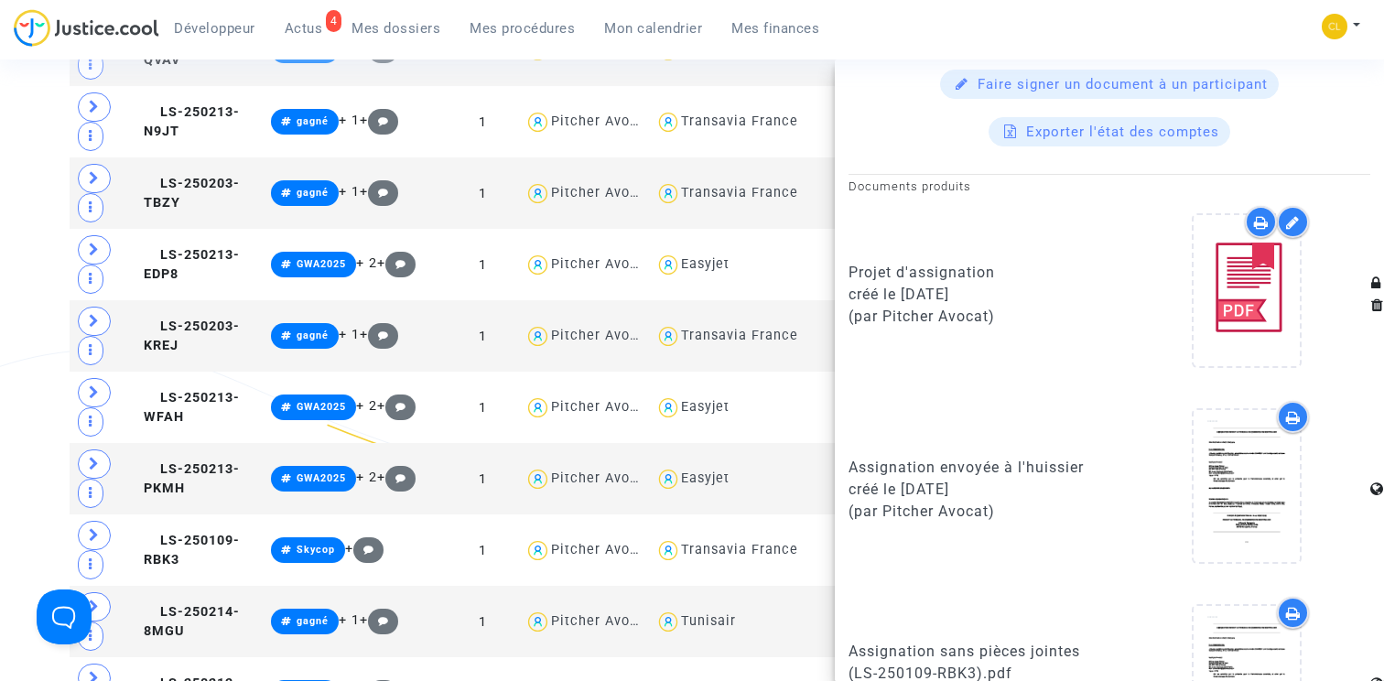
scroll to position [0, 0]
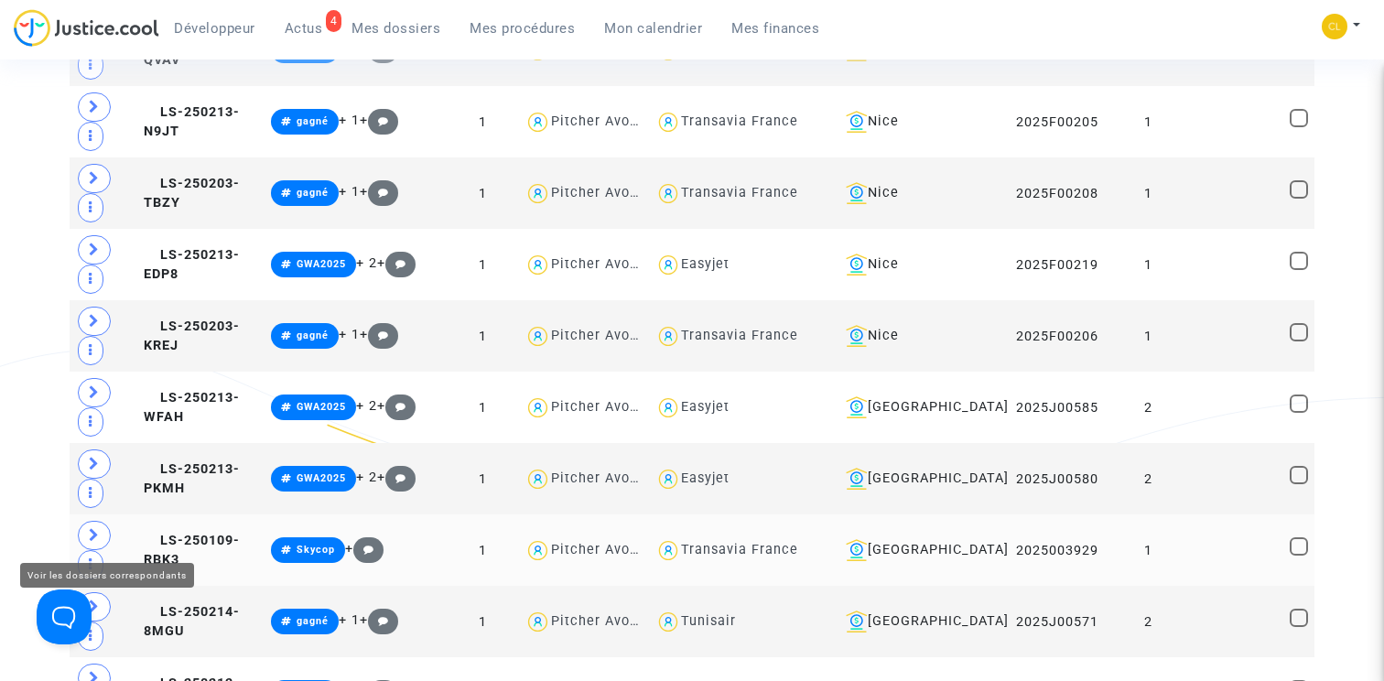
click at [98, 537] on icon at bounding box center [94, 535] width 11 height 14
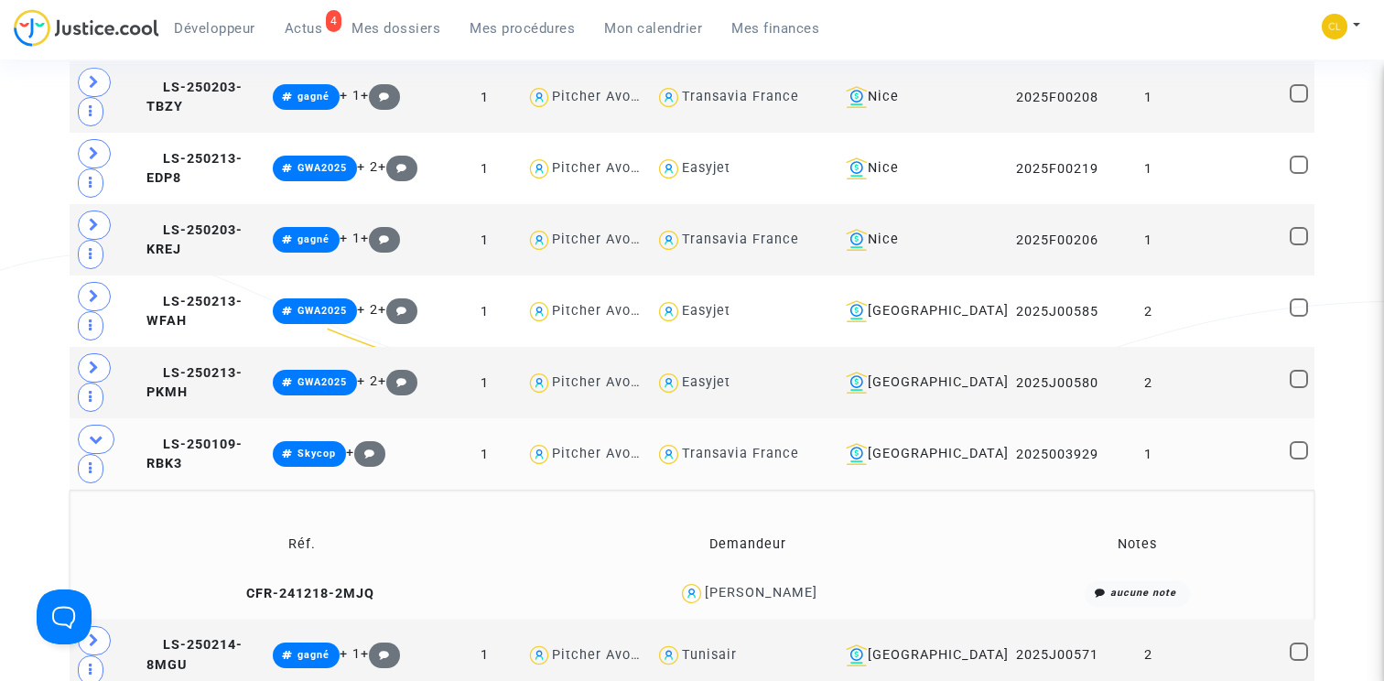
scroll to position [2573, 0]
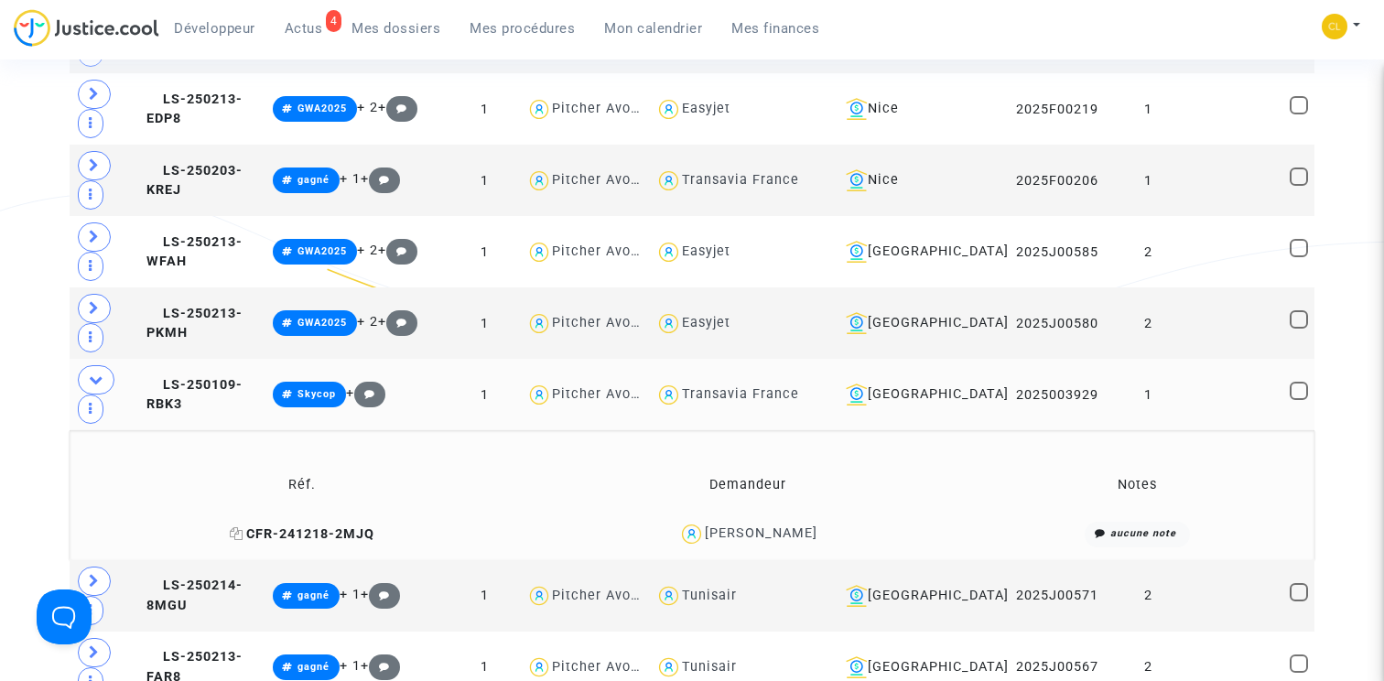
click at [320, 529] on span "CFR-241218-2MJQ" at bounding box center [302, 534] width 145 height 16
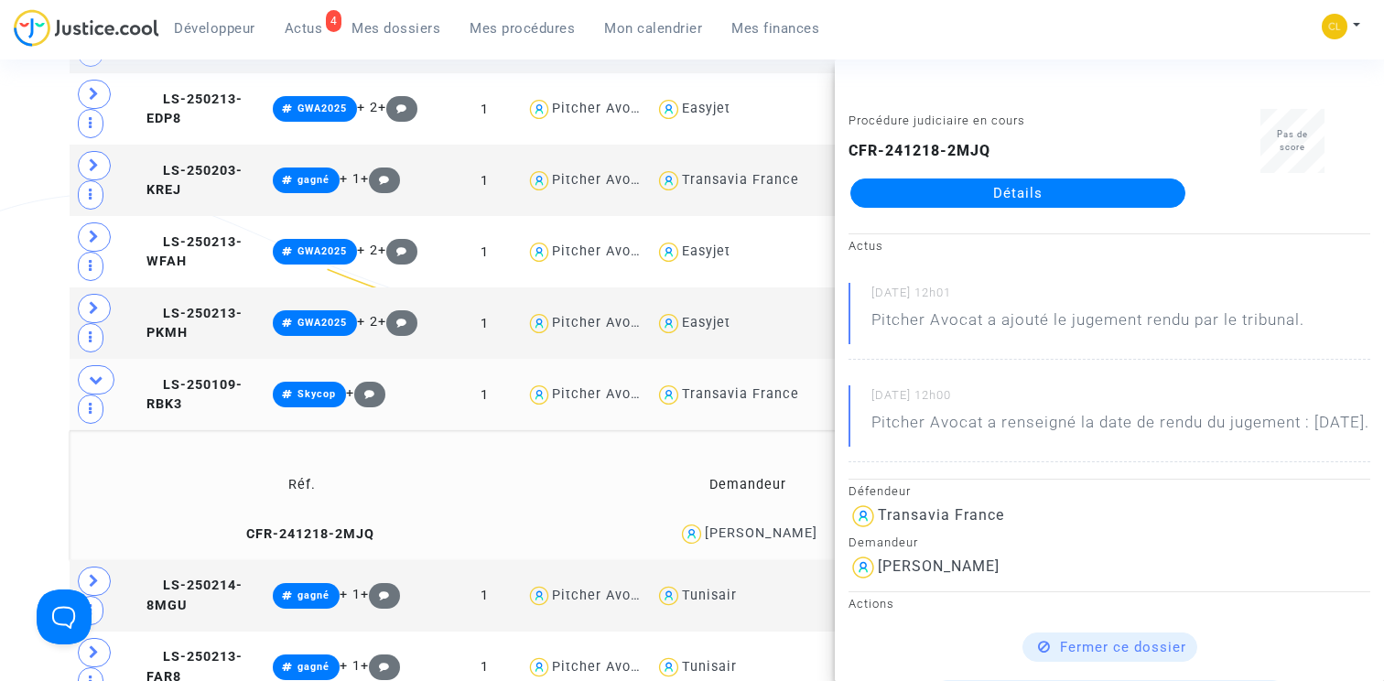
click at [998, 207] on link "Détails" at bounding box center [1018, 193] width 335 height 29
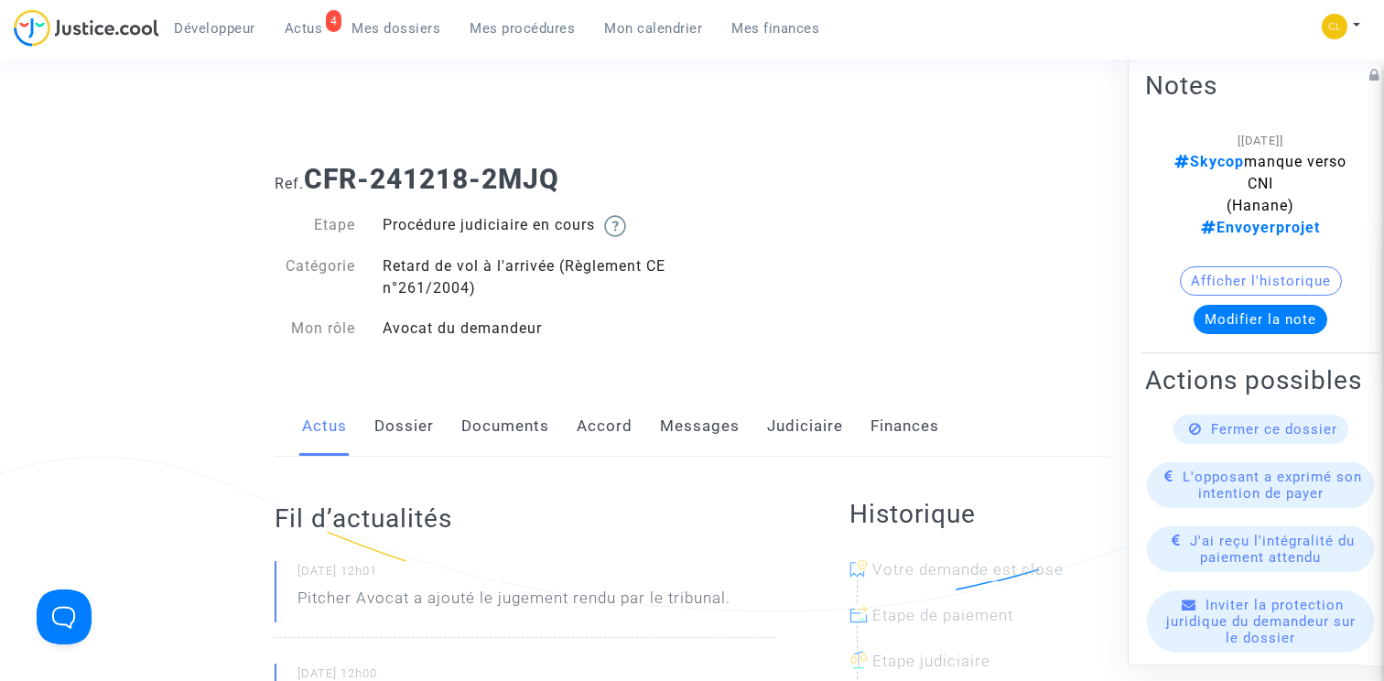
click at [490, 435] on link "Documents" at bounding box center [505, 426] width 88 height 60
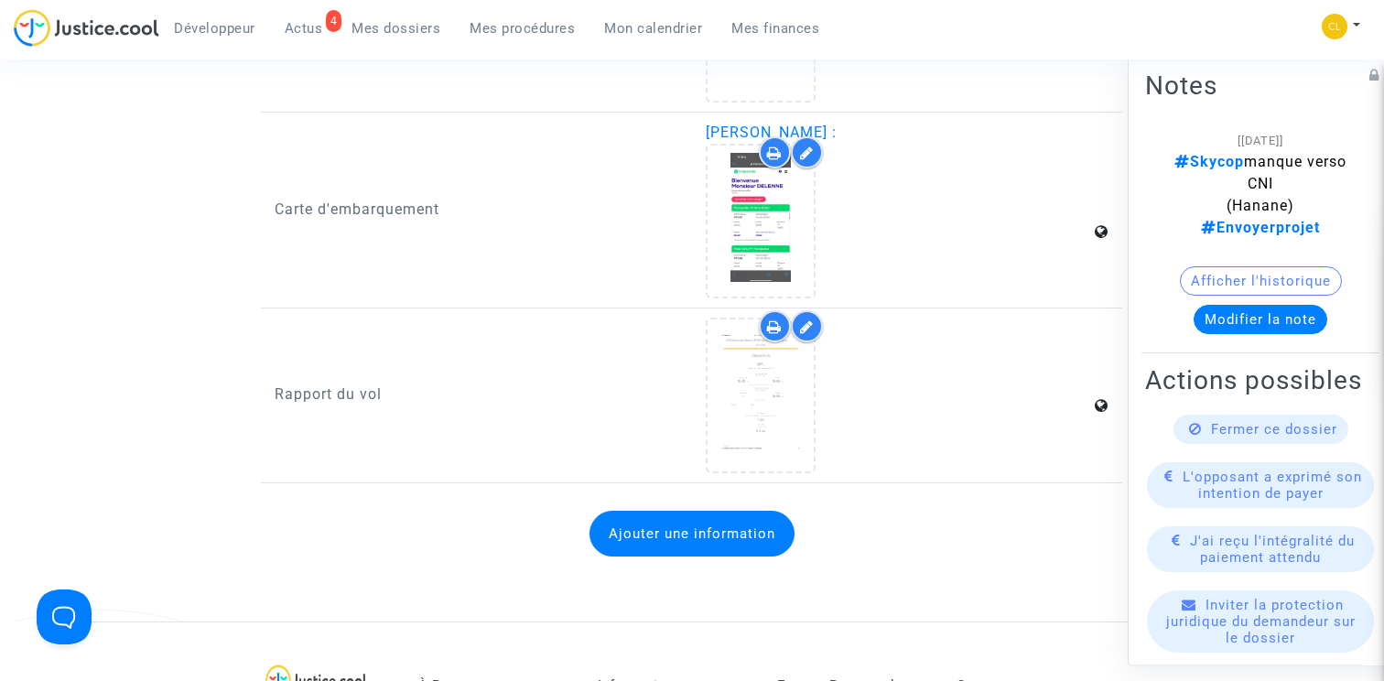
scroll to position [2200, 0]
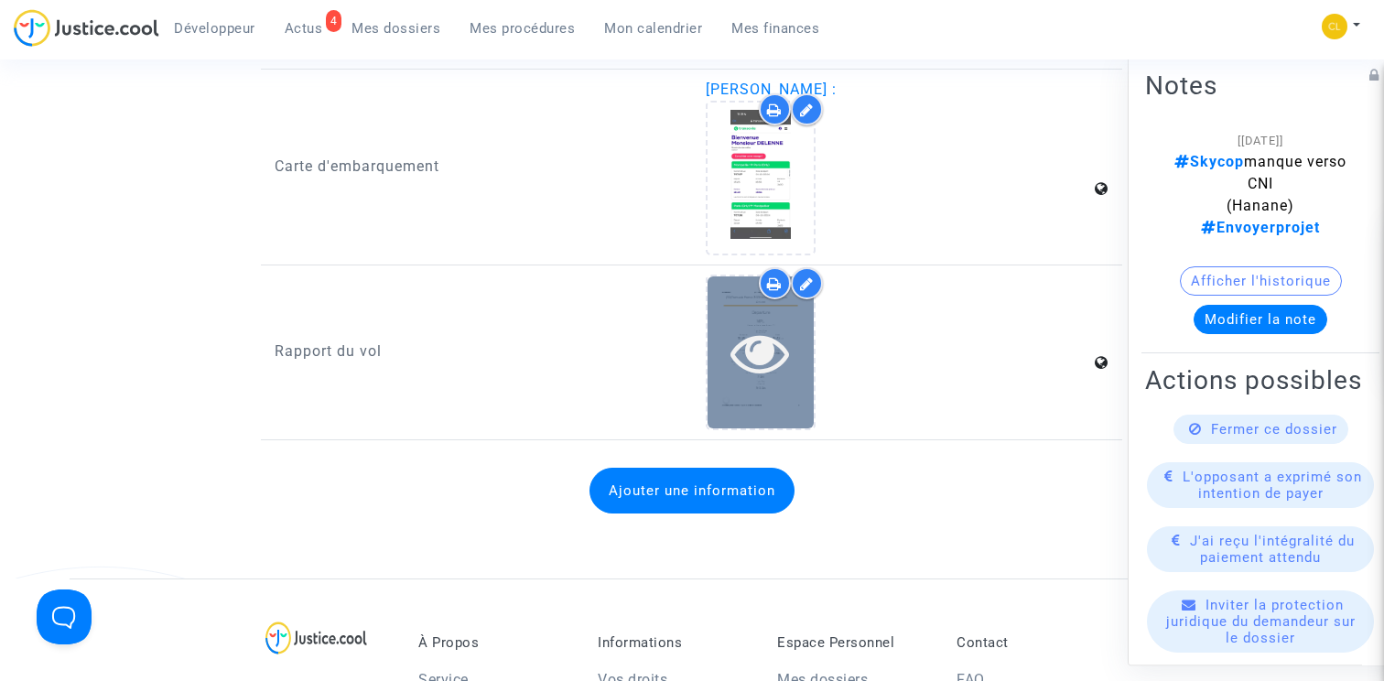
click at [745, 361] on icon at bounding box center [761, 352] width 60 height 59
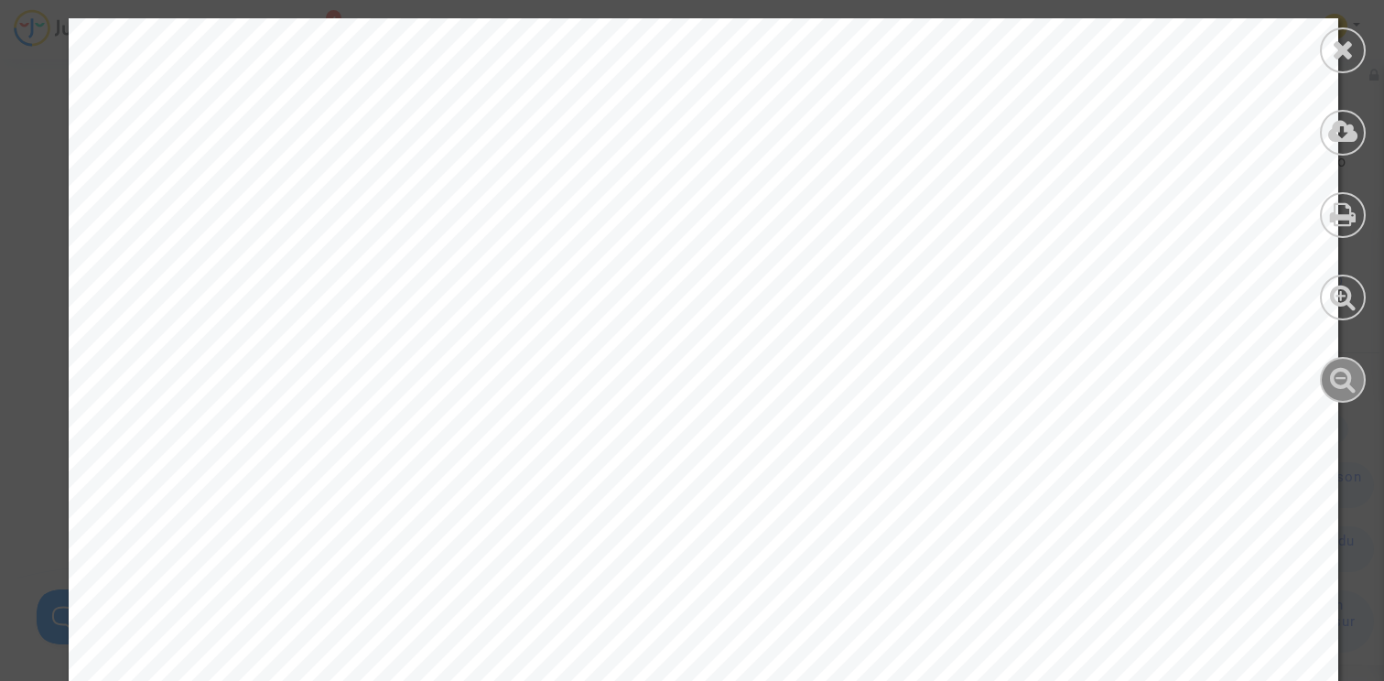
click at [1326, 391] on div at bounding box center [1343, 380] width 46 height 46
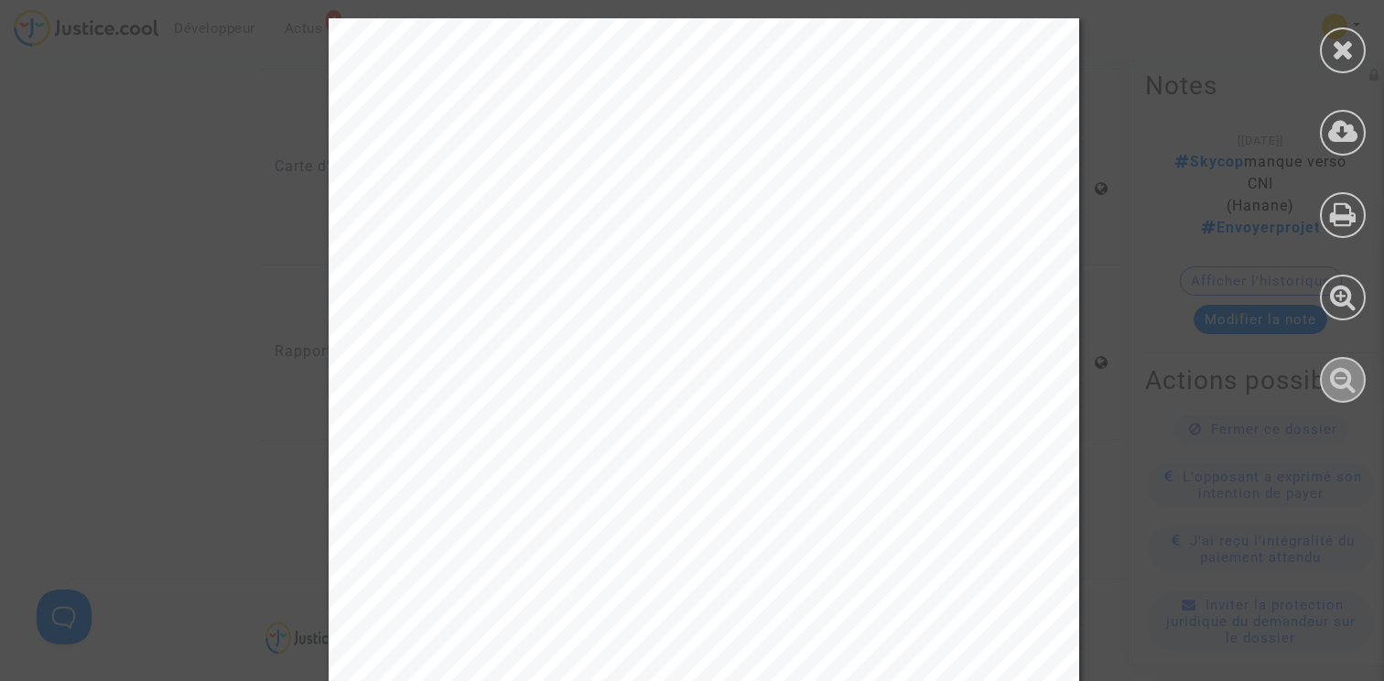
click at [1326, 391] on div at bounding box center [1343, 380] width 46 height 46
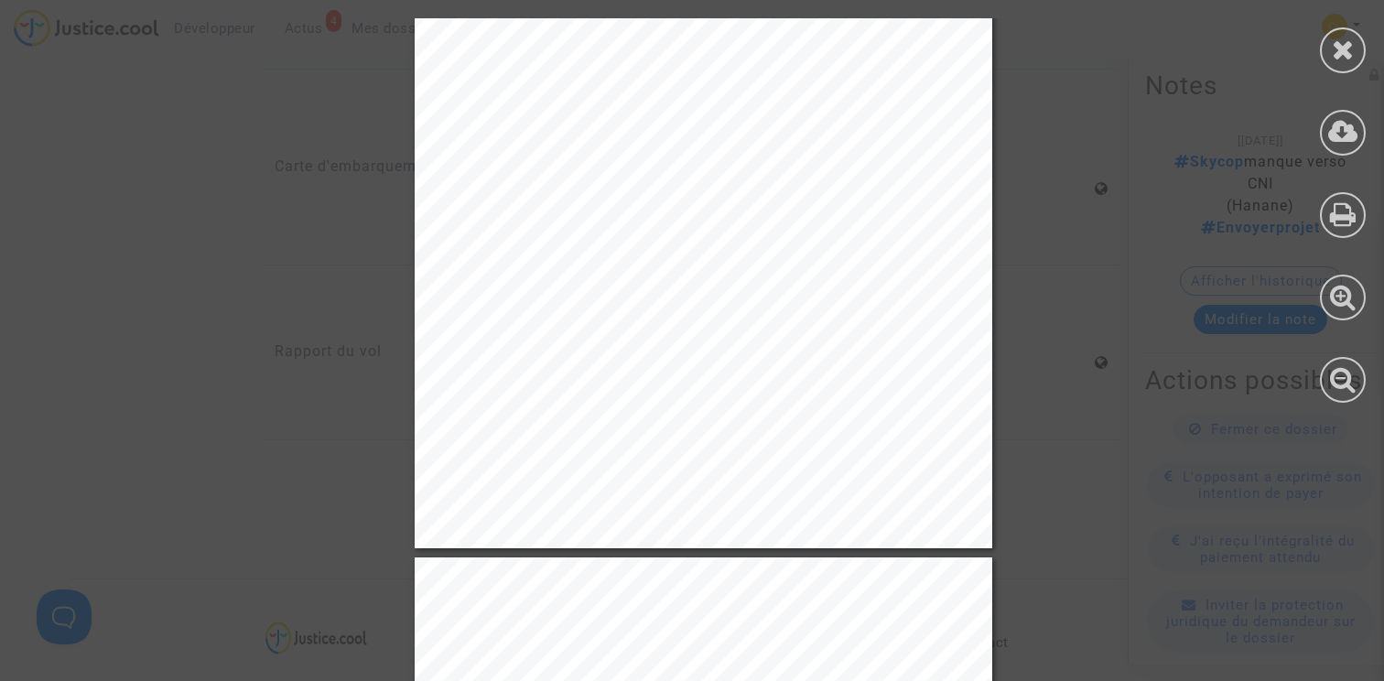
scroll to position [0, 0]
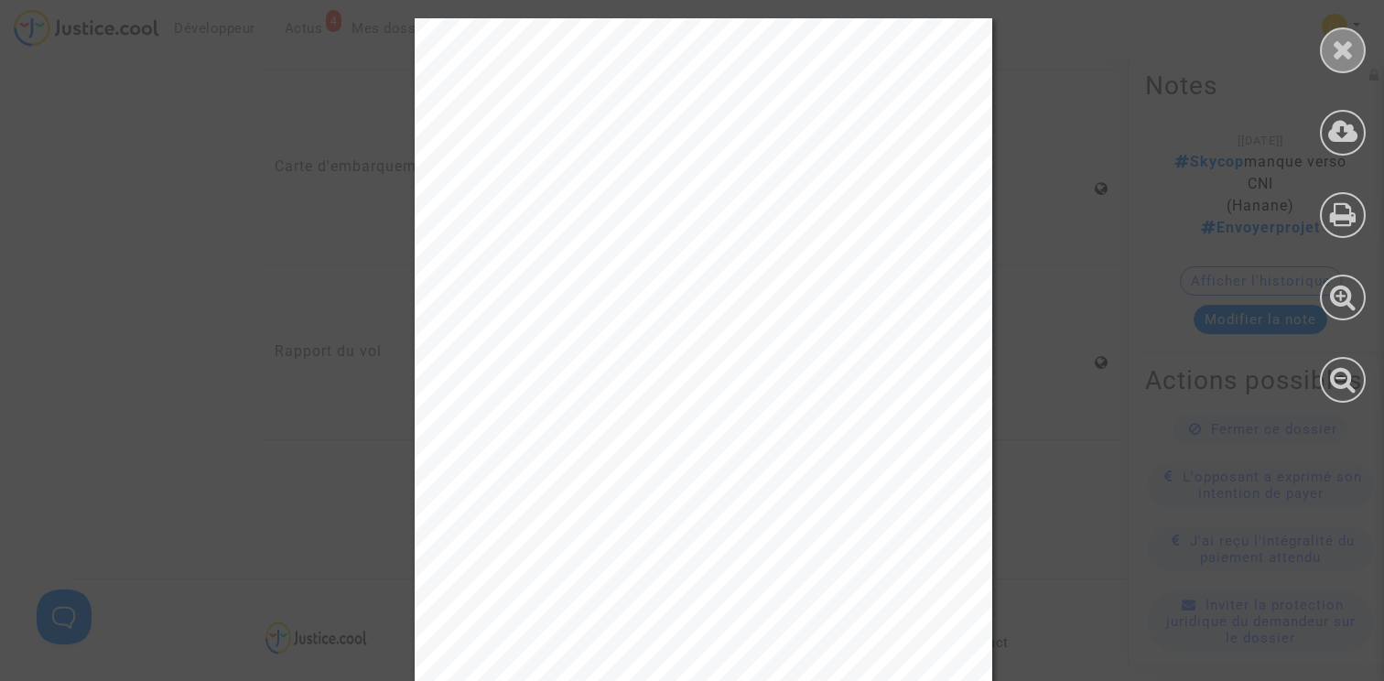
click at [1332, 49] on icon at bounding box center [1343, 49] width 23 height 27
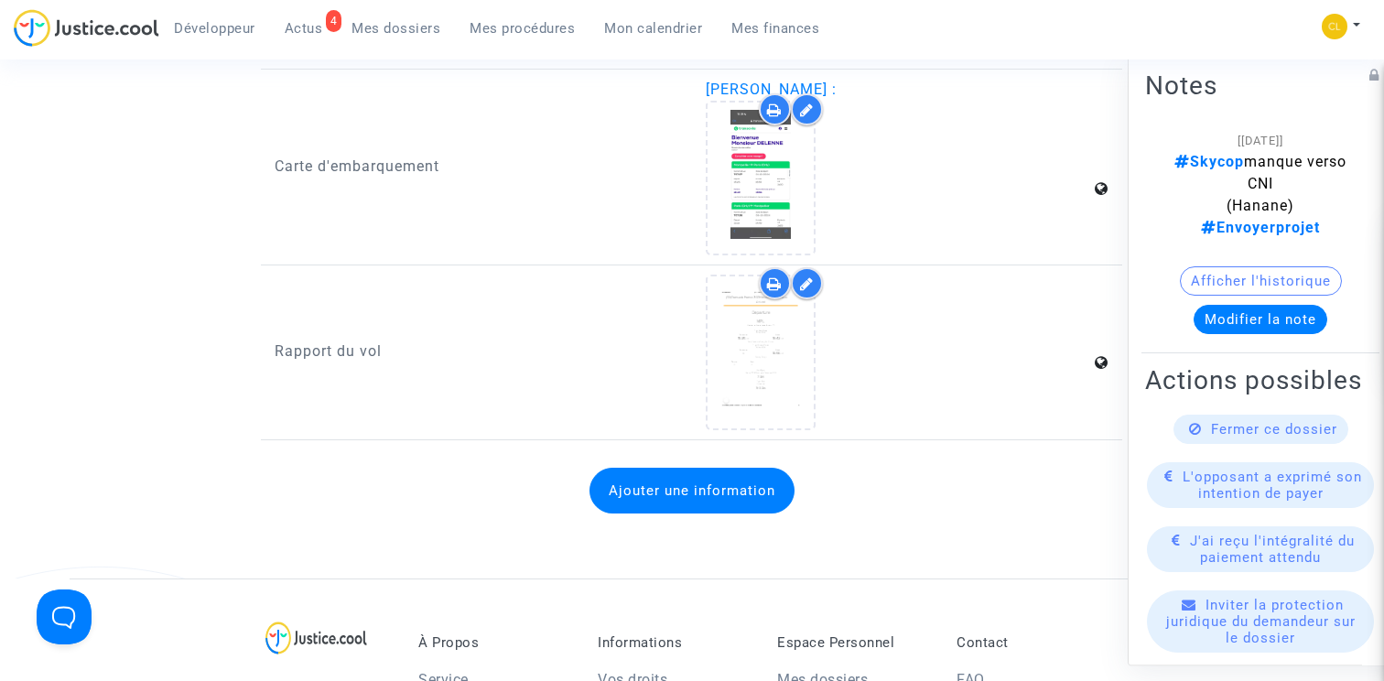
click at [933, 225] on div at bounding box center [898, 178] width 385 height 155
